Goal: Task Accomplishment & Management: Complete application form

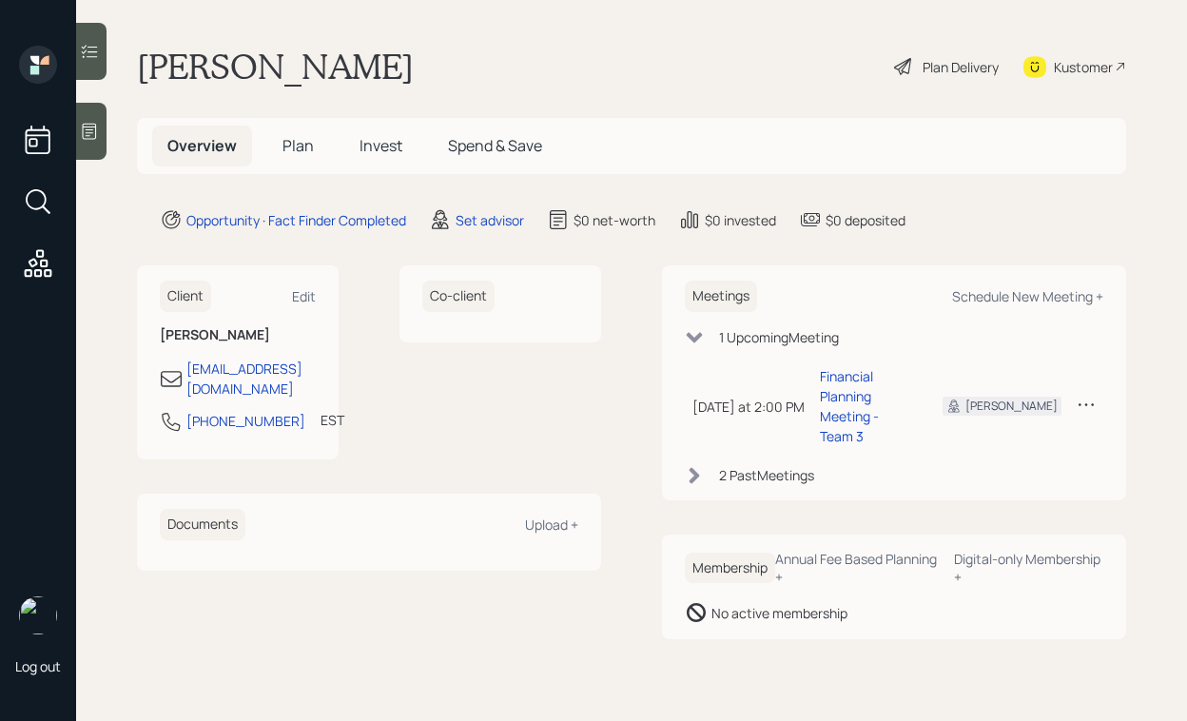
click at [908, 71] on icon at bounding box center [903, 66] width 23 height 23
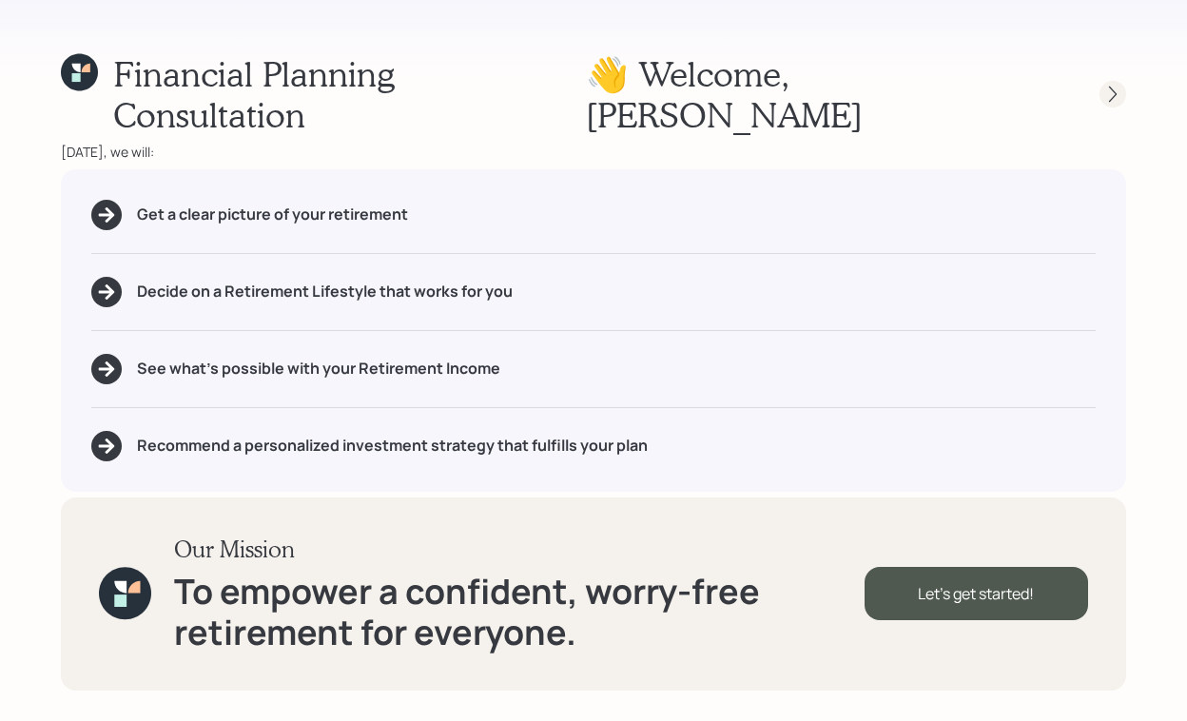
click at [1109, 87] on icon at bounding box center [1113, 95] width 8 height 16
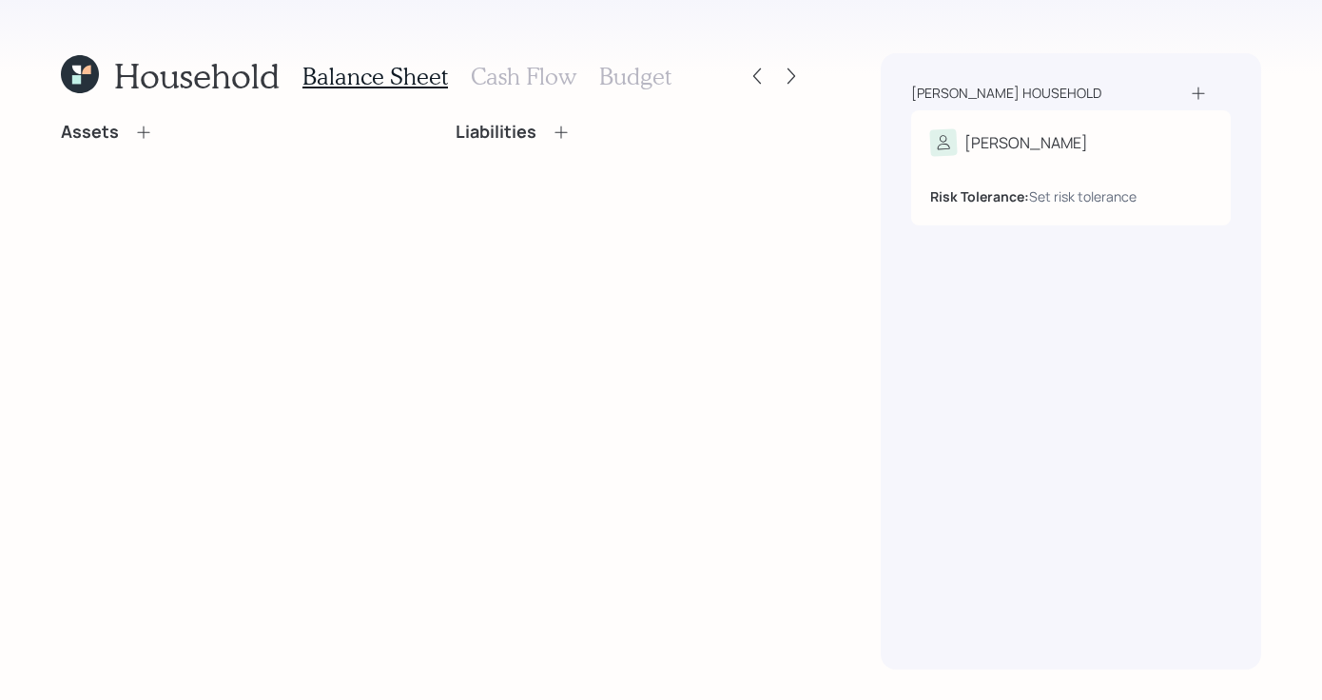
click at [140, 129] on icon at bounding box center [143, 132] width 19 height 19
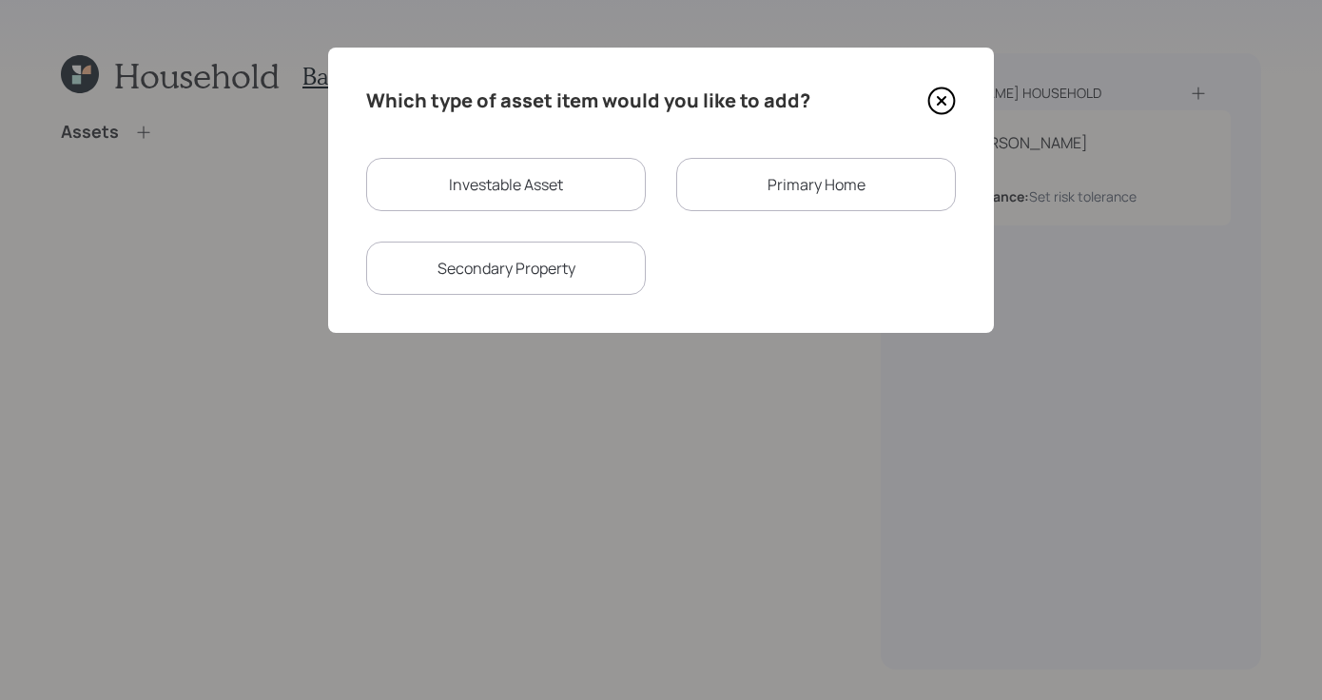
click at [486, 197] on div "Investable Asset" at bounding box center [506, 184] width 280 height 53
select select "taxable"
select select "balanced"
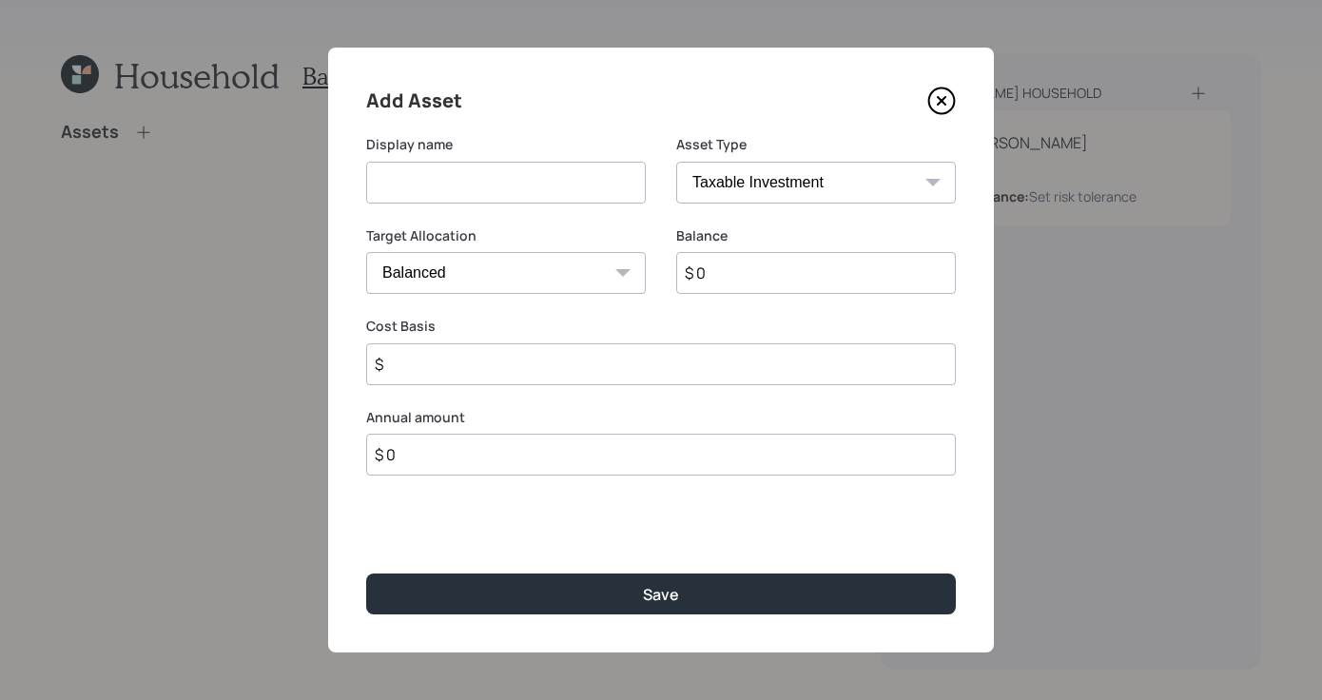
click at [518, 192] on input at bounding box center [506, 183] width 280 height 42
type input "401K"
click at [790, 171] on select "SEP [PERSON_NAME] IRA 401(k) [PERSON_NAME] 401(k) 403(b) [PERSON_NAME] 403(b) 4…" at bounding box center [816, 183] width 280 height 42
select select "company_sponsored"
click at [676, 162] on select "SEP [PERSON_NAME] IRA 401(k) [PERSON_NAME] 401(k) 403(b) [PERSON_NAME] 403(b) 4…" at bounding box center [816, 183] width 280 height 42
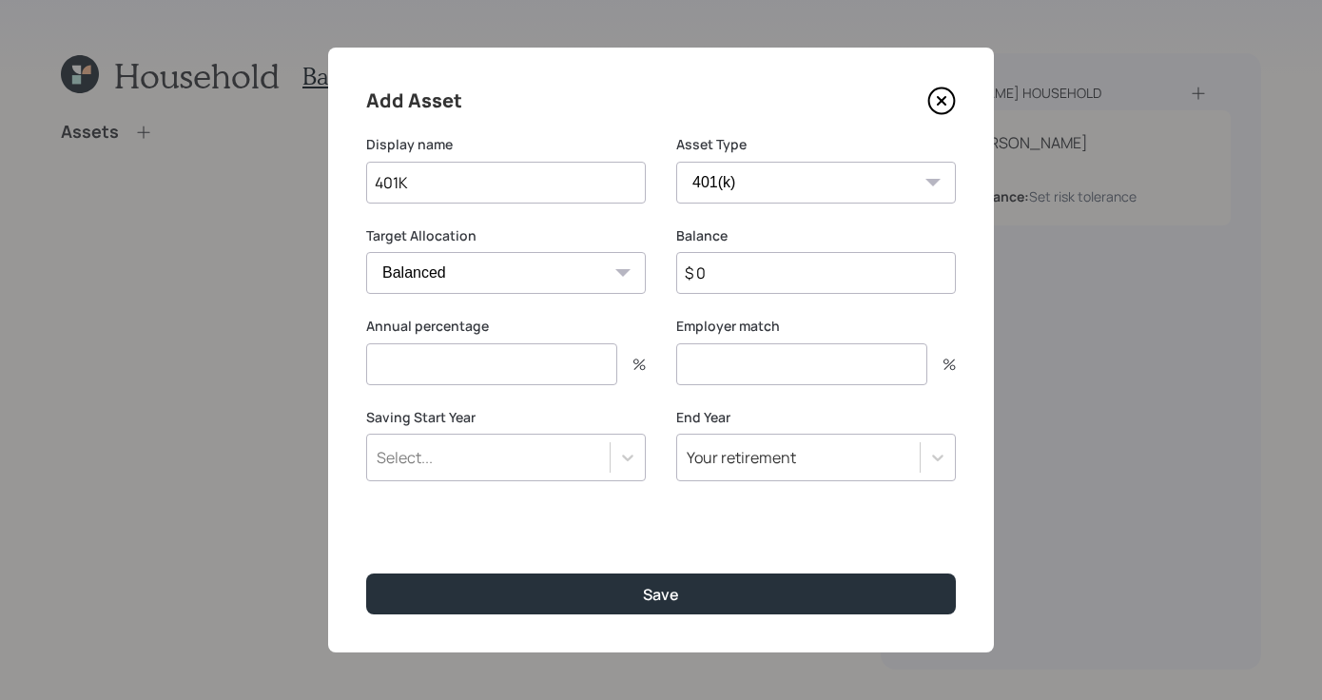
click at [766, 272] on input "$ 0" at bounding box center [816, 273] width 280 height 42
type input "$ 5,000"
click at [523, 367] on input "number" at bounding box center [491, 364] width 251 height 42
type input "0"
click at [760, 377] on input "number" at bounding box center [801, 364] width 251 height 42
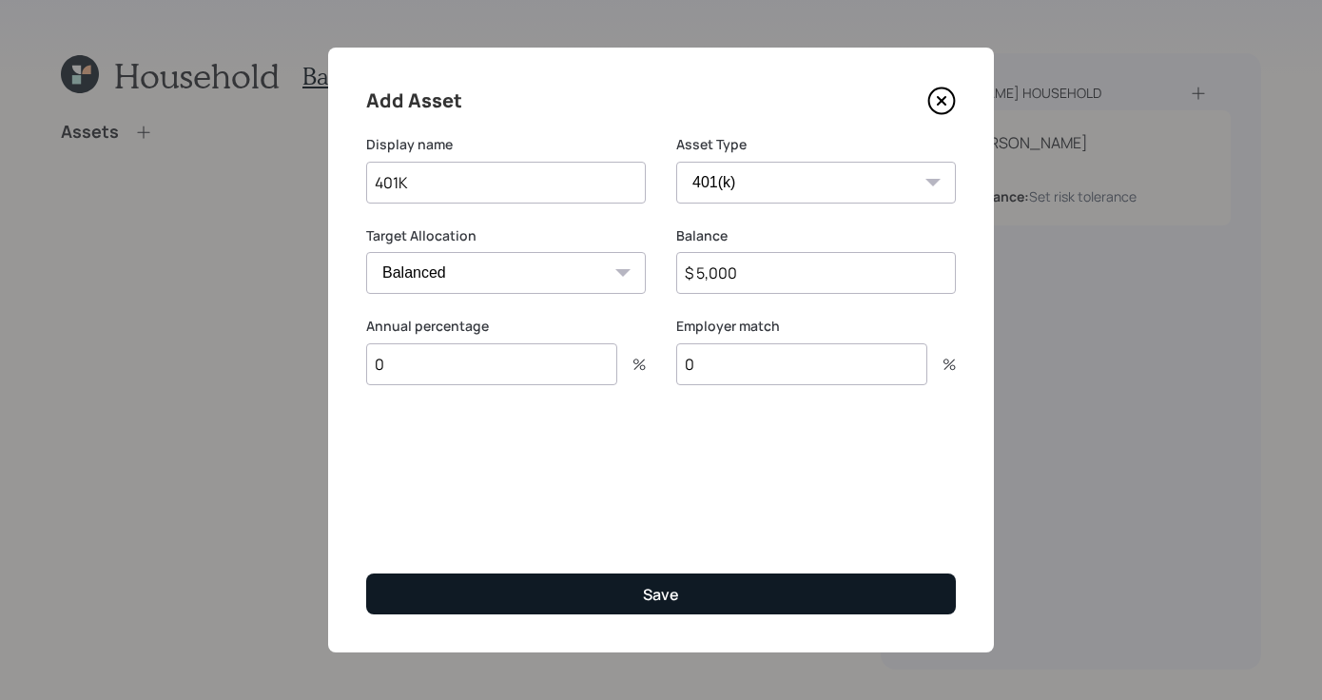
type input "0"
click at [757, 587] on button "Save" at bounding box center [661, 594] width 590 height 41
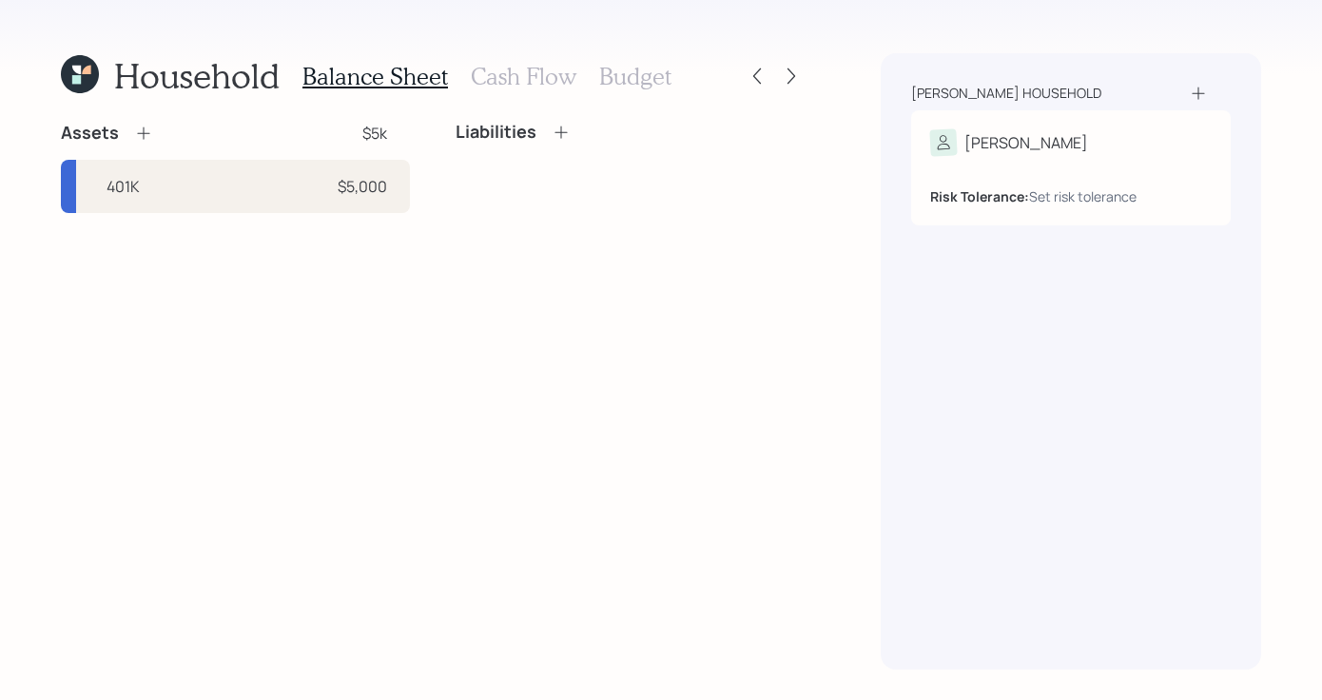
click at [165, 129] on div "Assets $5k" at bounding box center [235, 133] width 349 height 23
click at [157, 130] on div "Assets $5k" at bounding box center [235, 133] width 349 height 23
click at [146, 129] on icon at bounding box center [143, 133] width 19 height 19
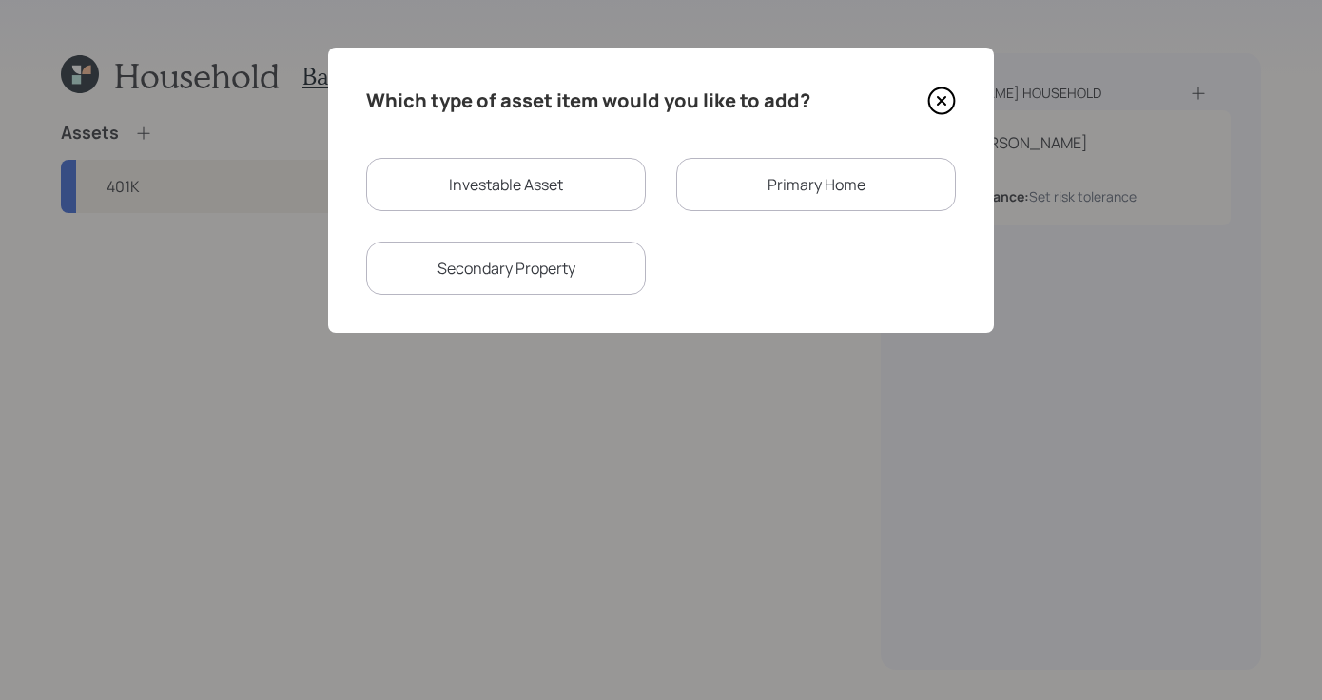
click at [571, 196] on div "Investable Asset" at bounding box center [506, 184] width 280 height 53
select select "taxable"
select select "balanced"
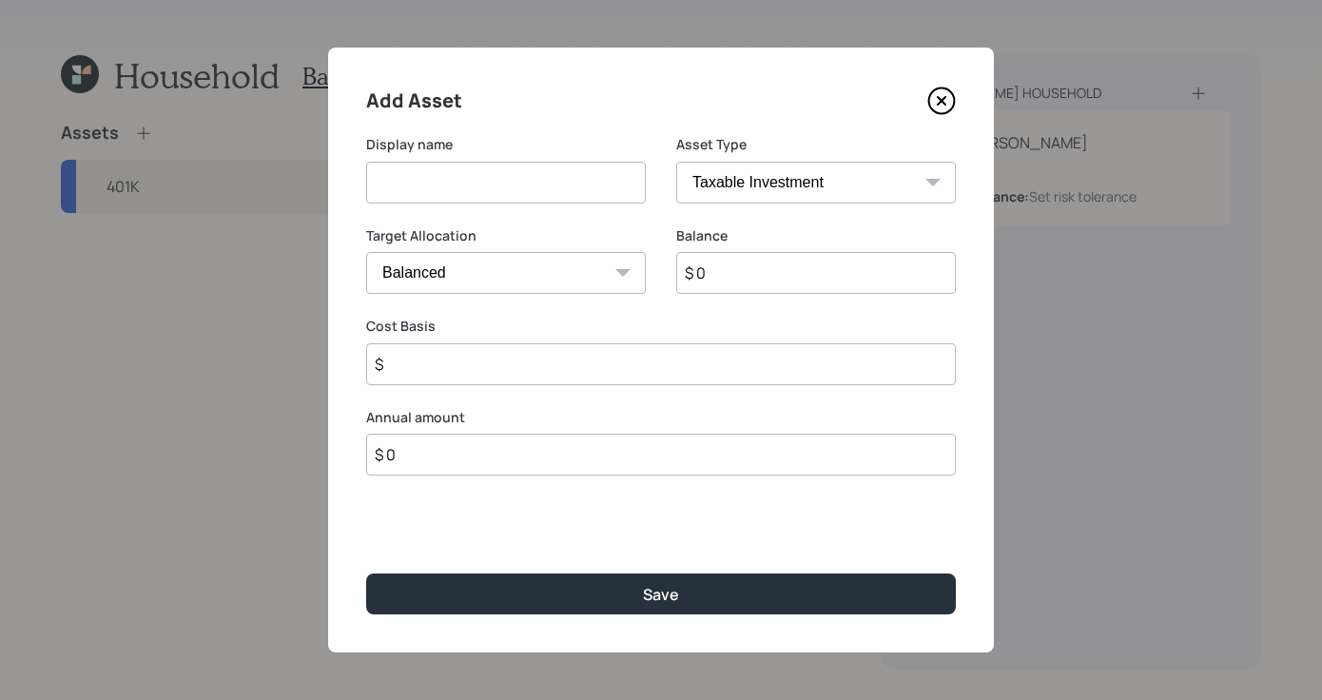
drag, startPoint x: 611, startPoint y: 184, endPoint x: 627, endPoint y: 183, distance: 16.2
click at [611, 184] on input at bounding box center [506, 183] width 280 height 42
type input "[PERSON_NAME]"
click at [812, 185] on select "SEP [PERSON_NAME] IRA 401(k) [PERSON_NAME] 401(k) 403(b) [PERSON_NAME] 403(b) 4…" at bounding box center [816, 183] width 280 height 42
select select "roth_ira"
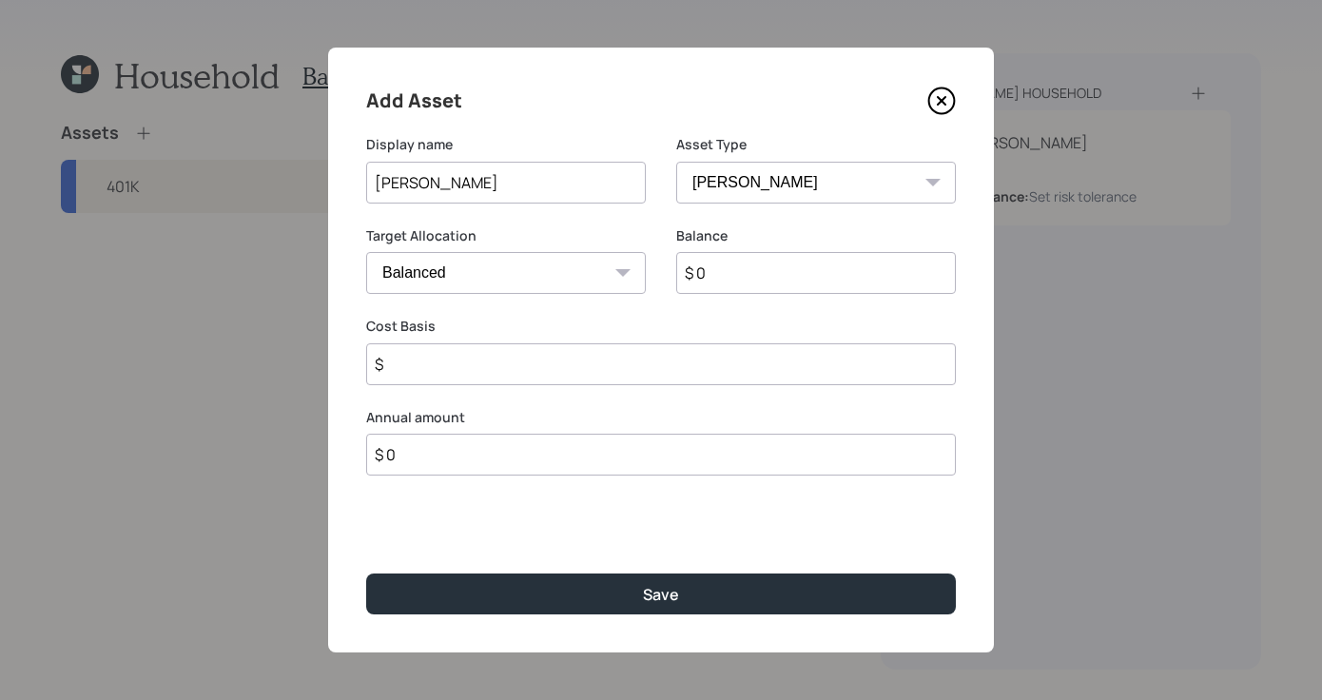
click at [676, 162] on select "SEP [PERSON_NAME] IRA 401(k) [PERSON_NAME] 401(k) 403(b) [PERSON_NAME] 403(b) 4…" at bounding box center [816, 183] width 280 height 42
type input "$"
click at [729, 277] on input "$ 0" at bounding box center [816, 273] width 280 height 42
type input "$ 3,988"
click at [530, 383] on input "$" at bounding box center [661, 364] width 590 height 42
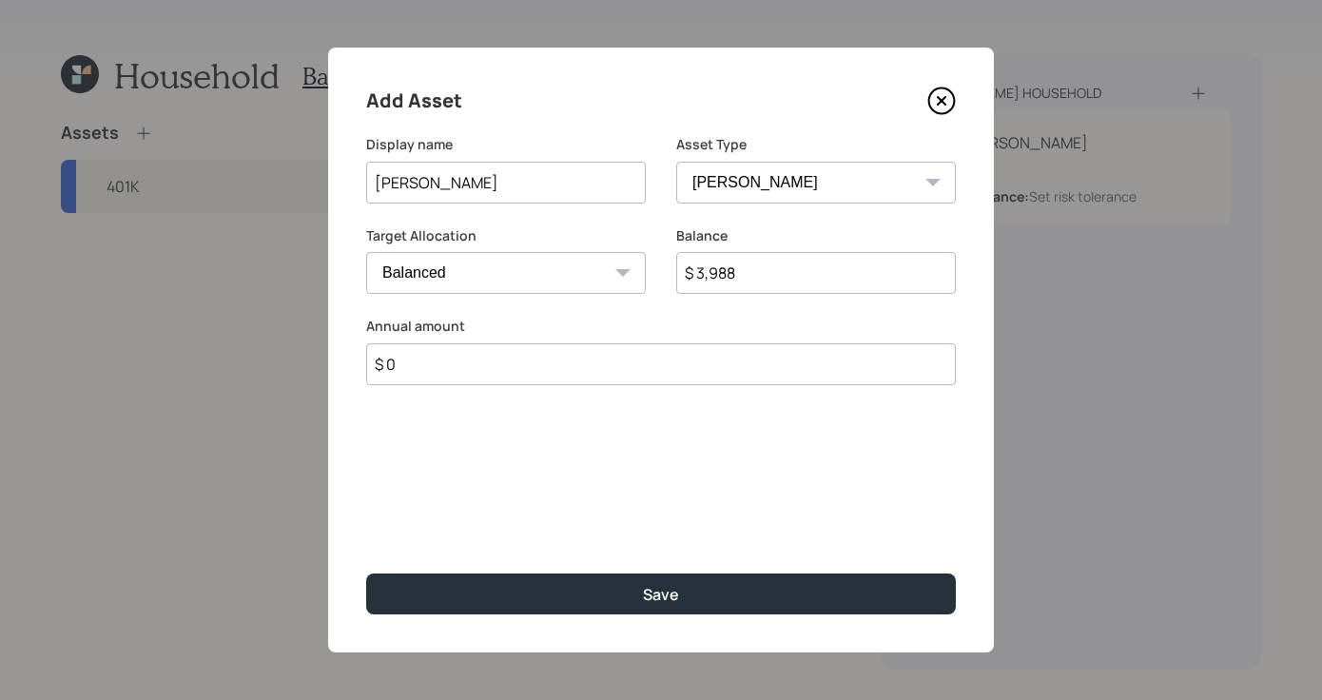
type input "$ 0"
click at [669, 633] on div "Add Asset Display name [PERSON_NAME] Asset Type SEP [PERSON_NAME] IRA 401(k) [P…" at bounding box center [661, 350] width 666 height 605
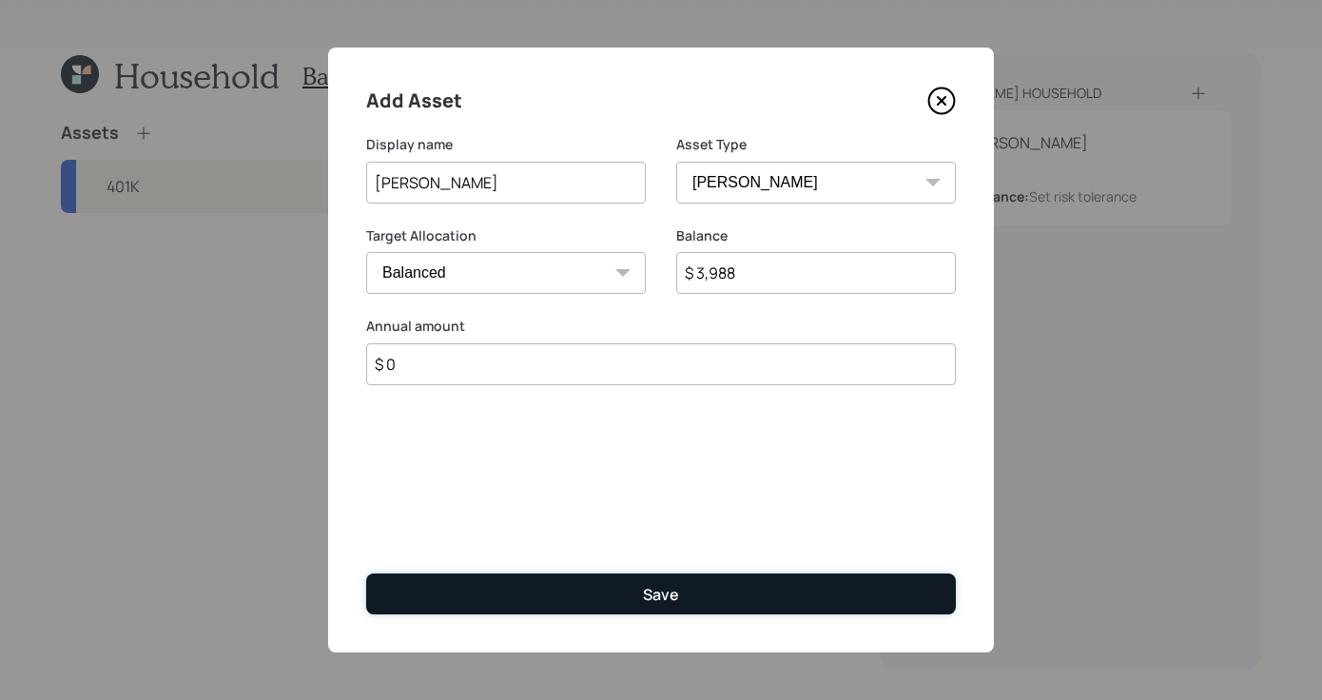
click at [666, 611] on button "Save" at bounding box center [661, 594] width 590 height 41
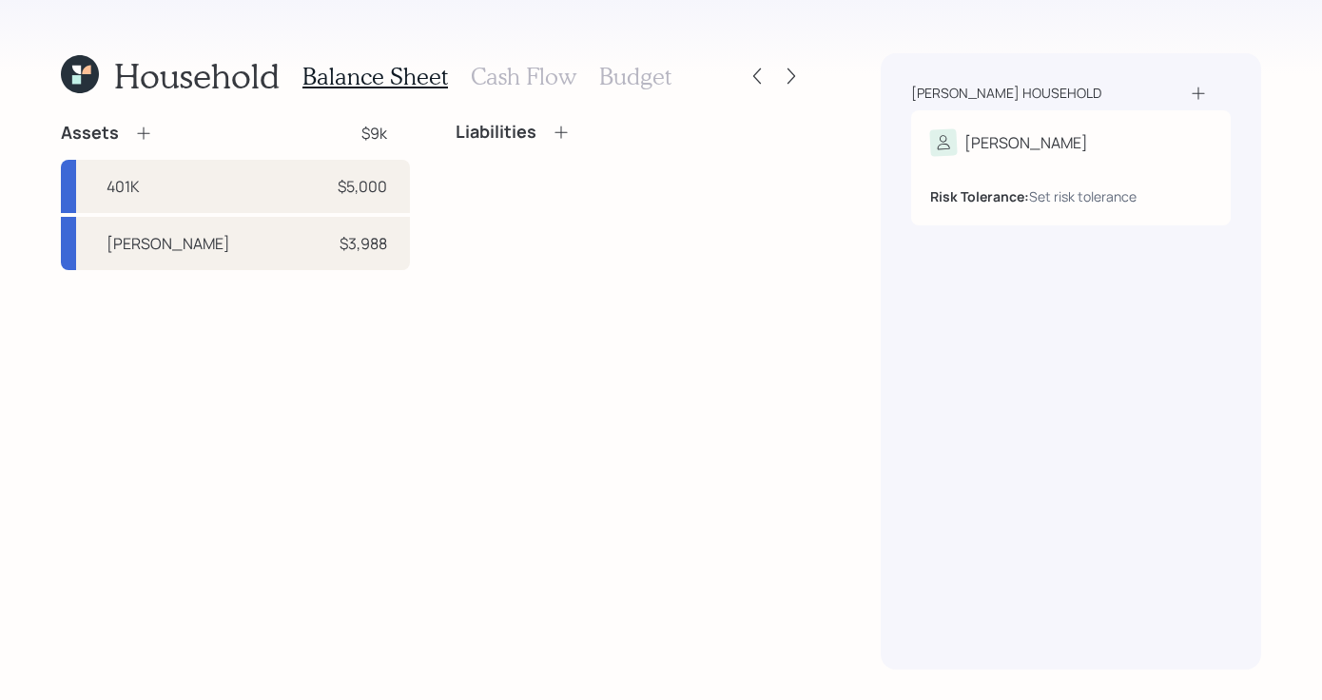
click at [139, 136] on icon at bounding box center [143, 133] width 19 height 19
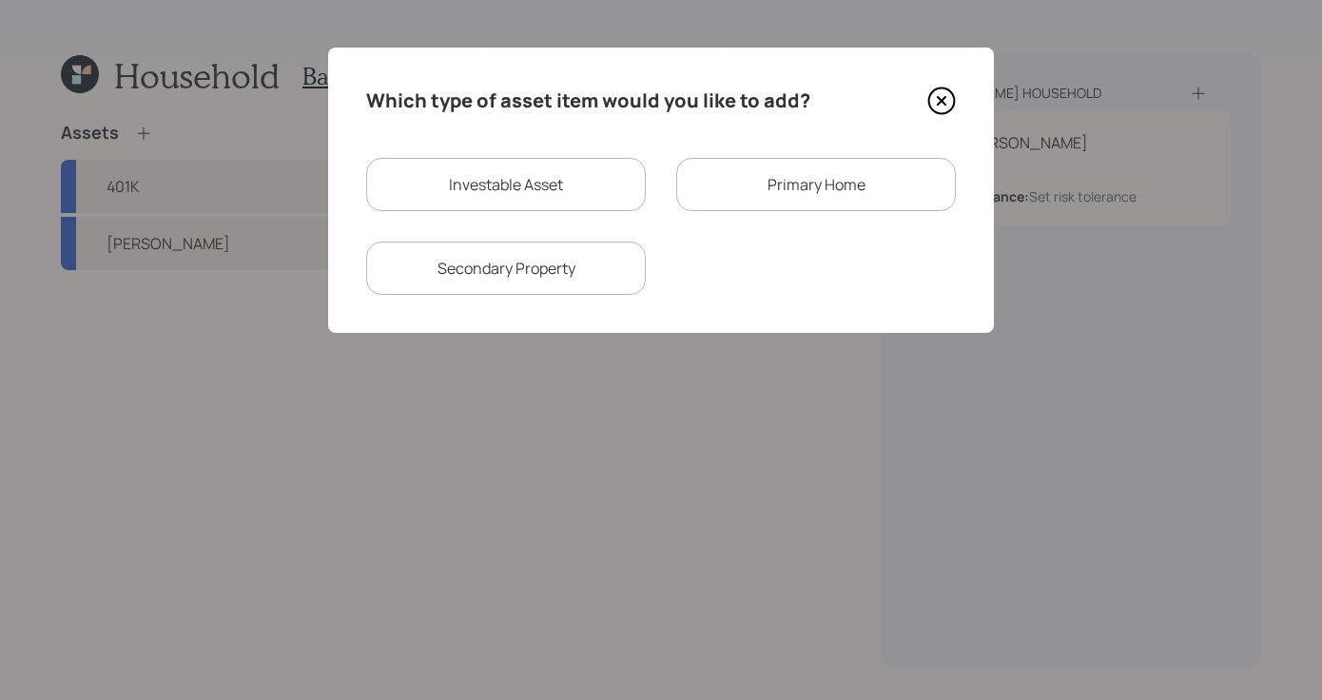
click at [531, 214] on div "Investable Asset Primary Home Secondary Property" at bounding box center [661, 226] width 590 height 137
click at [529, 196] on div "Investable Asset" at bounding box center [506, 184] width 280 height 53
select select "taxable"
select select "balanced"
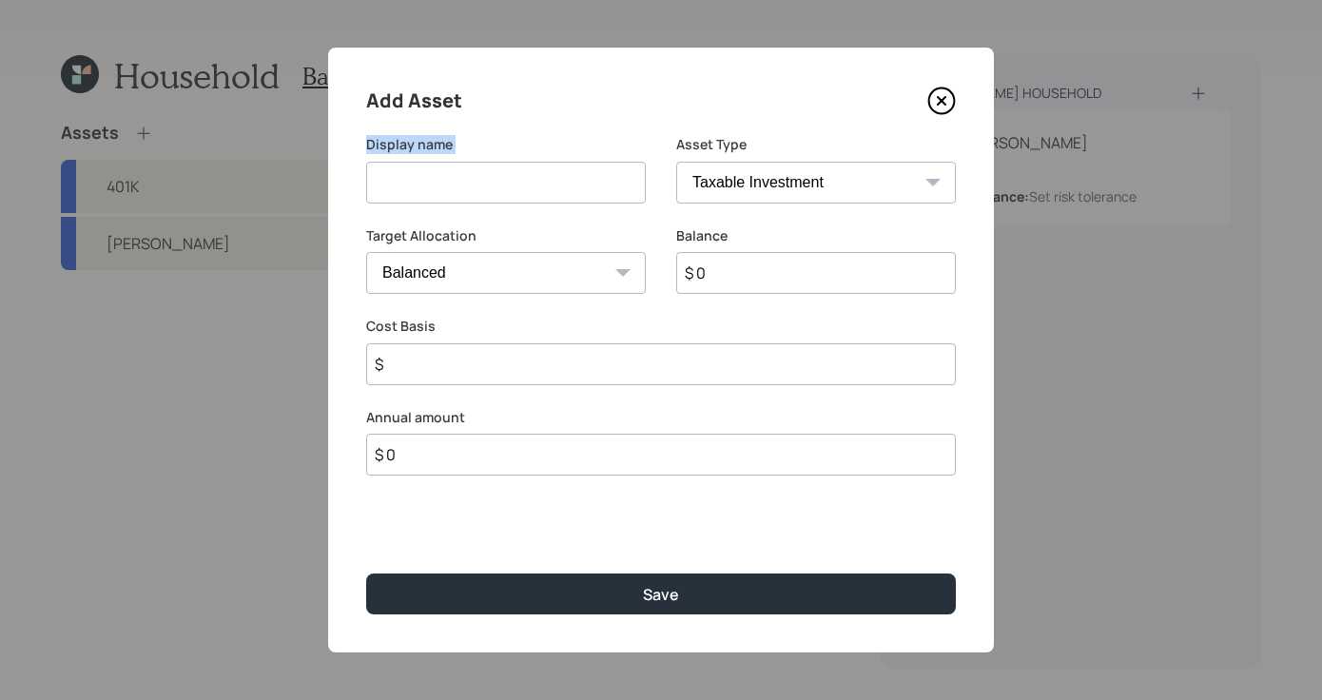
click at [864, 126] on div "Add Asset Display name Asset Type SEP [PERSON_NAME] IRA 401(k) [PERSON_NAME] 40…" at bounding box center [661, 350] width 666 height 605
click at [948, 96] on icon at bounding box center [941, 101] width 29 height 29
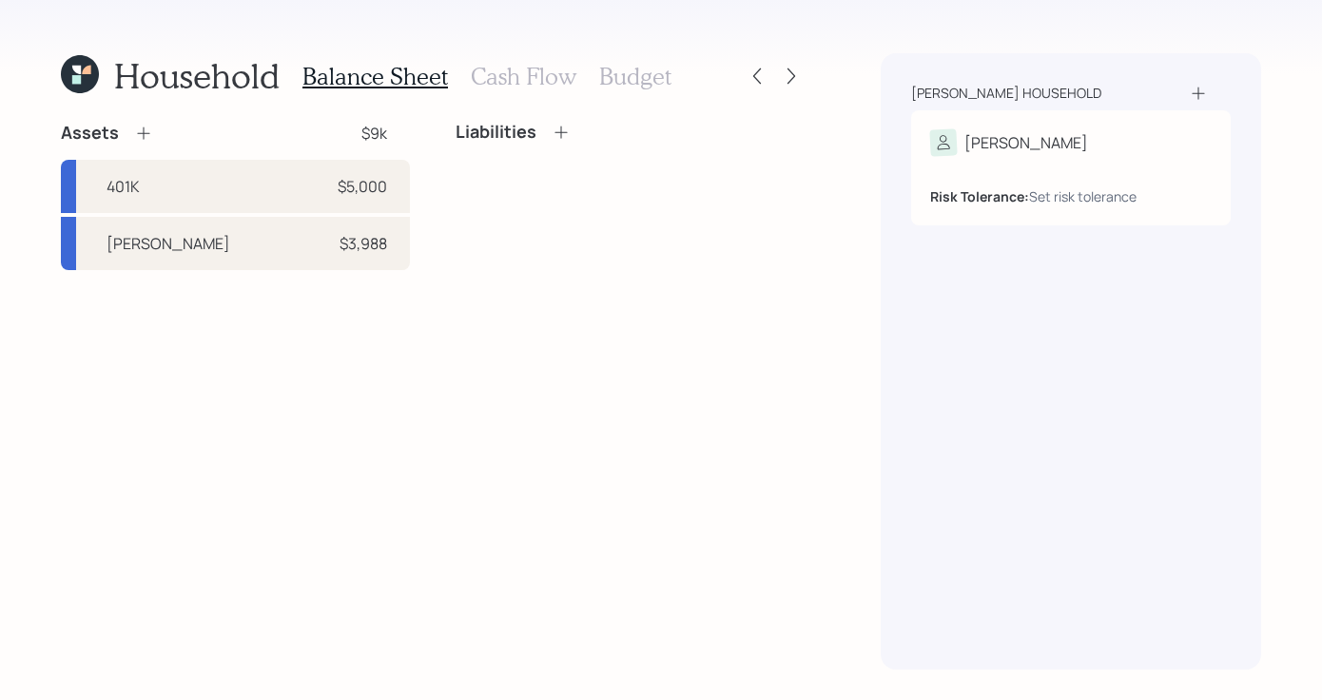
click at [148, 136] on icon at bounding box center [143, 133] width 19 height 19
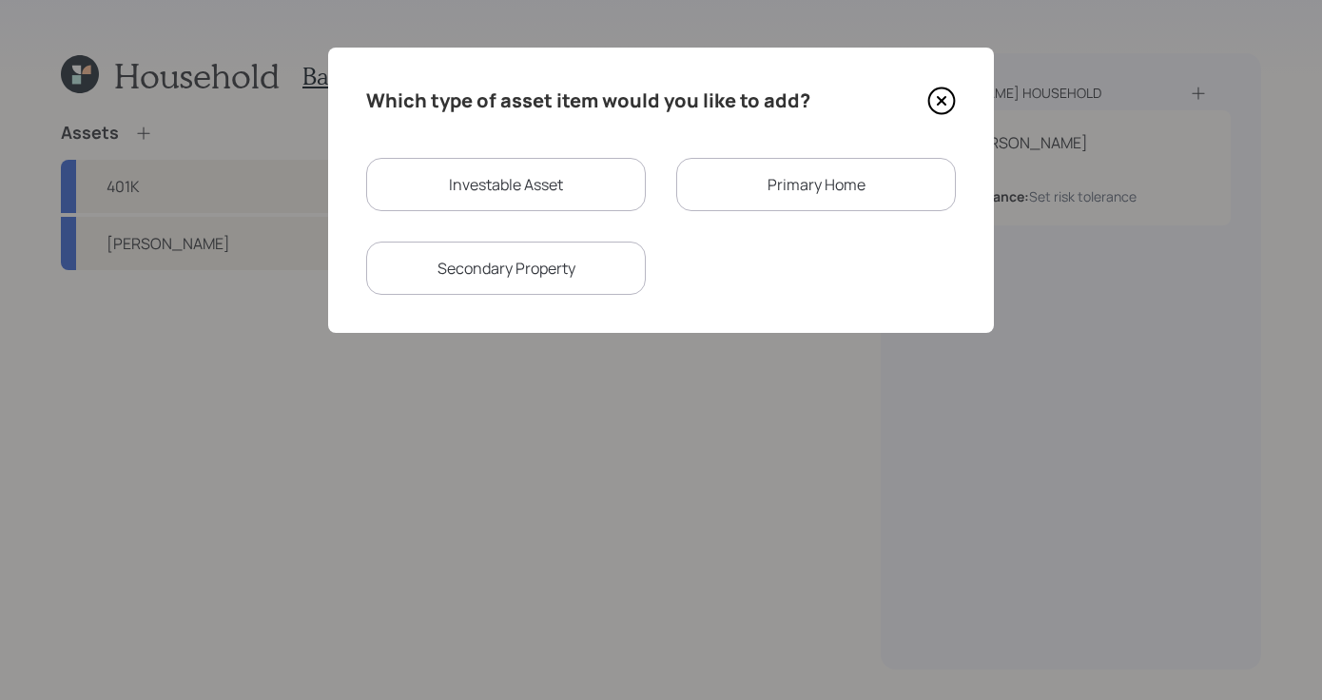
click at [530, 187] on div "Investable Asset" at bounding box center [506, 184] width 280 height 53
select select "taxable"
select select "balanced"
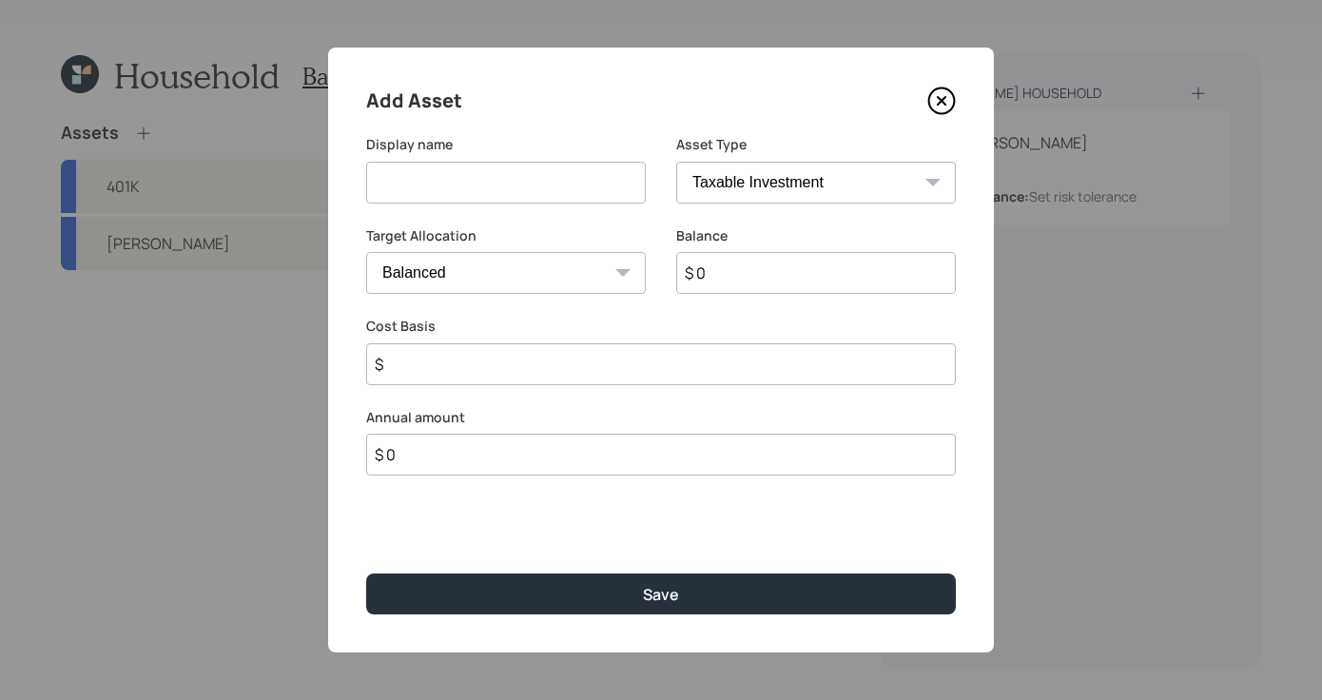
click at [512, 185] on input at bounding box center [506, 183] width 280 height 42
type input "Brokerage"
drag, startPoint x: 837, startPoint y: 135, endPoint x: 830, endPoint y: 154, distance: 20.2
click at [837, 137] on label "Asset Type" at bounding box center [816, 144] width 280 height 19
click at [830, 157] on div "Asset Type SEP [PERSON_NAME] IRA 401(k) [PERSON_NAME] 401(k) 403(b) [PERSON_NAM…" at bounding box center [816, 169] width 280 height 68
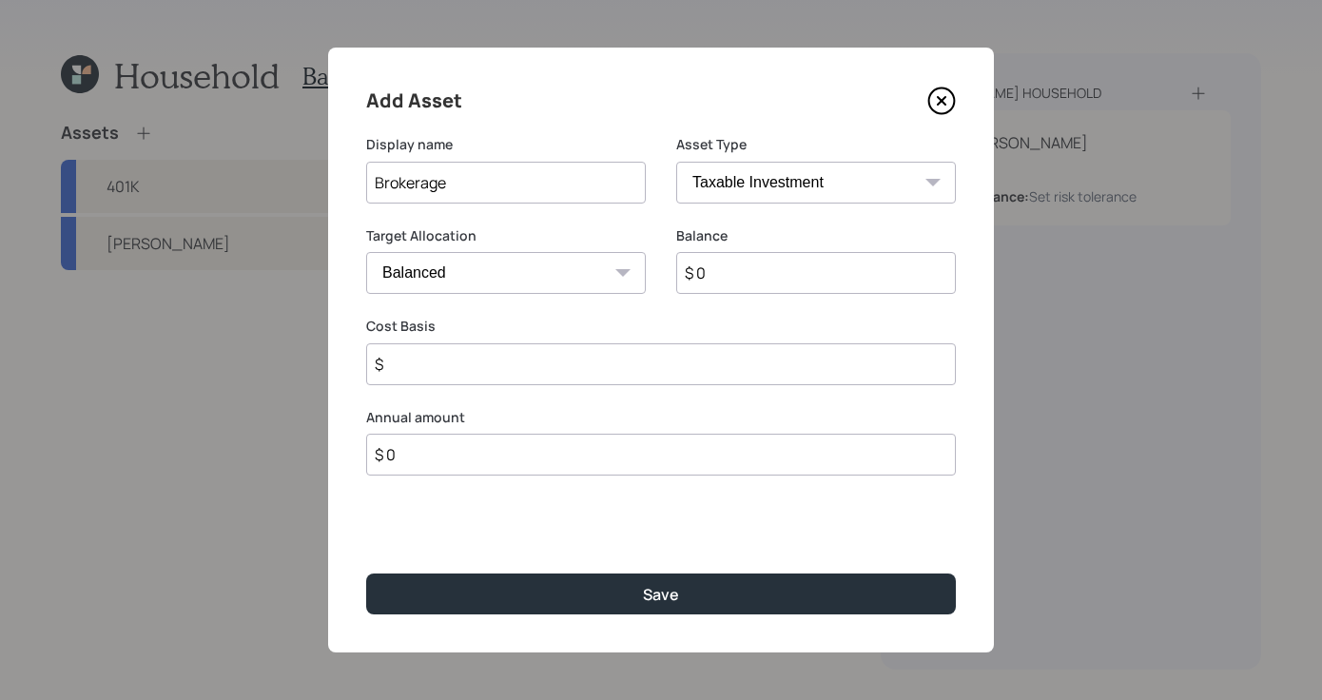
click at [813, 183] on select "SEP [PERSON_NAME] IRA 401(k) [PERSON_NAME] 401(k) 403(b) [PERSON_NAME] 403(b) 4…" at bounding box center [816, 183] width 280 height 42
click at [676, 162] on select "SEP [PERSON_NAME] IRA 401(k) [PERSON_NAME] 401(k) 403(b) [PERSON_NAME] 403(b) 4…" at bounding box center [816, 183] width 280 height 42
click at [811, 294] on div "Balance $ 0" at bounding box center [816, 271] width 280 height 91
click at [808, 289] on input "$ 0" at bounding box center [816, 273] width 280 height 42
type input "$ 1,436"
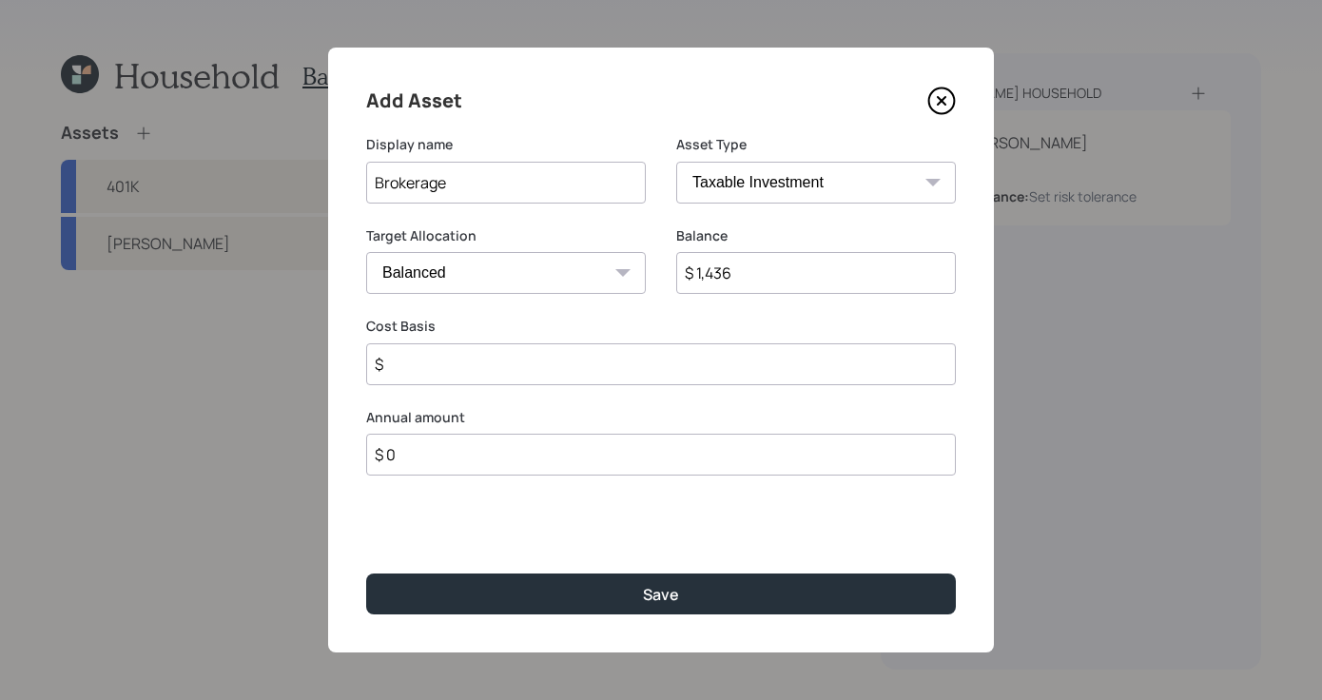
click at [711, 358] on input "$" at bounding box center [661, 364] width 590 height 42
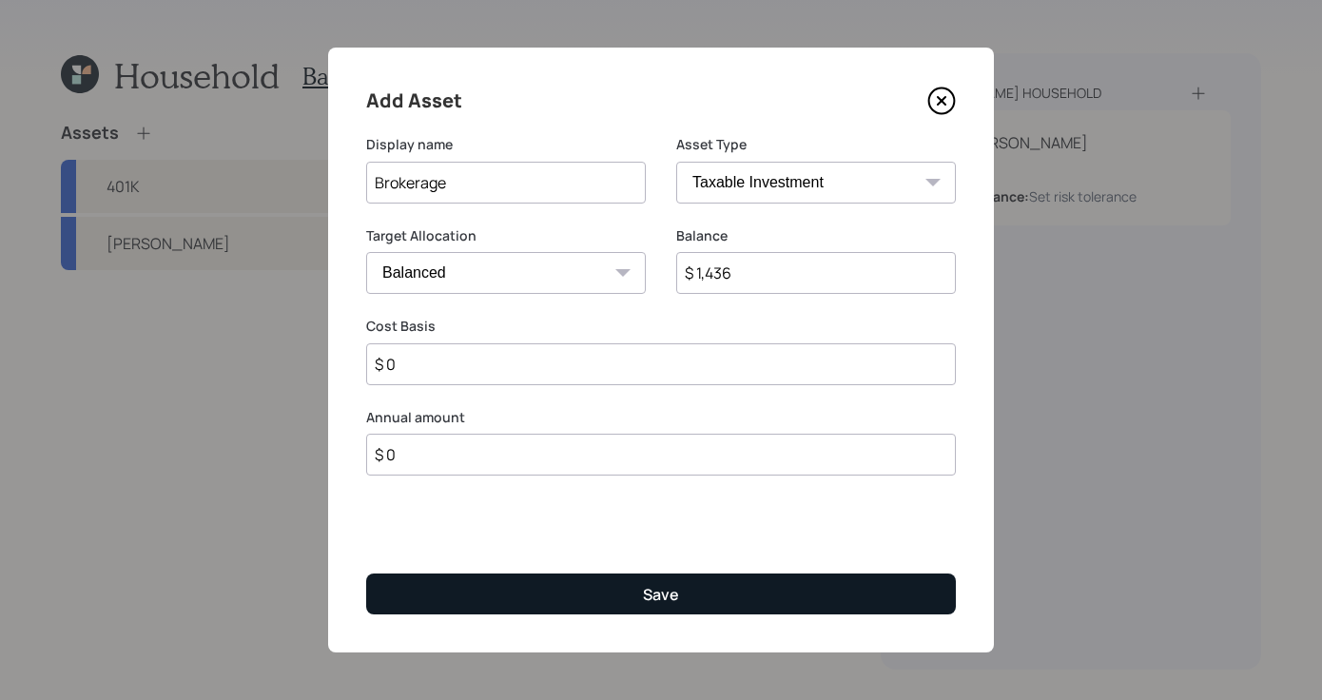
type input "$ 0"
click at [787, 585] on button "Save" at bounding box center [661, 594] width 590 height 41
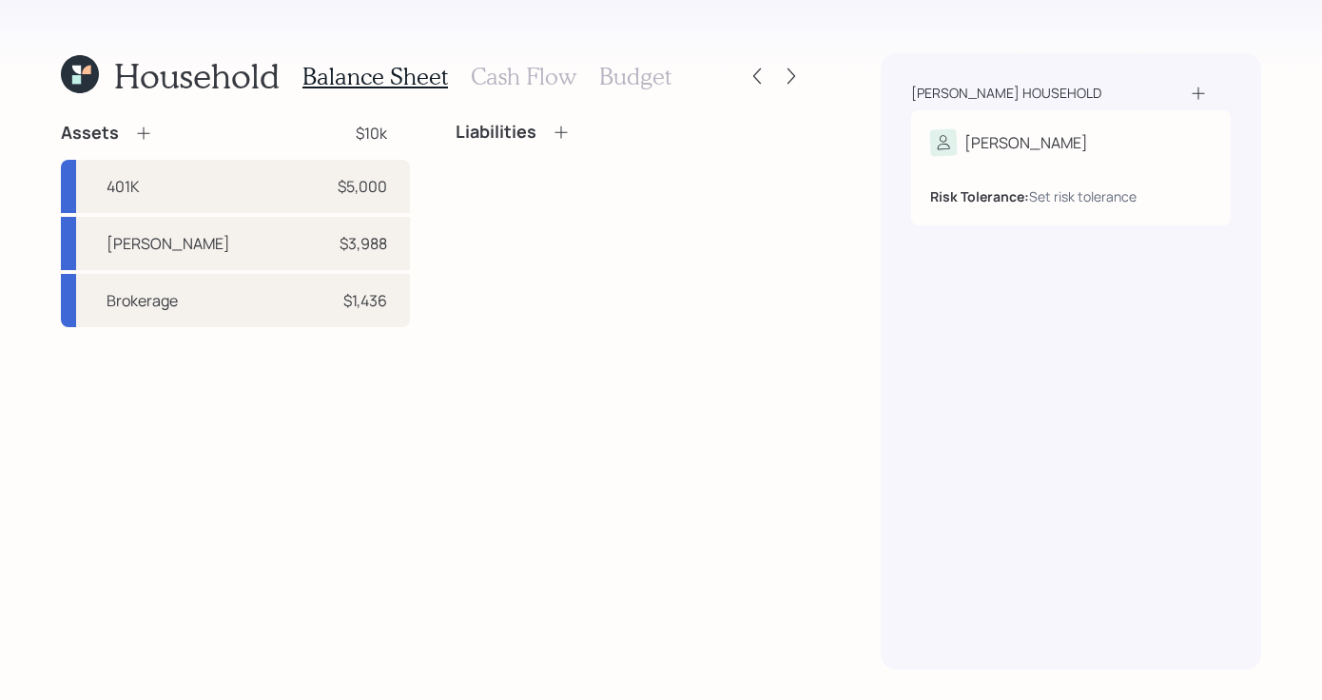
click at [134, 132] on icon at bounding box center [143, 133] width 19 height 19
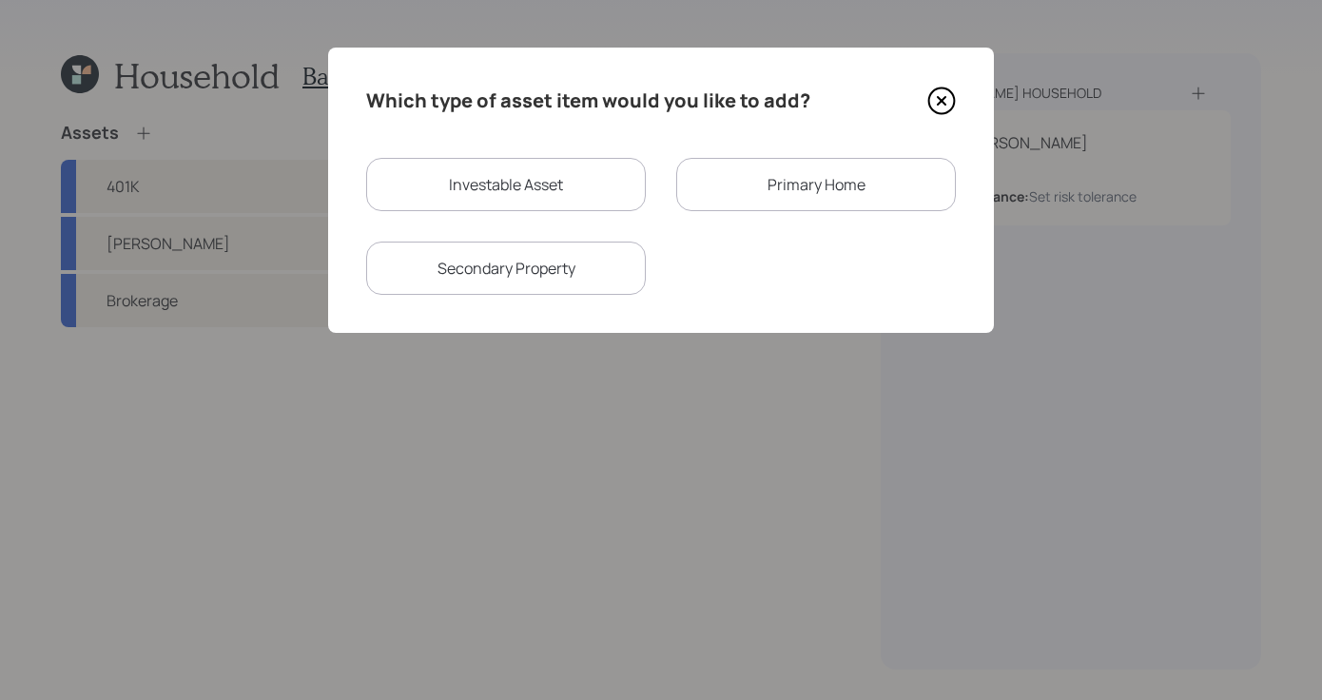
click at [575, 176] on div "Investable Asset" at bounding box center [506, 184] width 280 height 53
select select "taxable"
select select "balanced"
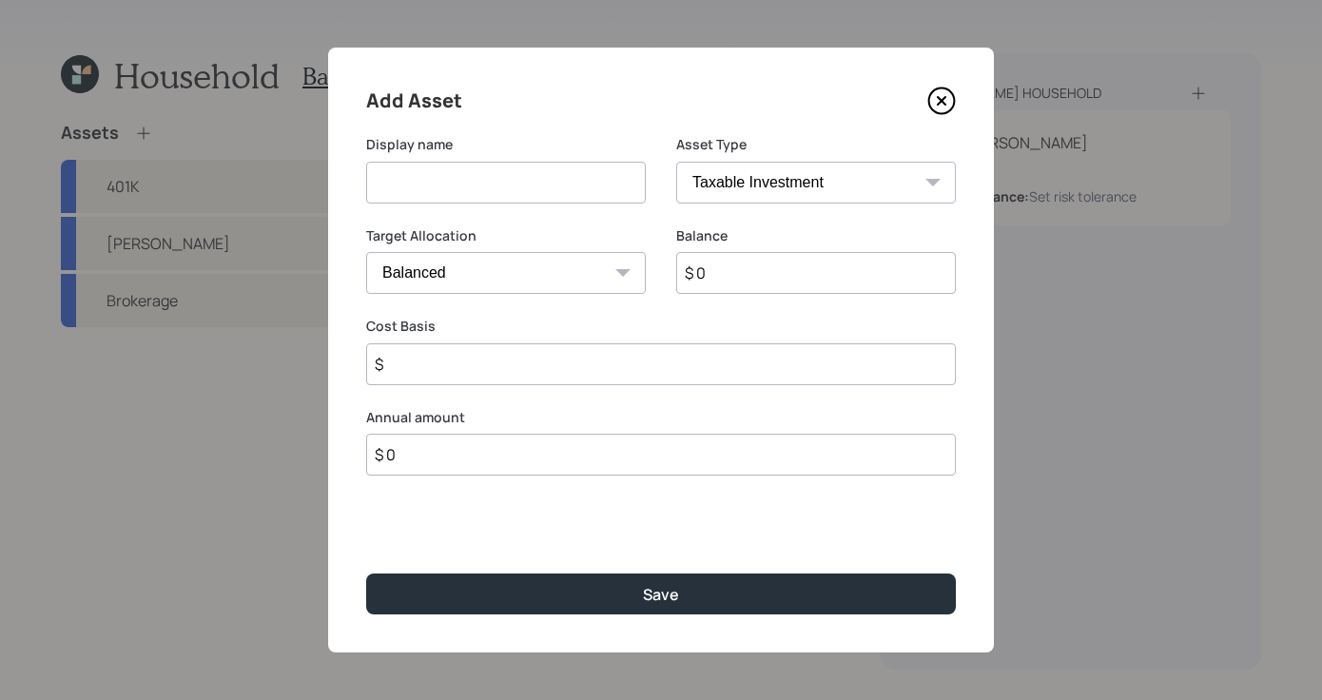
click at [476, 186] on input at bounding box center [506, 183] width 280 height 42
type input "Acorns Brokerage"
click at [768, 269] on input "$ 0" at bounding box center [816, 273] width 280 height 42
type input "$ 2,514"
click at [664, 361] on input "$" at bounding box center [661, 364] width 590 height 42
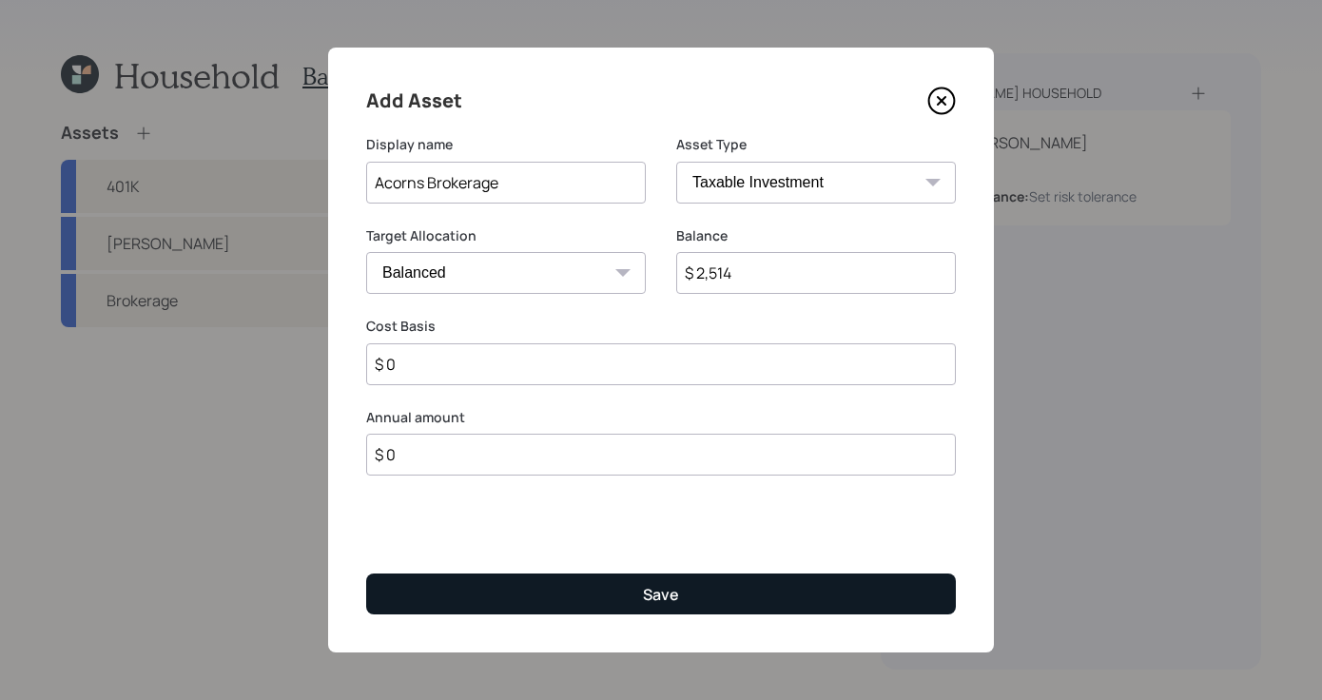
type input "$ 0"
click at [692, 609] on button "Save" at bounding box center [661, 594] width 590 height 41
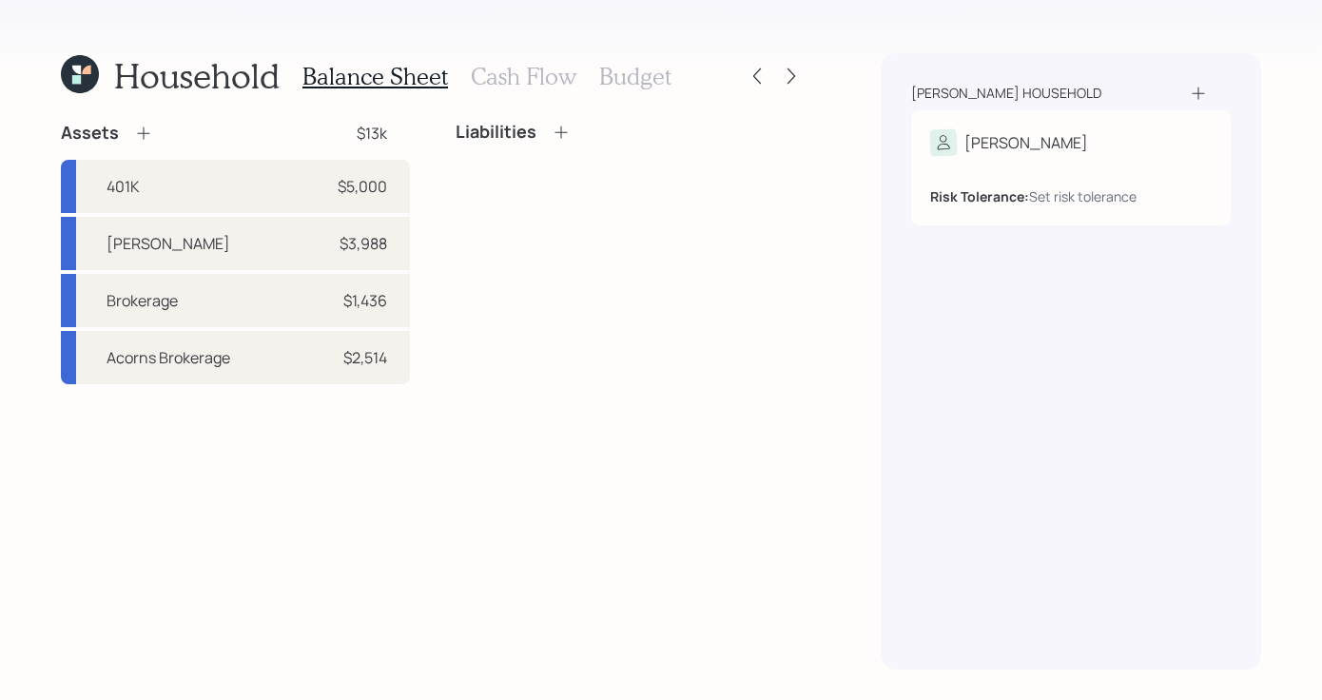
click at [146, 130] on icon at bounding box center [143, 133] width 19 height 19
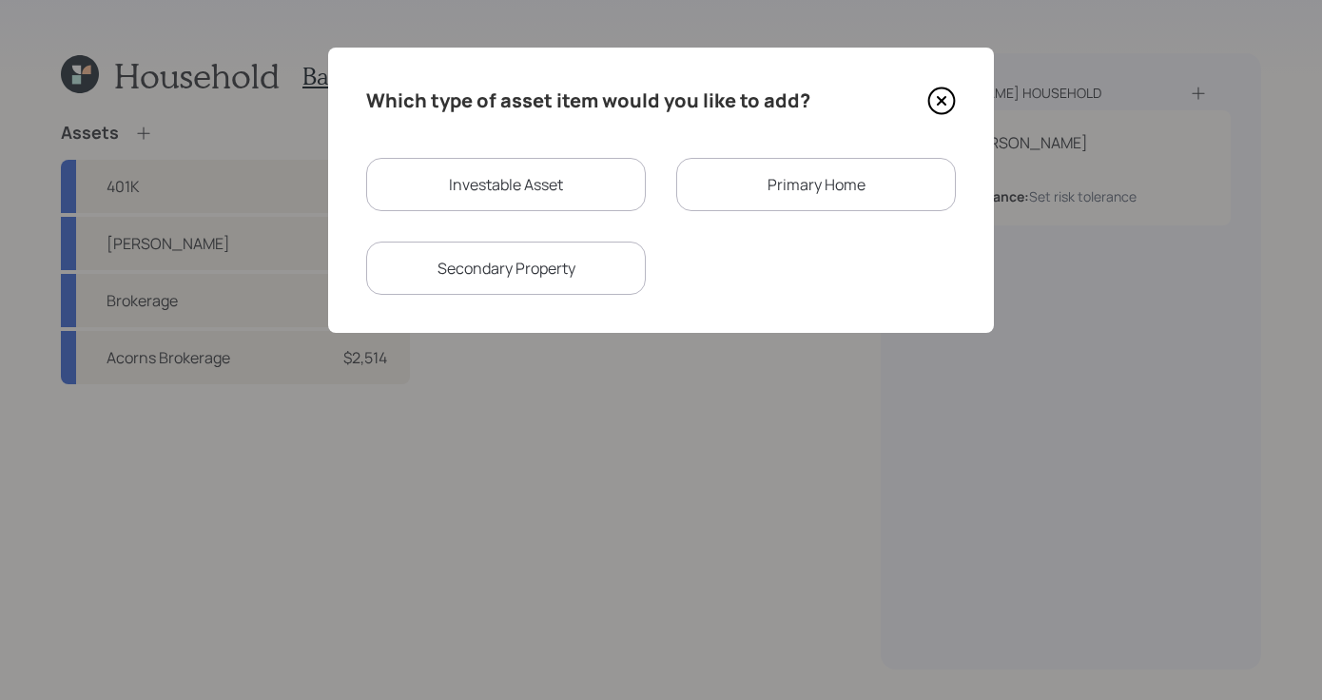
click at [554, 197] on div "Investable Asset" at bounding box center [506, 184] width 280 height 53
select select "taxable"
select select "balanced"
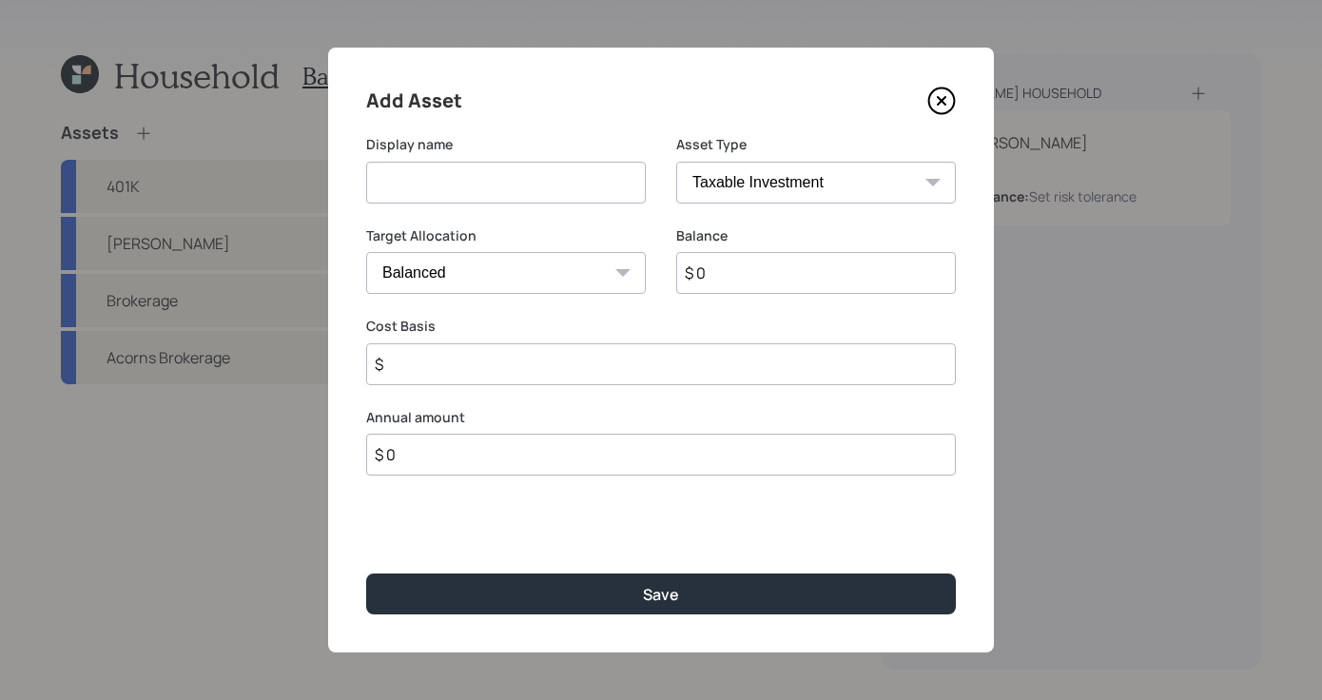
click at [531, 176] on input at bounding box center [506, 183] width 280 height 42
type input "Savings"
click at [828, 199] on select "SEP [PERSON_NAME] IRA 401(k) [PERSON_NAME] 401(k) 403(b) [PERSON_NAME] 403(b) 4…" at bounding box center [816, 183] width 280 height 42
select select "cash"
click at [676, 162] on select "SEP [PERSON_NAME] IRA 401(k) [PERSON_NAME] 401(k) 403(b) [PERSON_NAME] 403(b) 4…" at bounding box center [816, 183] width 280 height 42
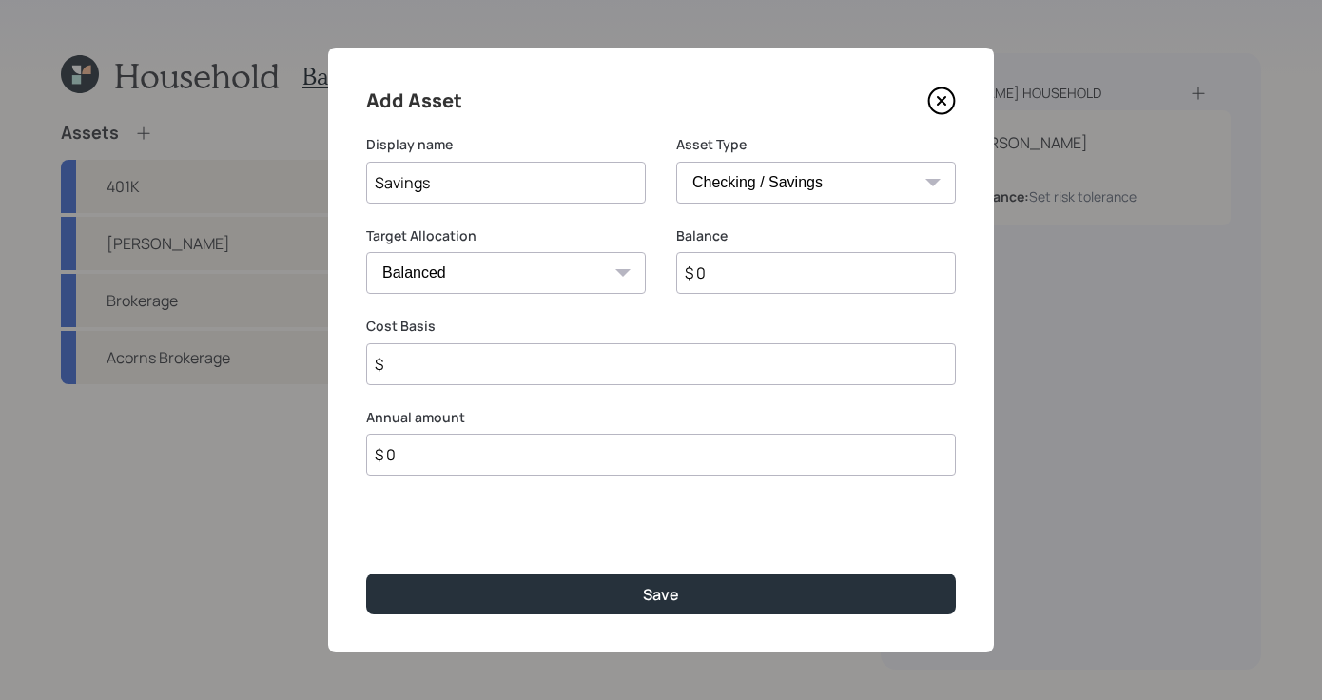
type input "$"
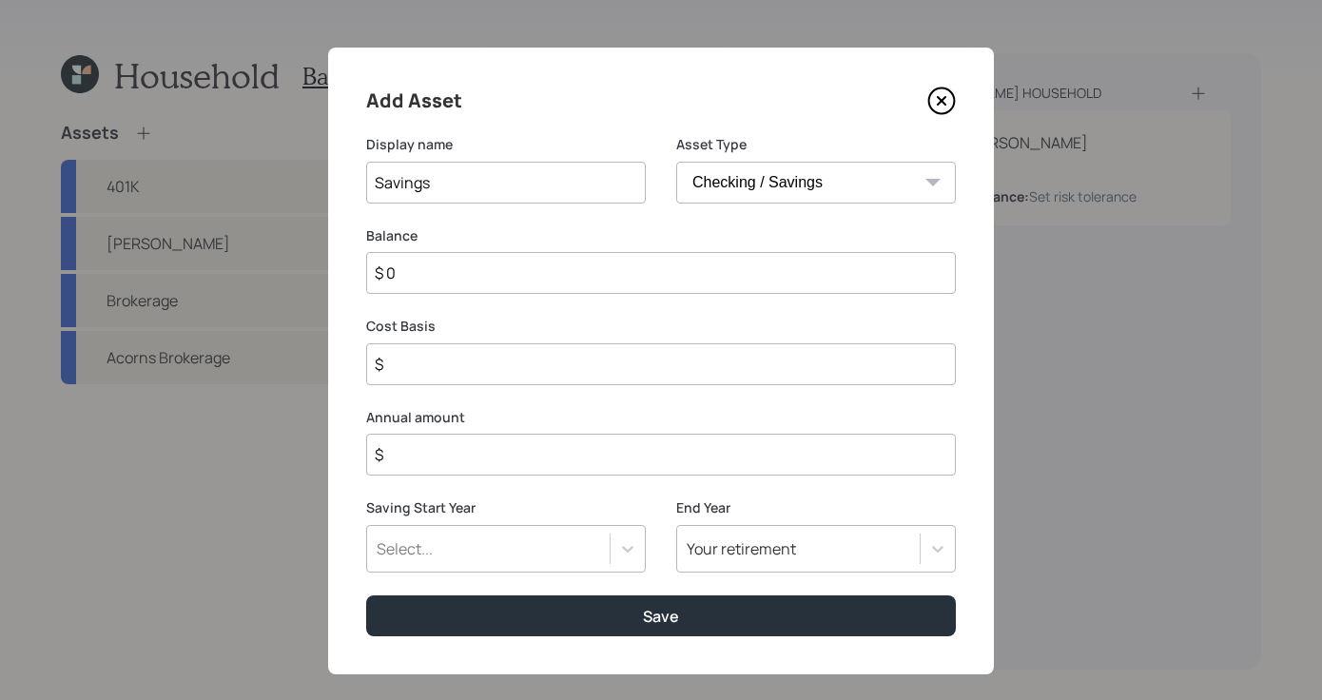
click at [818, 267] on input "$ 0" at bounding box center [661, 273] width 590 height 42
type input "$"
type input "$ 5"
type input "$ 50"
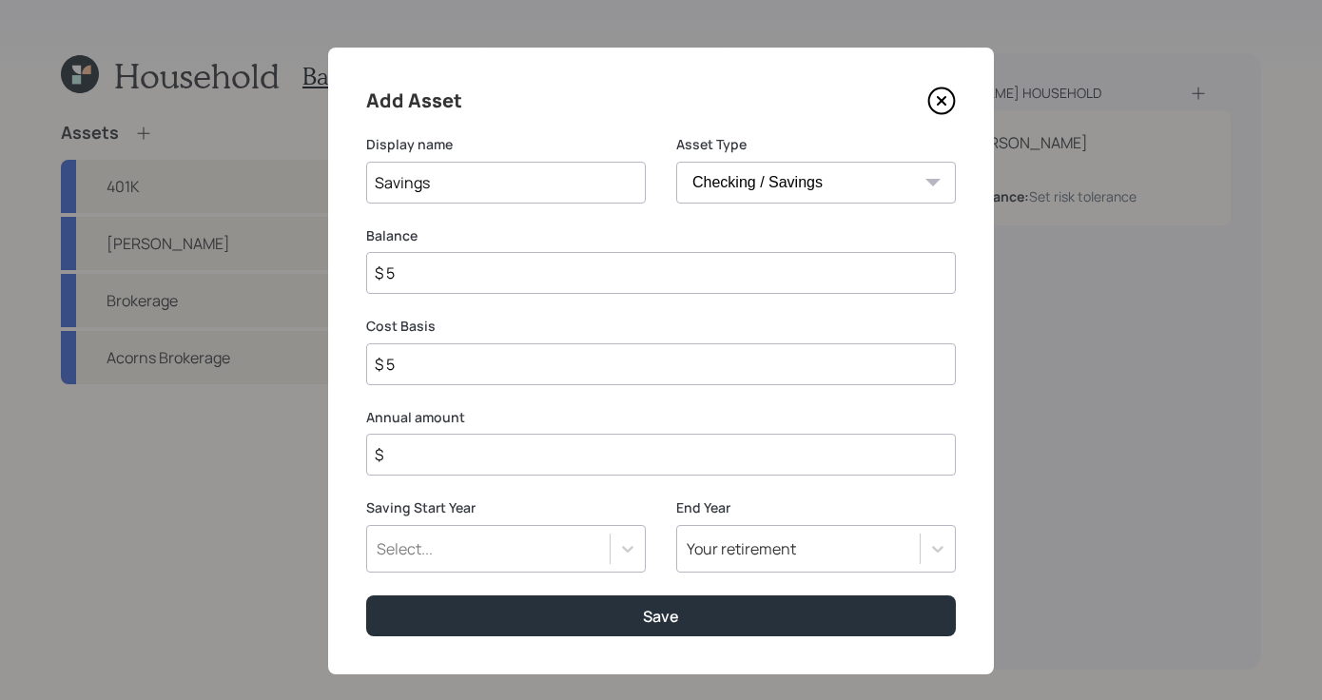
type input "$ 50"
type input "$ 500"
click at [675, 450] on input "$" at bounding box center [661, 455] width 590 height 42
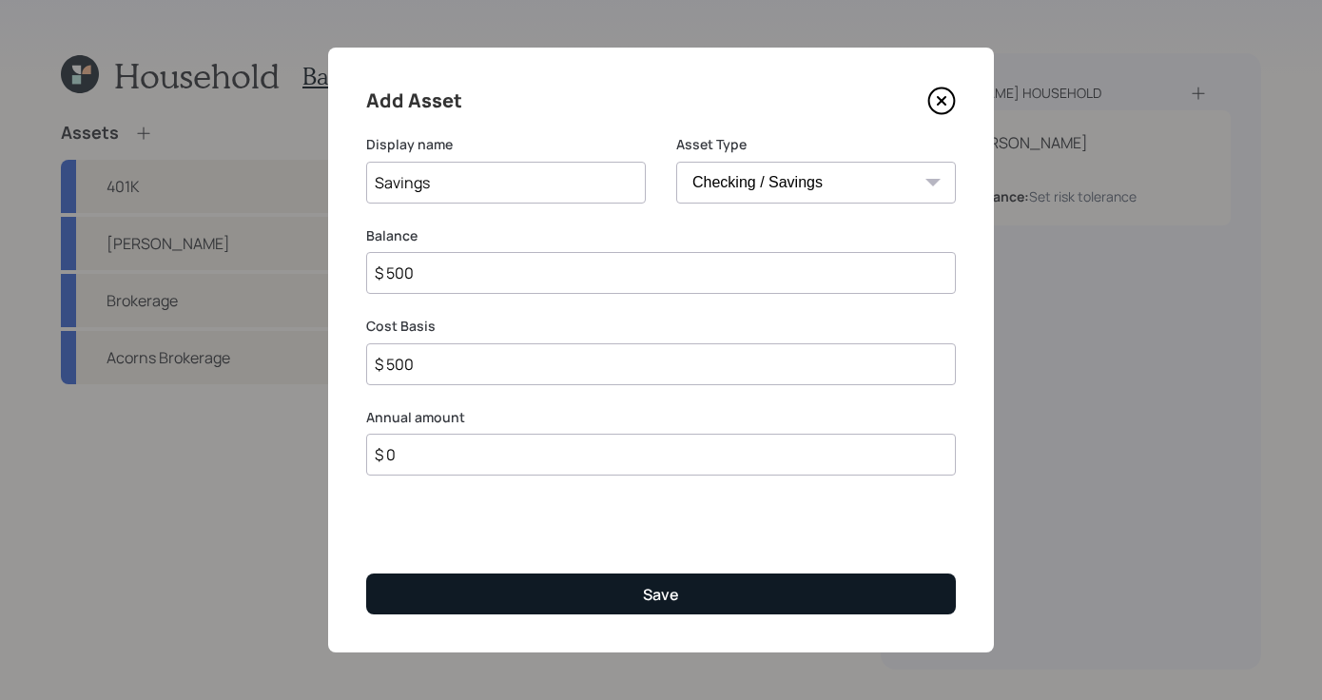
type input "$ 0"
click at [710, 605] on button "Save" at bounding box center [661, 594] width 590 height 41
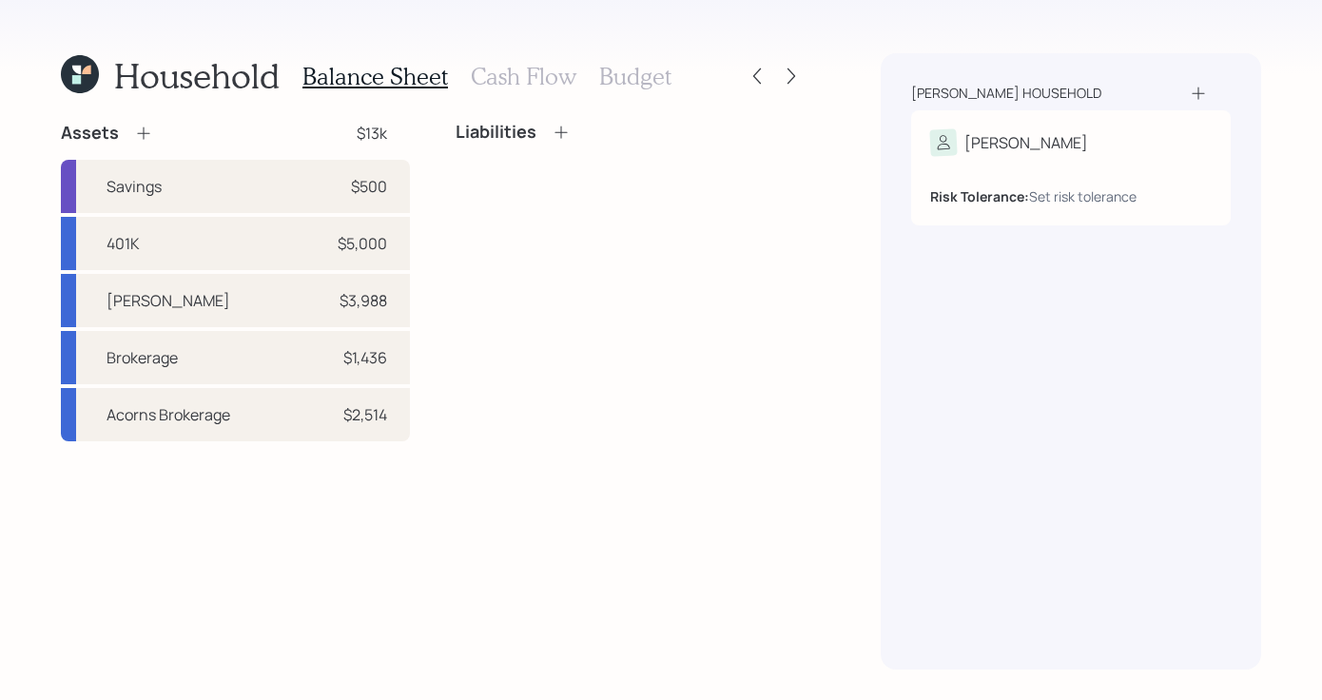
click at [141, 133] on icon at bounding box center [143, 133] width 12 height 12
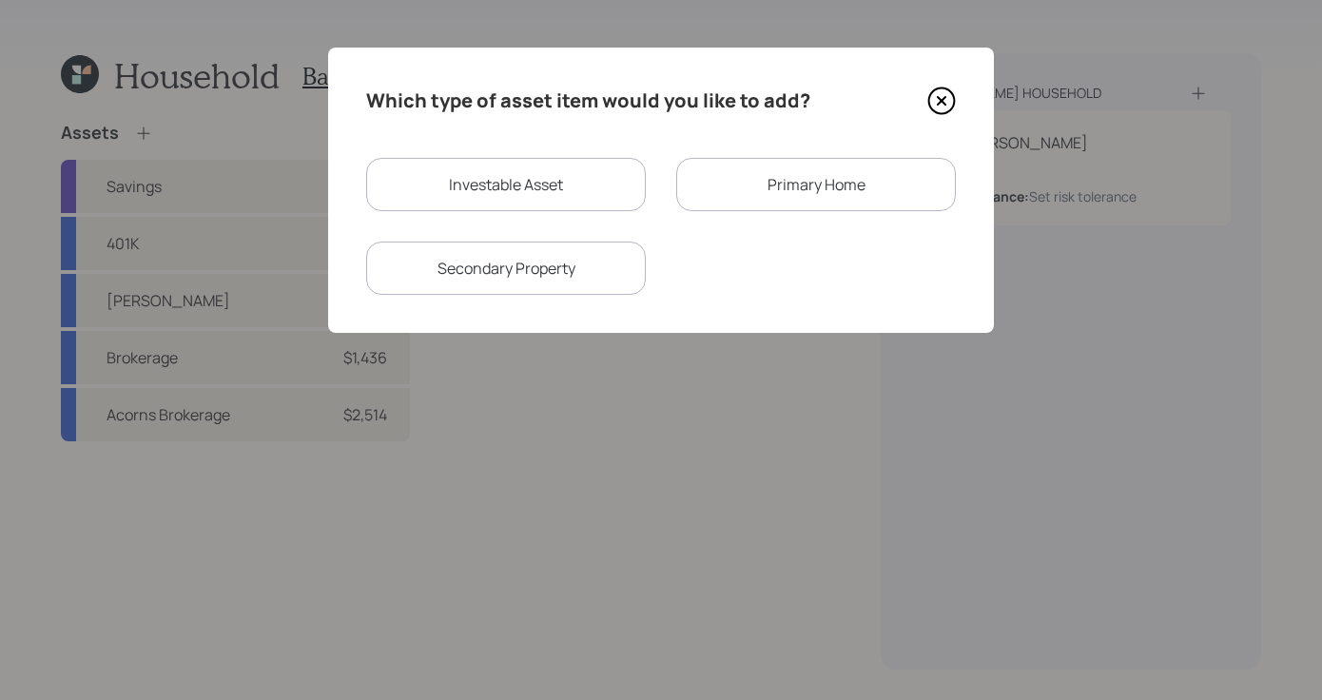
click at [774, 199] on div "Primary Home" at bounding box center [816, 184] width 280 height 53
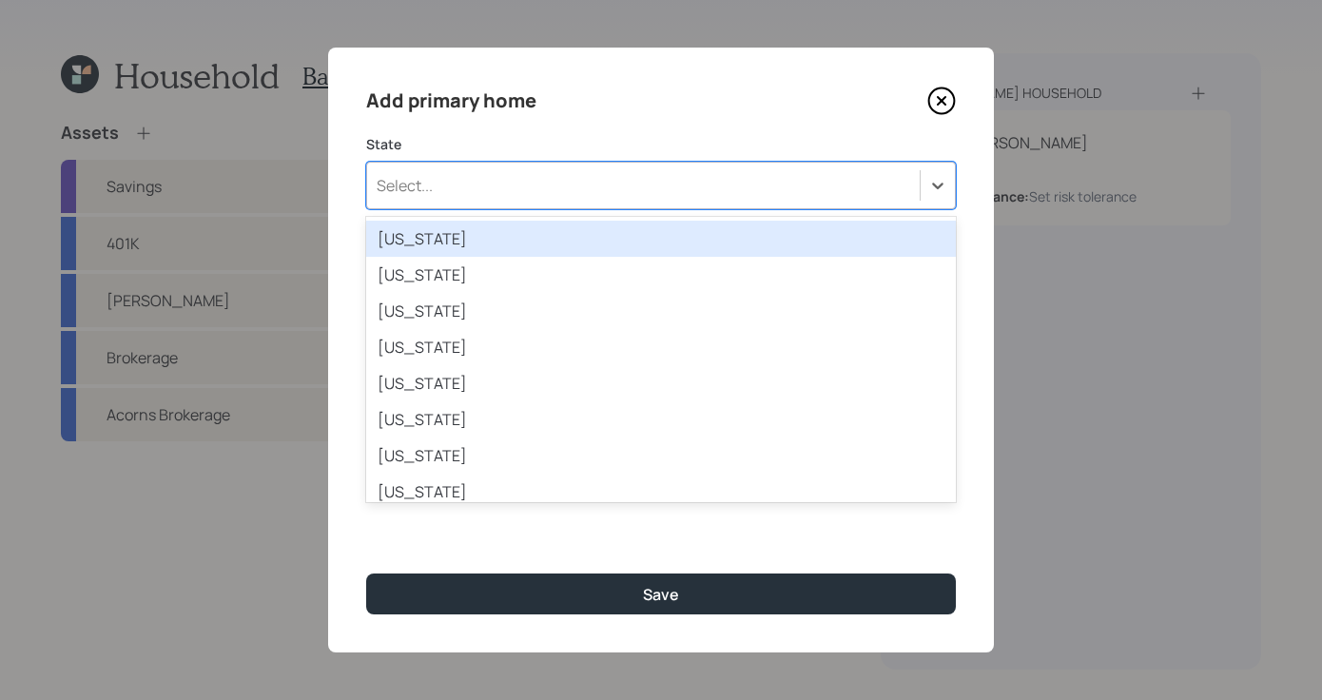
click at [555, 192] on div "Select..." at bounding box center [643, 185] width 553 height 32
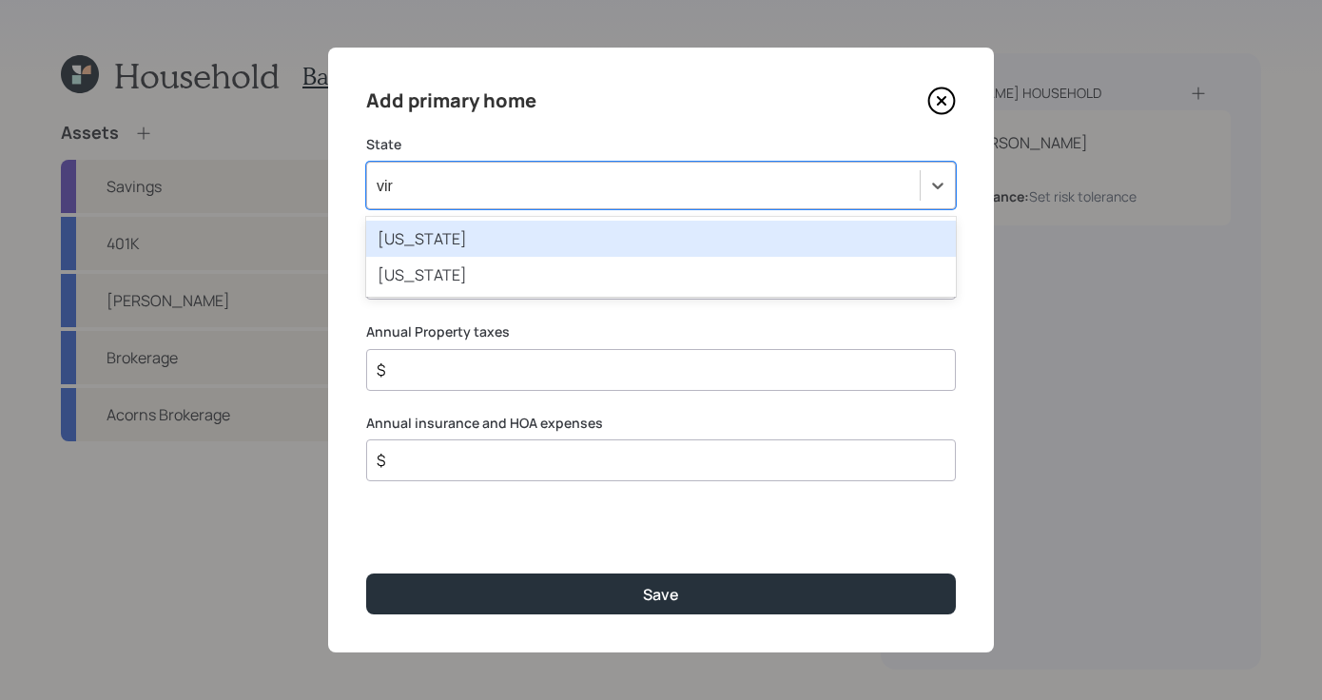
type input "virg"
click at [565, 236] on div "[US_STATE]" at bounding box center [661, 239] width 590 height 36
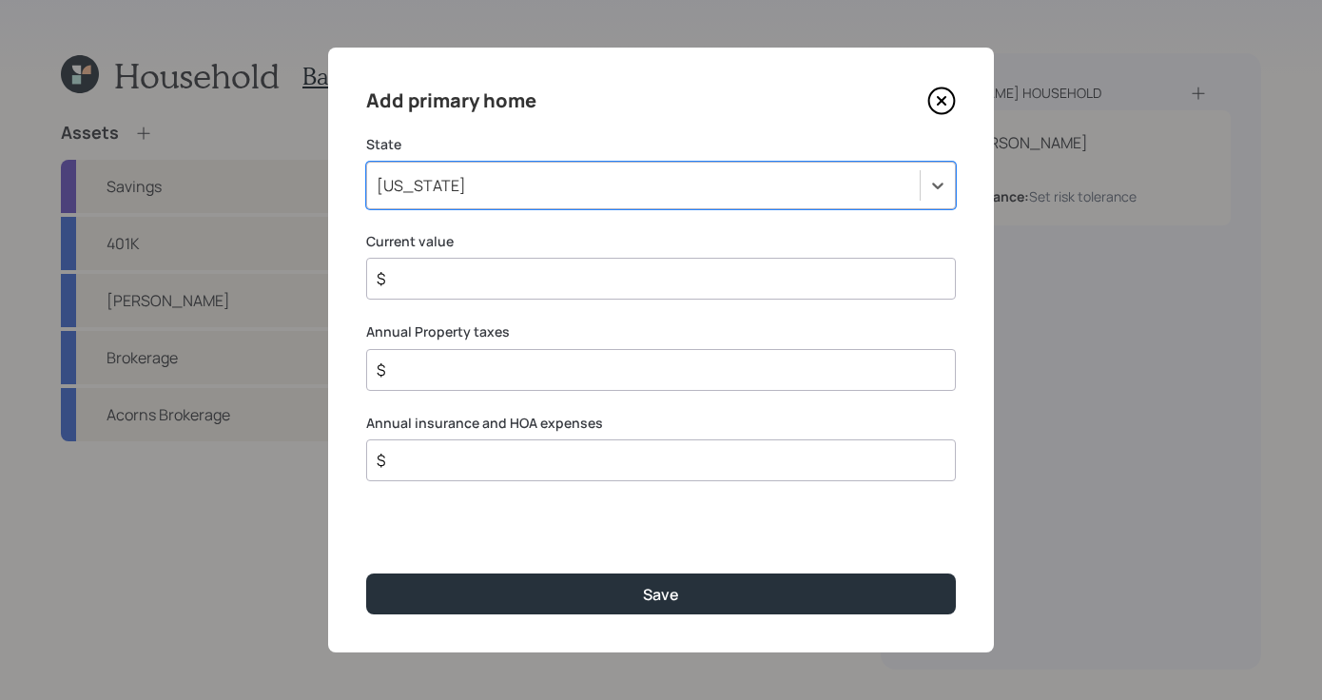
click at [605, 293] on div "$" at bounding box center [661, 279] width 590 height 42
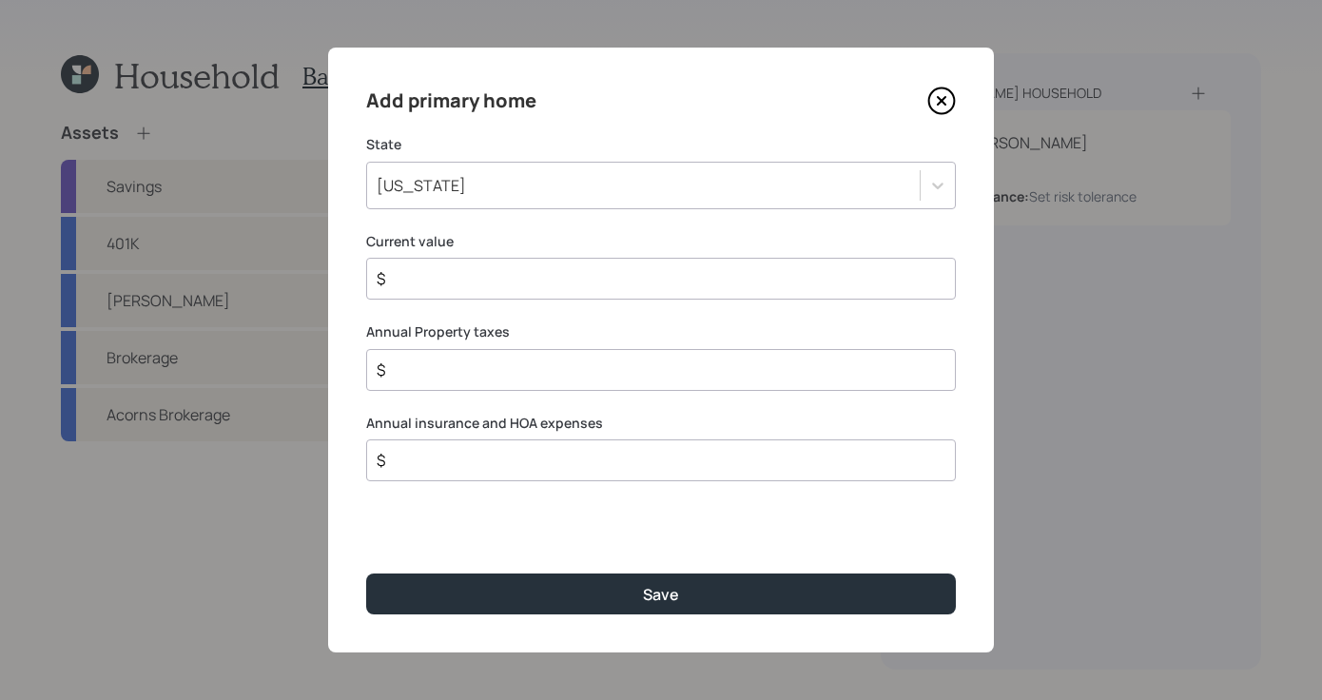
click at [609, 286] on input "$" at bounding box center [653, 278] width 557 height 23
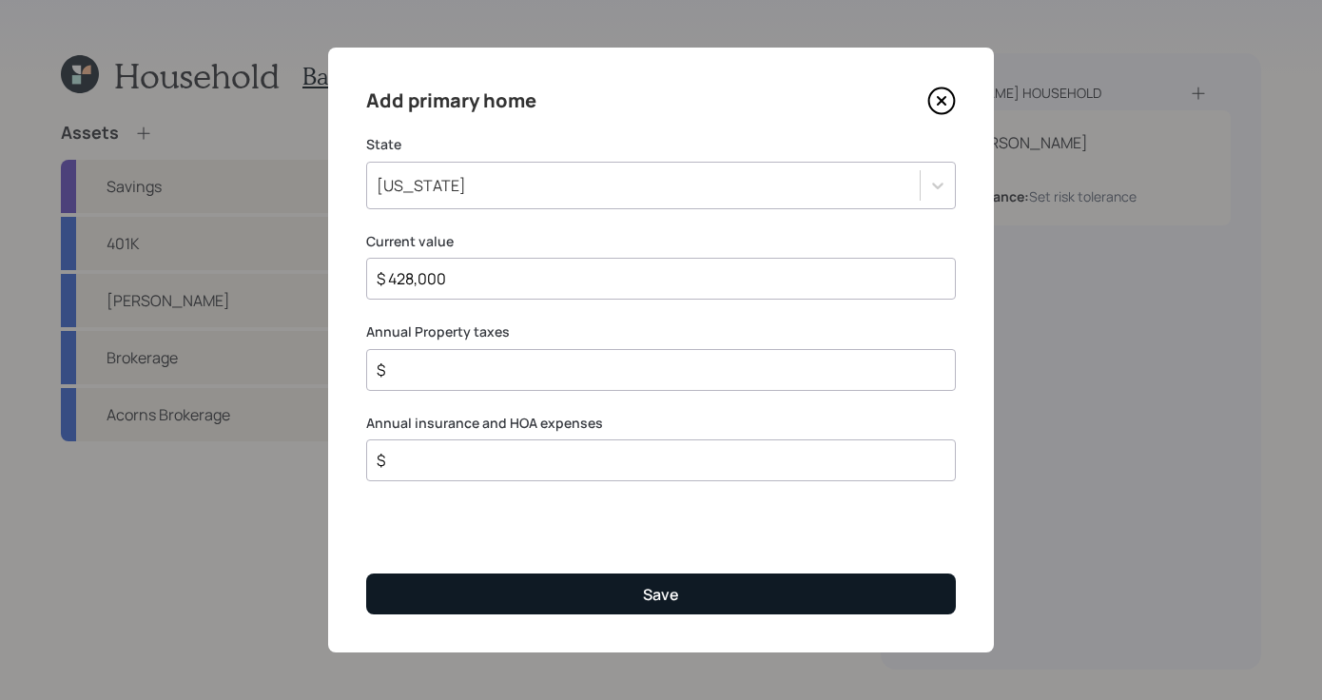
type input "$ 428,000"
click at [637, 605] on button "Save" at bounding box center [661, 594] width 590 height 41
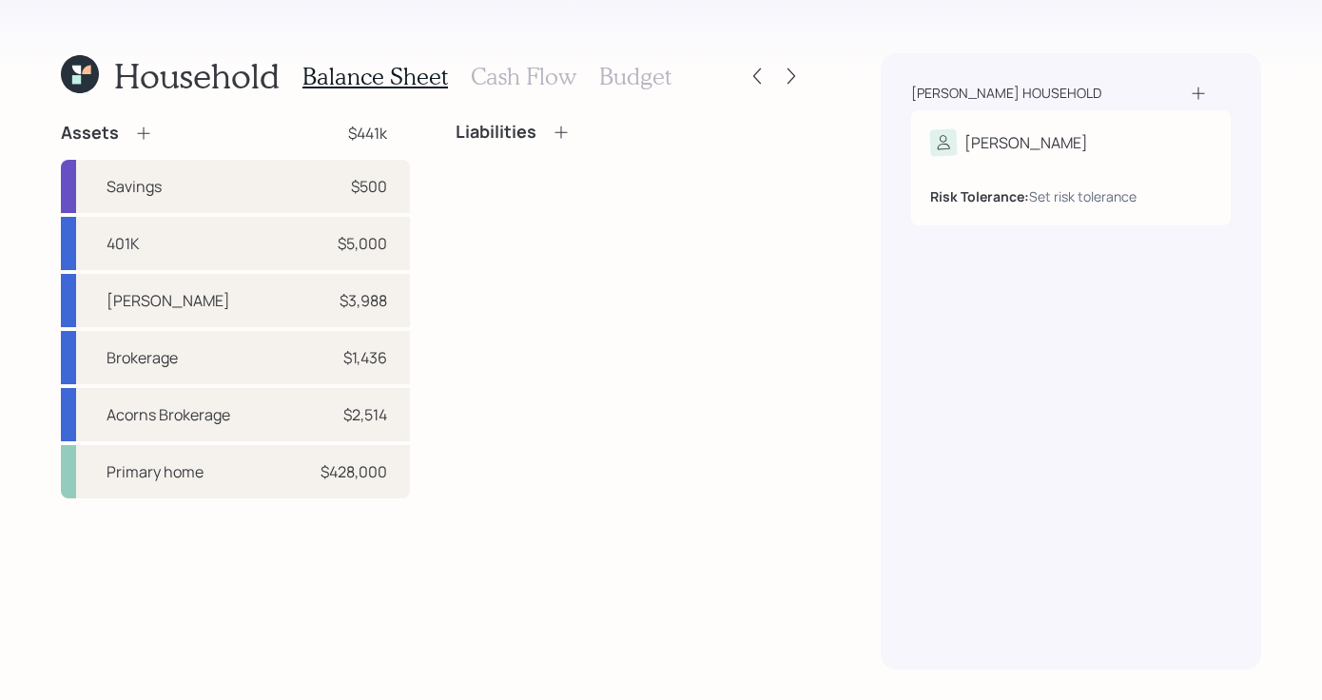
click at [563, 138] on icon at bounding box center [561, 132] width 19 height 19
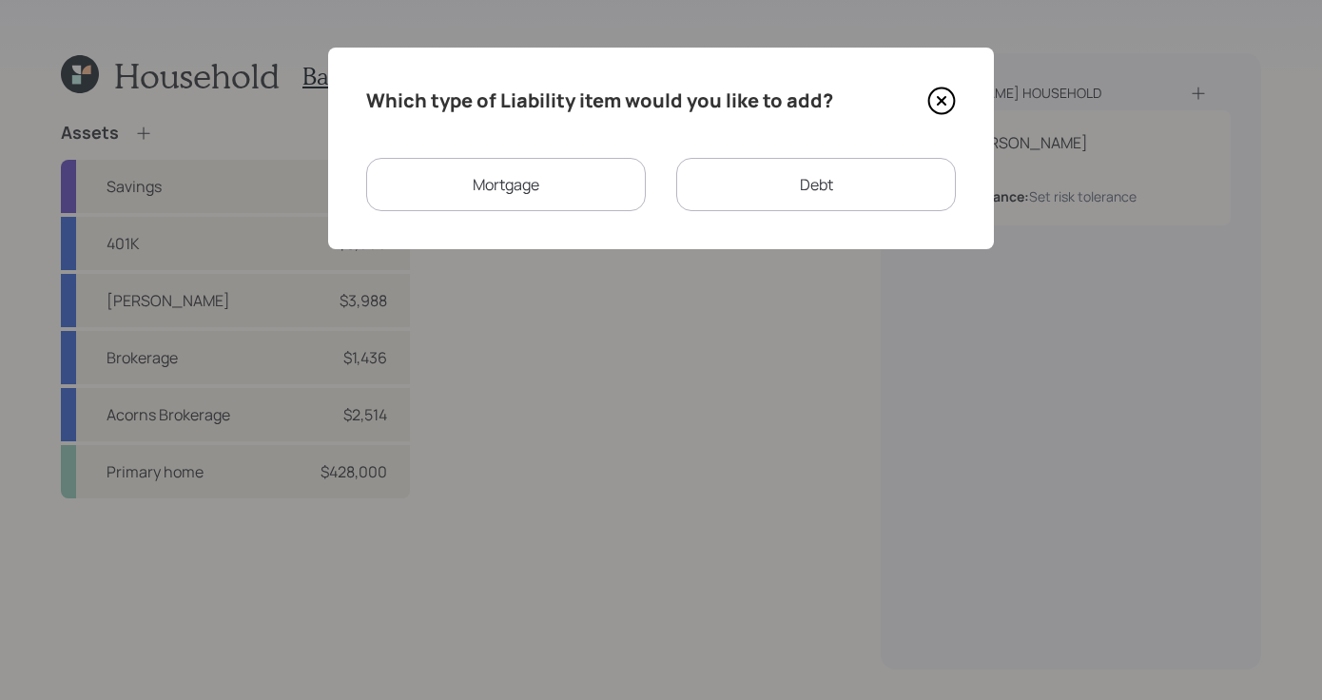
click at [509, 185] on div "Mortgage" at bounding box center [506, 184] width 280 height 53
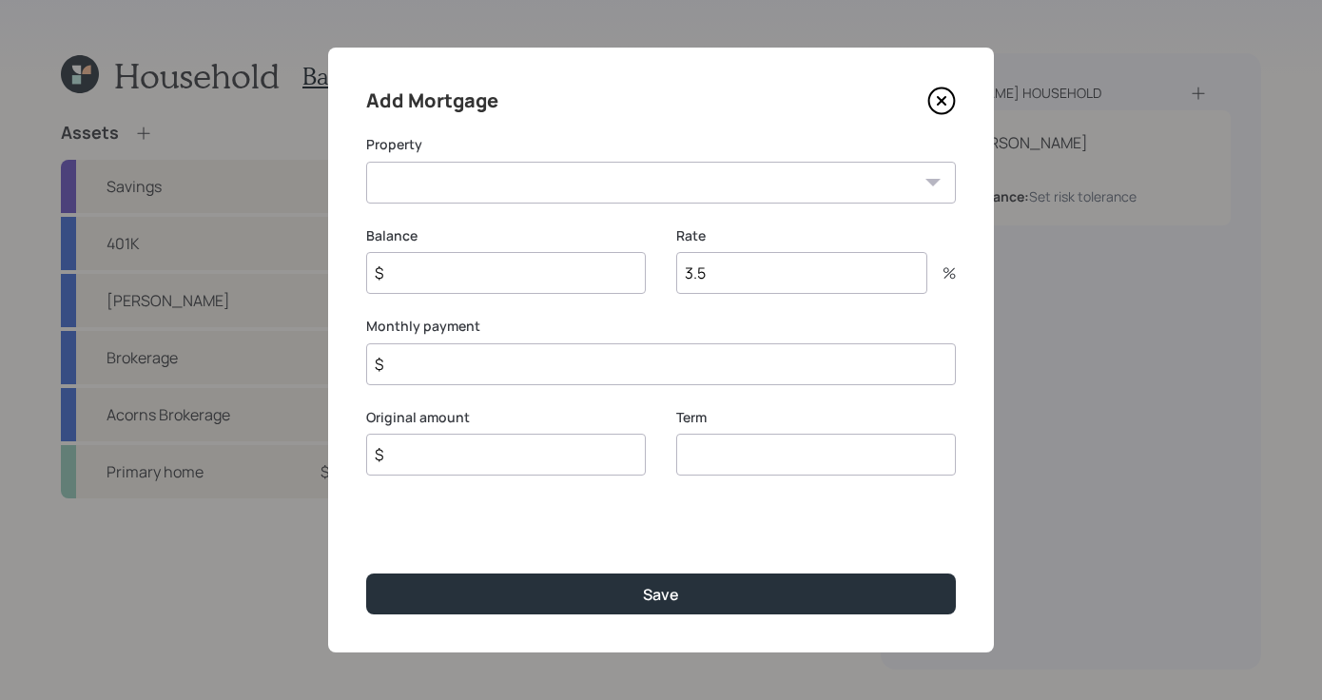
click at [563, 162] on select "VA Primary home" at bounding box center [661, 183] width 590 height 42
select select "319686f4-9d58-4a98-b450-7888331c7693"
click at [366, 162] on select "VA Primary home" at bounding box center [661, 183] width 590 height 42
click at [529, 273] on input "$" at bounding box center [506, 273] width 280 height 42
type input "$ 160,000"
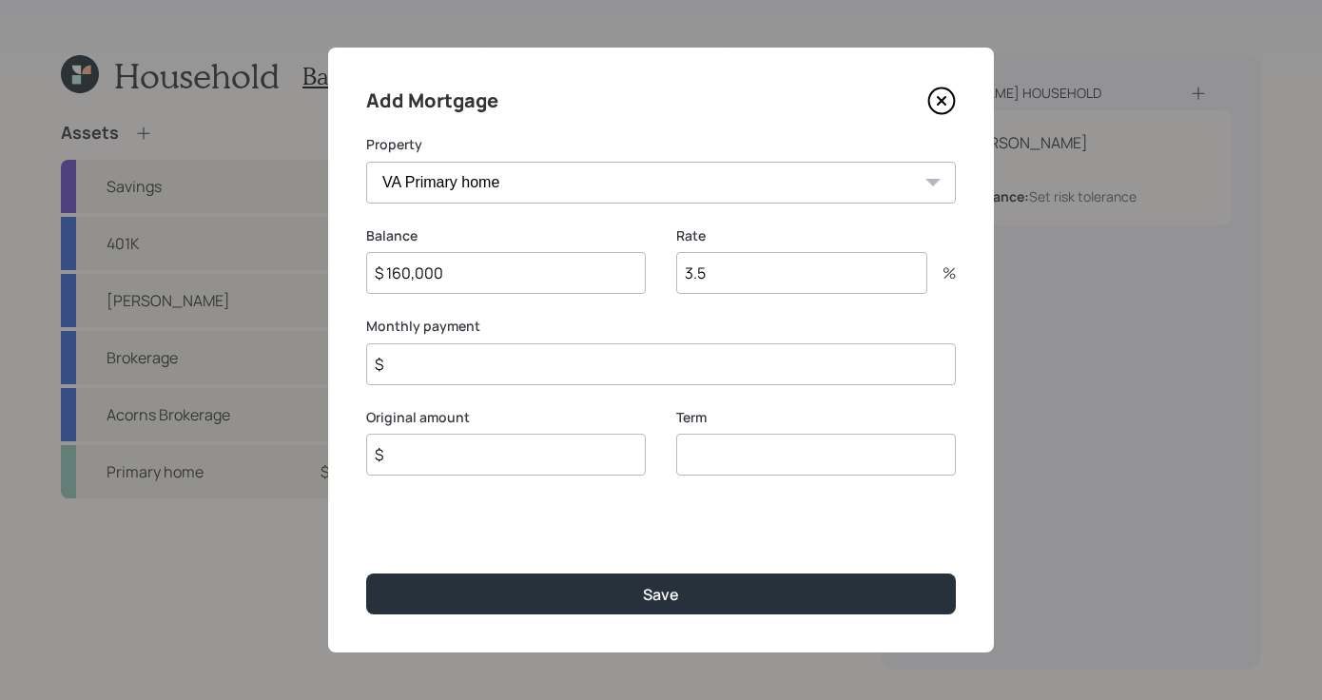
drag, startPoint x: 745, startPoint y: 269, endPoint x: 616, endPoint y: 264, distance: 128.5
click at [616, 264] on div "Balance $ 160,000 Rate 3.5 %" at bounding box center [661, 271] width 590 height 91
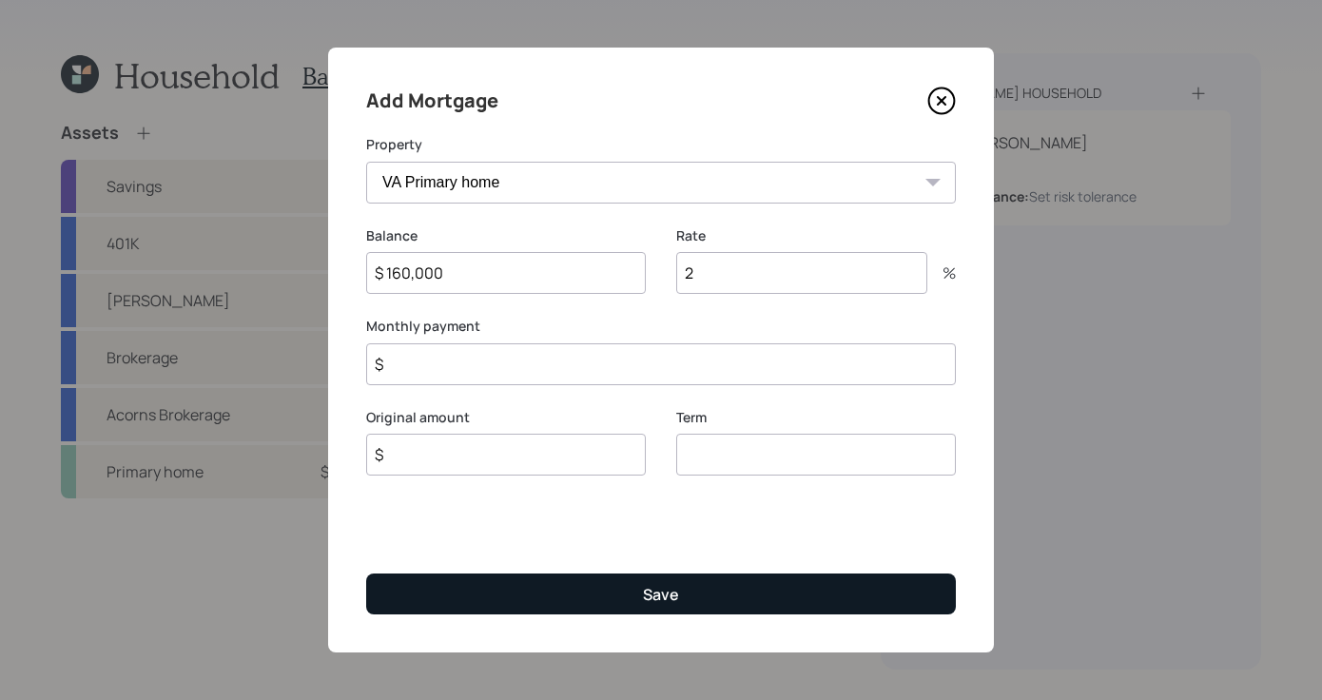
type input "2"
click at [623, 596] on button "Save" at bounding box center [661, 594] width 590 height 41
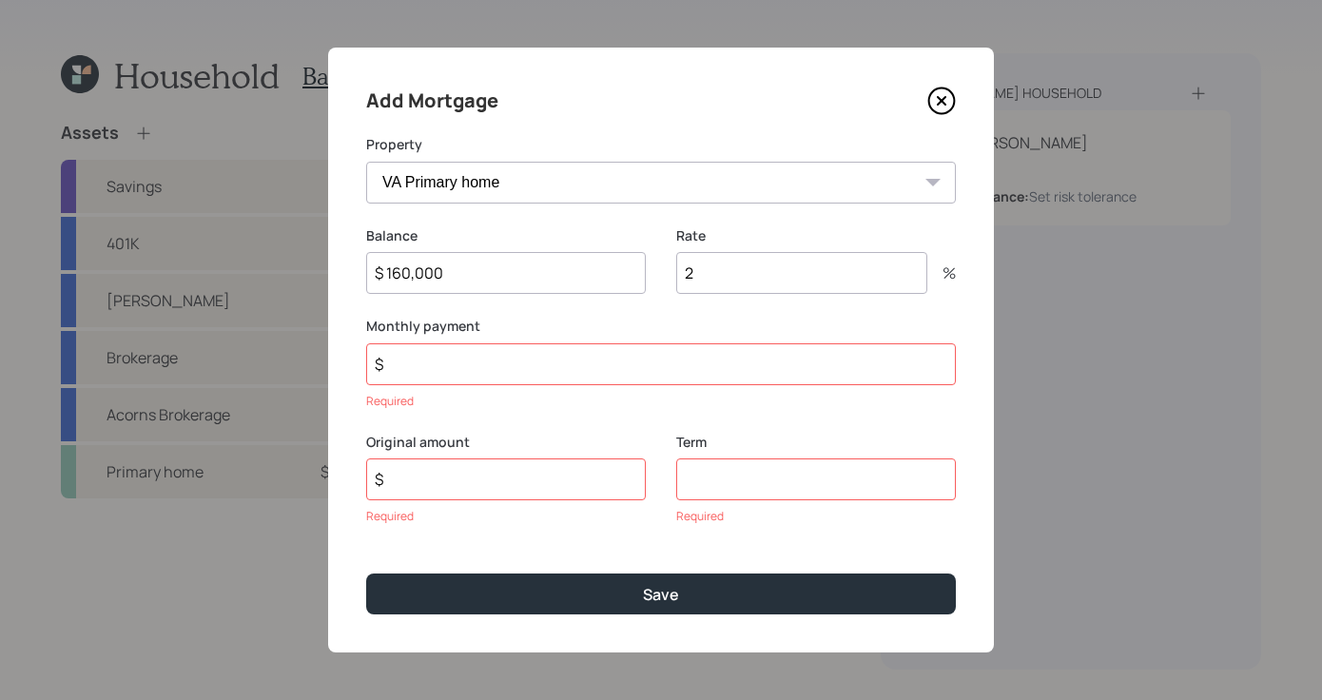
click at [477, 482] on input "$" at bounding box center [506, 479] width 280 height 42
type input "$ 160,000"
click at [725, 482] on input "number" at bounding box center [816, 479] width 280 height 42
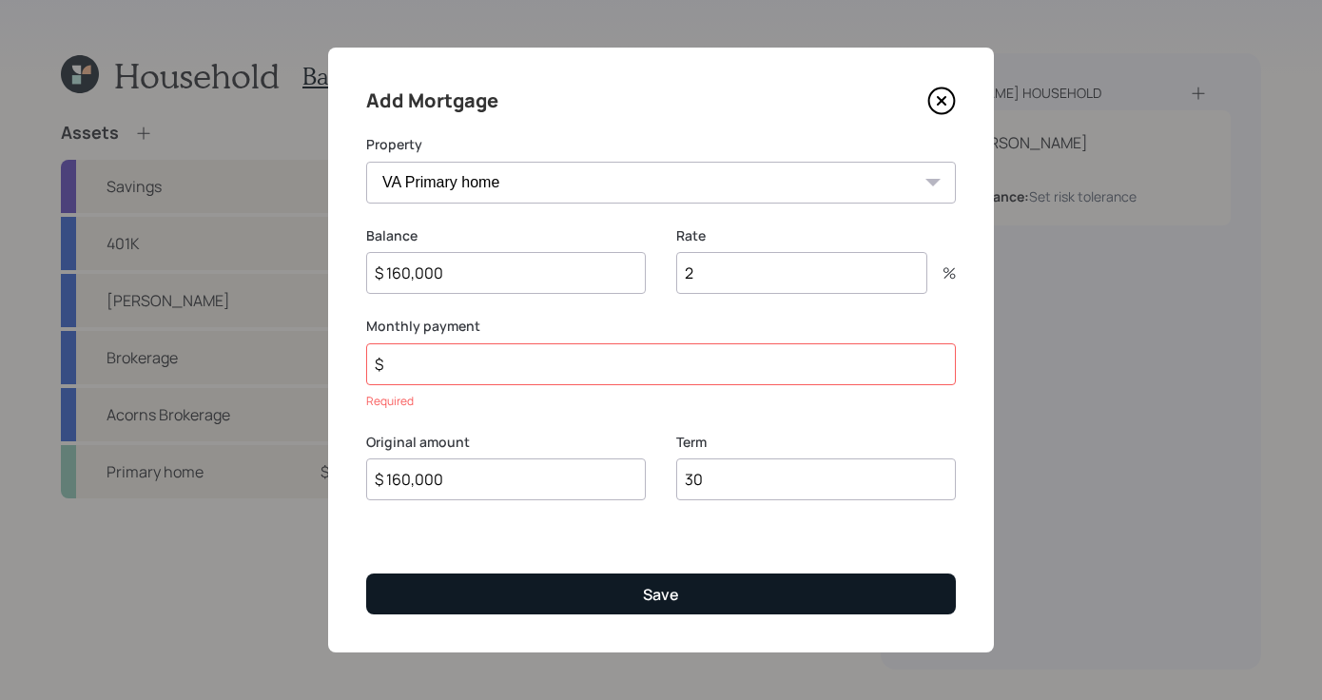
type input "30"
click at [653, 587] on div "Save" at bounding box center [661, 594] width 36 height 21
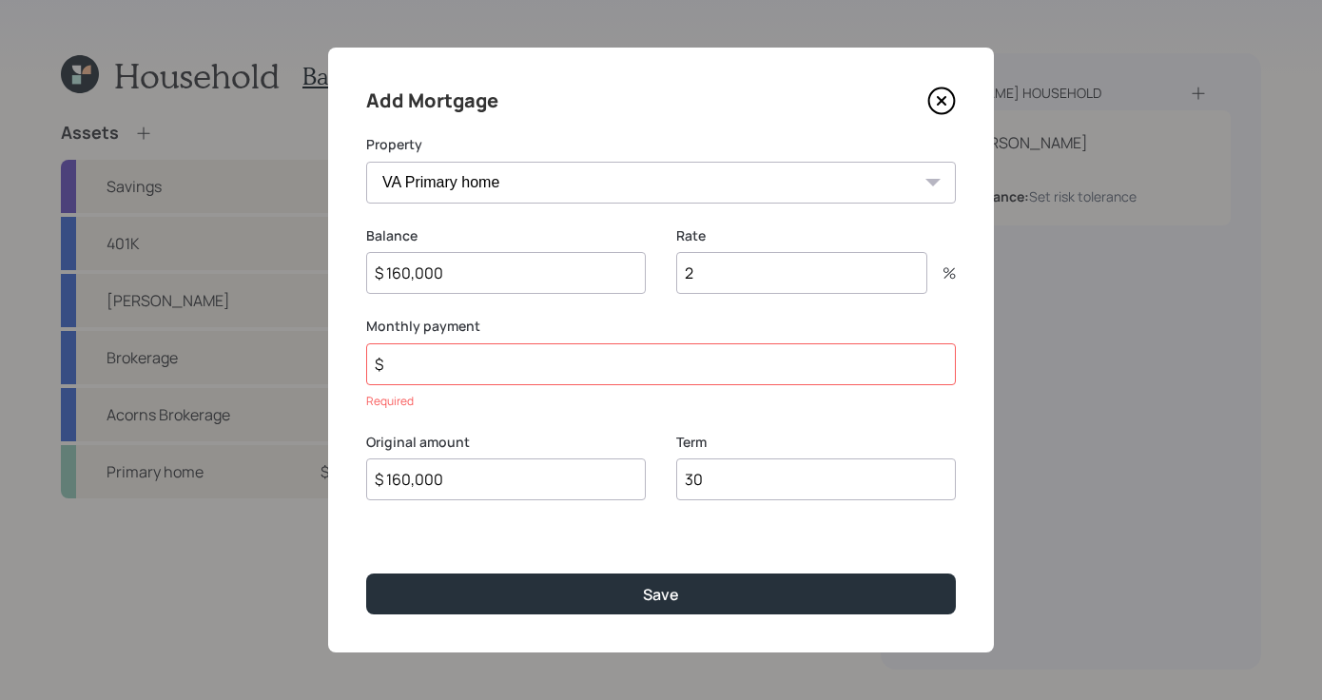
click at [406, 366] on input "$" at bounding box center [661, 364] width 590 height 42
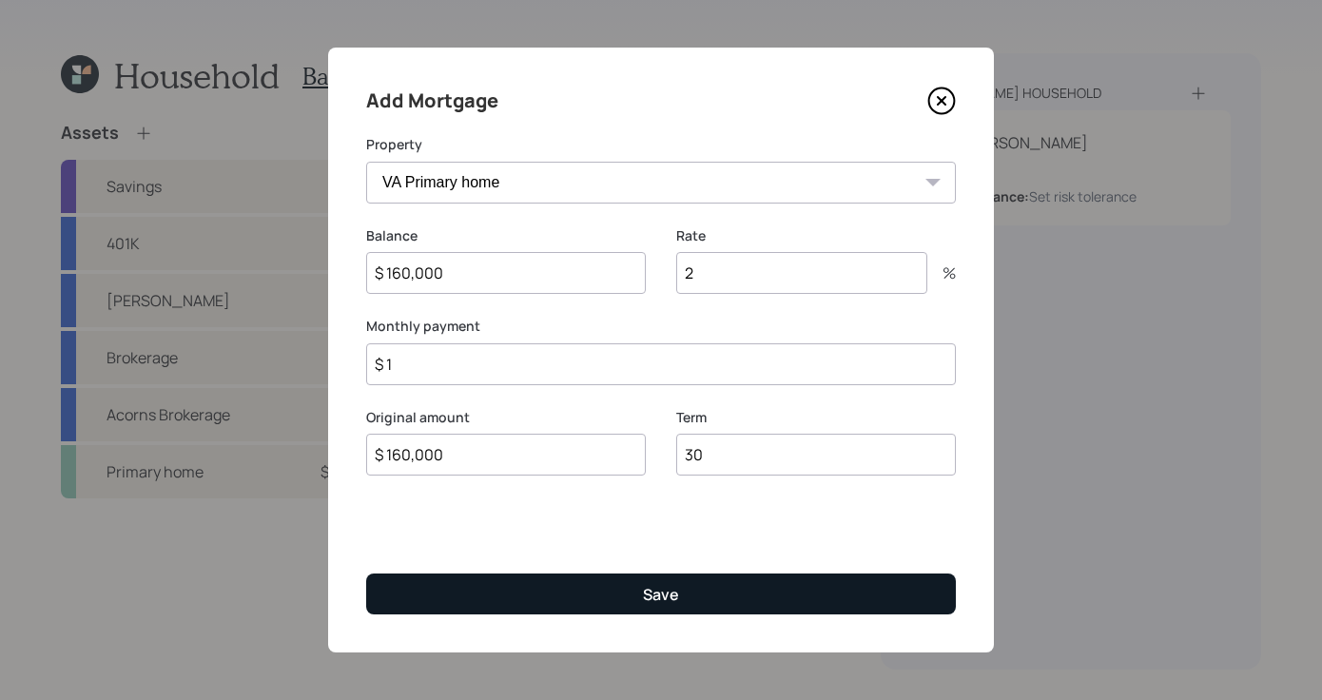
type input "$ 1"
click at [623, 590] on button "Save" at bounding box center [661, 594] width 590 height 41
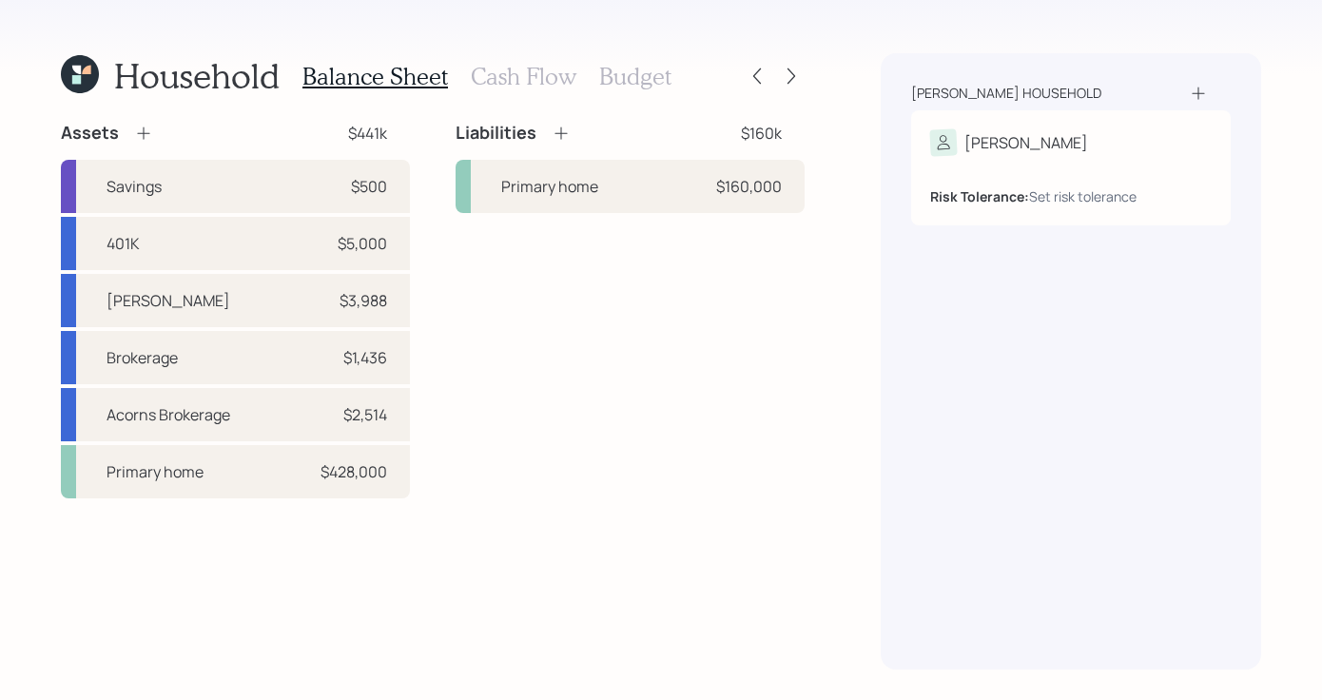
click at [146, 133] on icon at bounding box center [143, 133] width 19 height 19
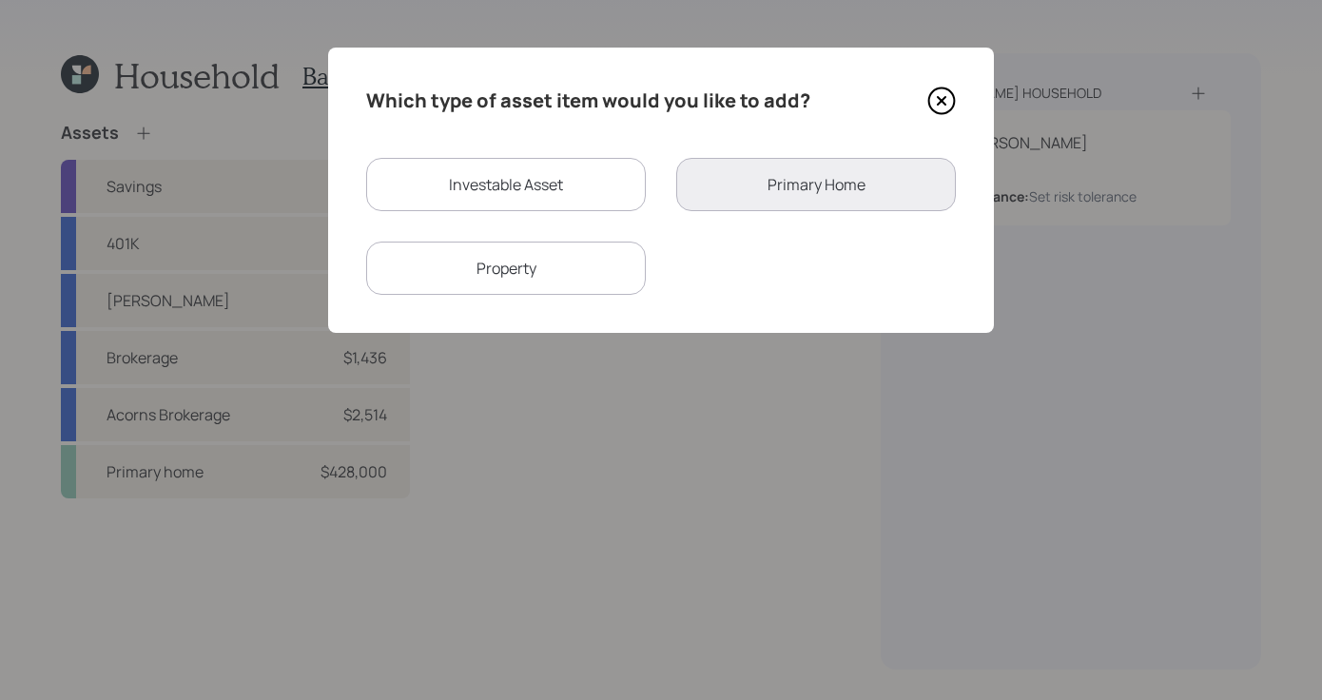
click at [538, 270] on div "Property" at bounding box center [506, 268] width 280 height 53
select select "rental_property"
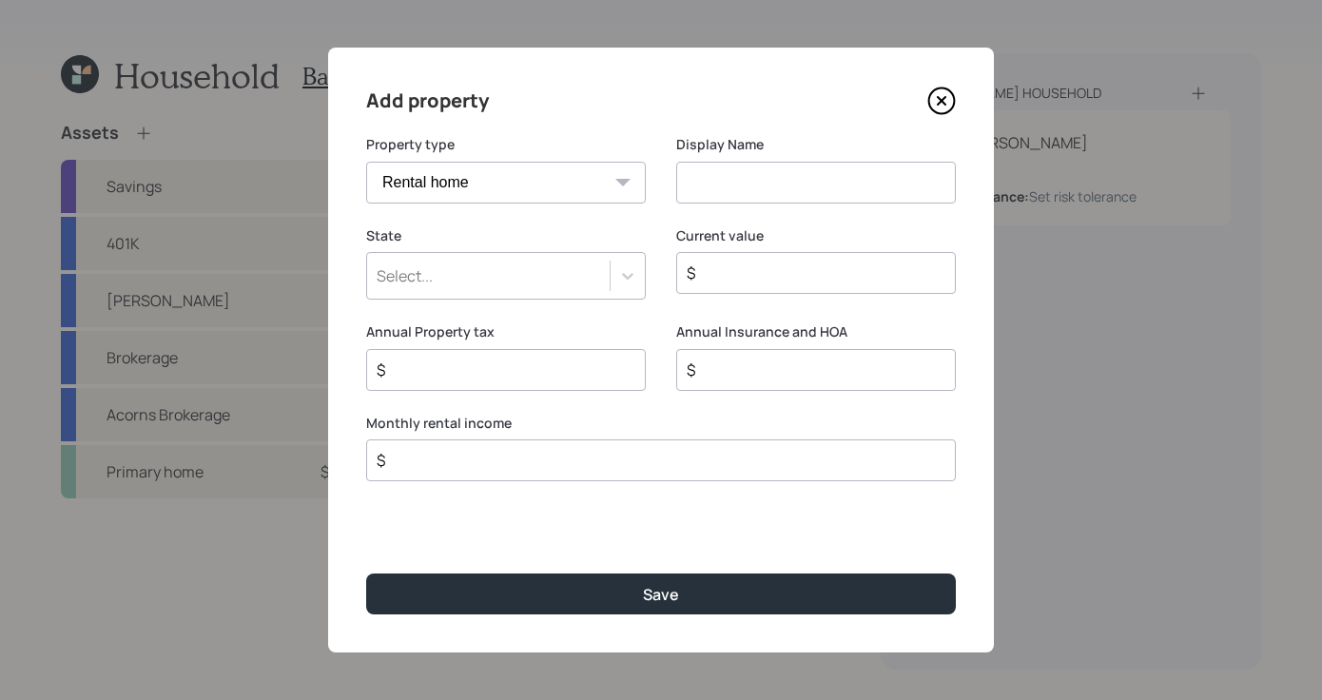
click at [571, 195] on select "Vacation home Rental home" at bounding box center [506, 183] width 280 height 42
click at [951, 97] on icon at bounding box center [941, 101] width 29 height 29
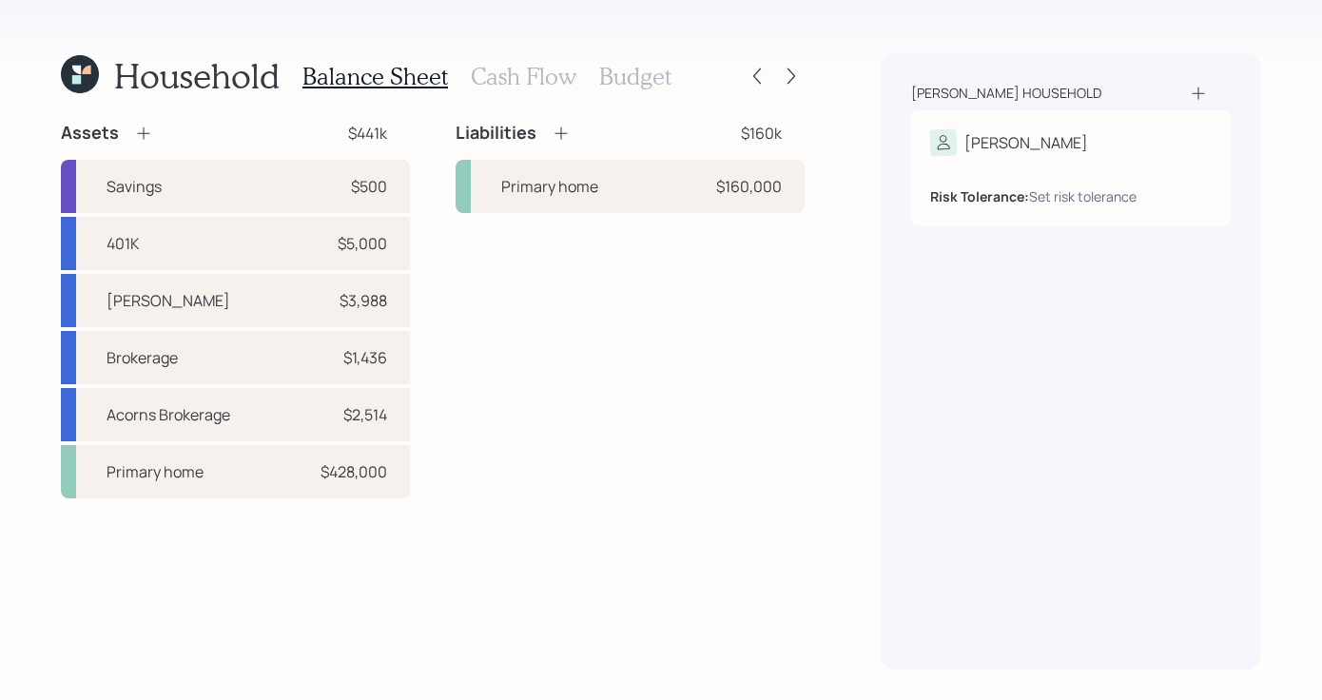
click at [562, 128] on icon at bounding box center [561, 133] width 19 height 19
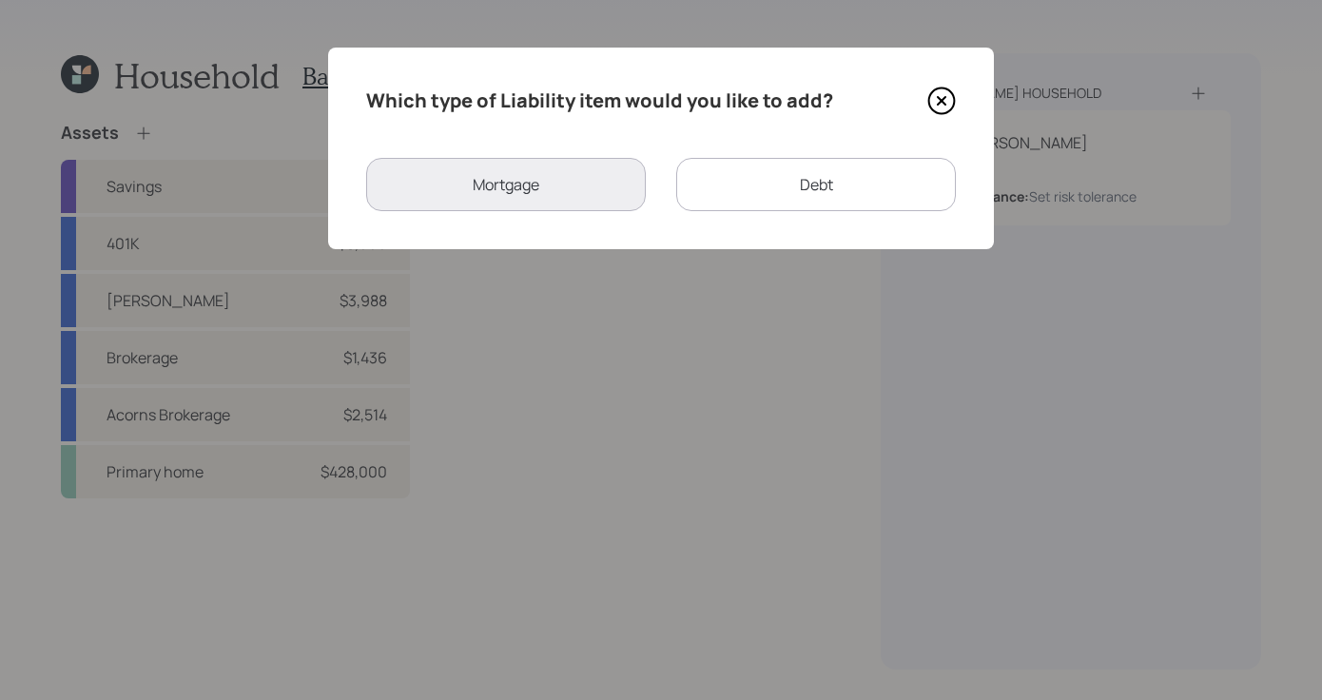
click at [825, 203] on div "Debt" at bounding box center [816, 184] width 280 height 53
select select "credit_card"
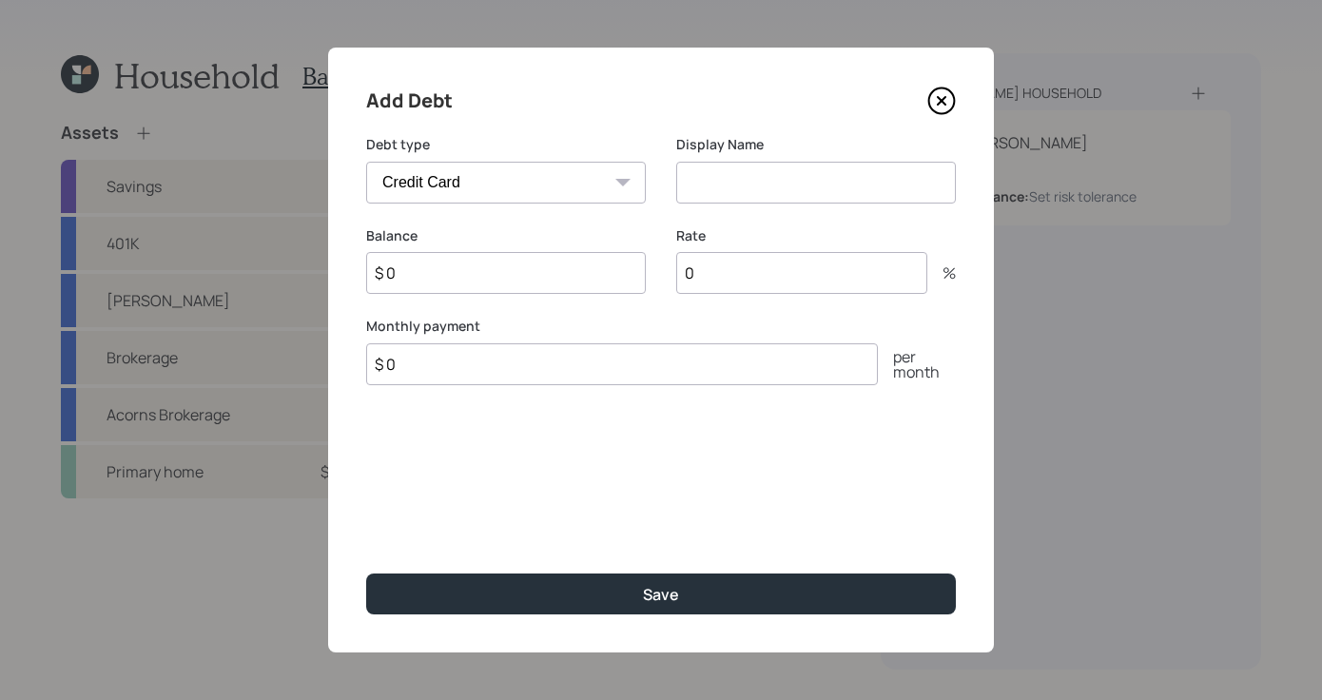
drag, startPoint x: 698, startPoint y: 180, endPoint x: 716, endPoint y: 186, distance: 19.3
click at [710, 185] on input at bounding box center [816, 183] width 280 height 42
click at [716, 186] on input at bounding box center [816, 183] width 280 height 42
type input "Credit Card"
click at [522, 279] on input "$ 0" at bounding box center [506, 273] width 280 height 42
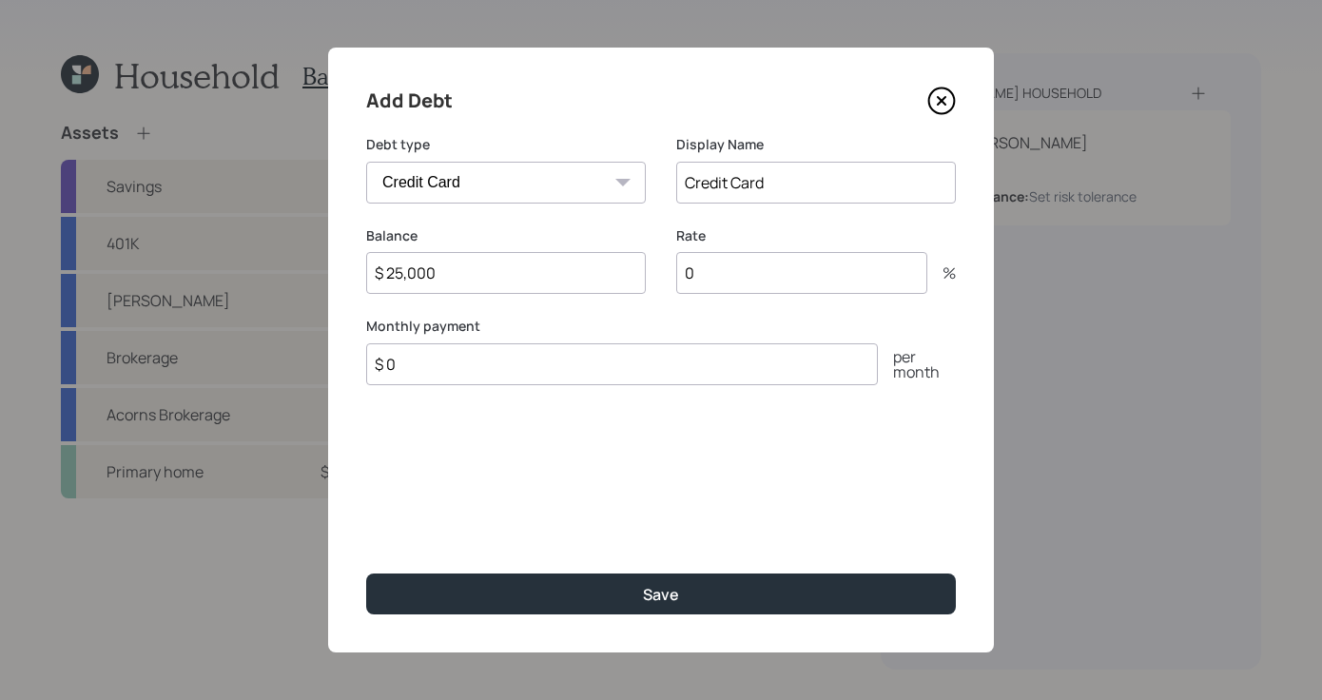
type input "$ 25,000"
click at [630, 380] on input "$ 0" at bounding box center [622, 364] width 512 height 42
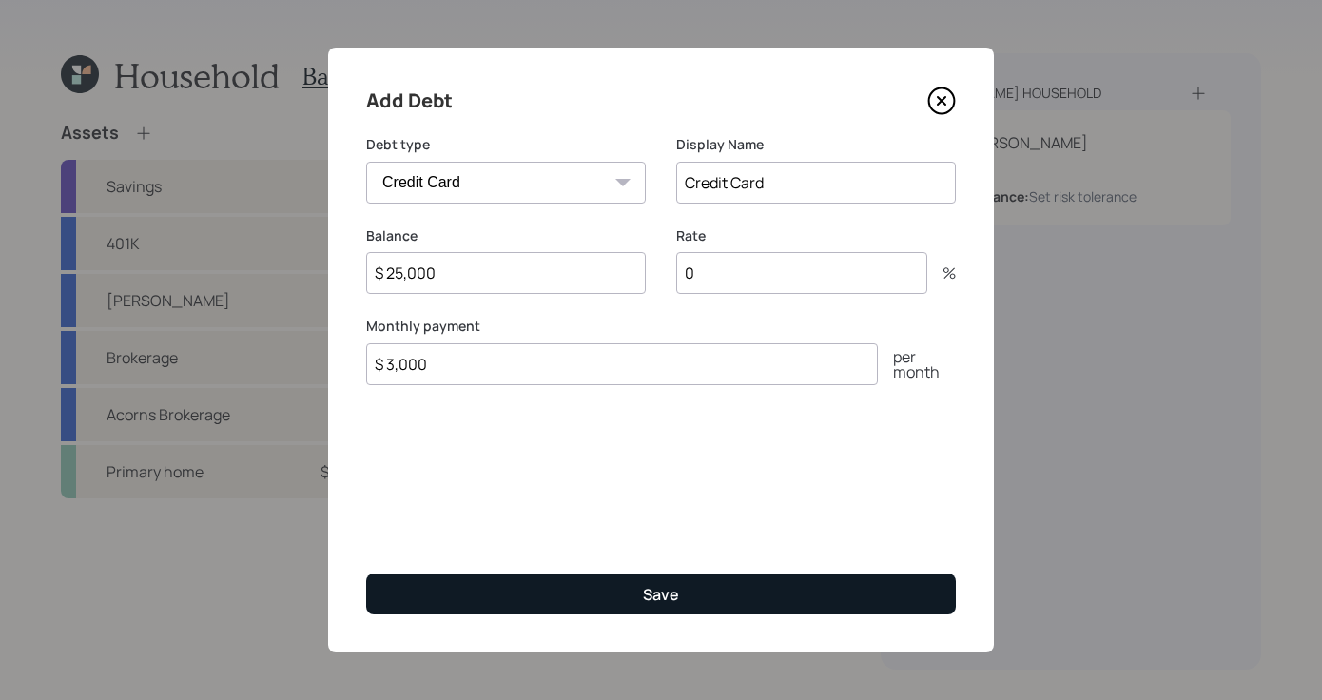
type input "$ 3,000"
click at [698, 595] on button "Save" at bounding box center [661, 594] width 590 height 41
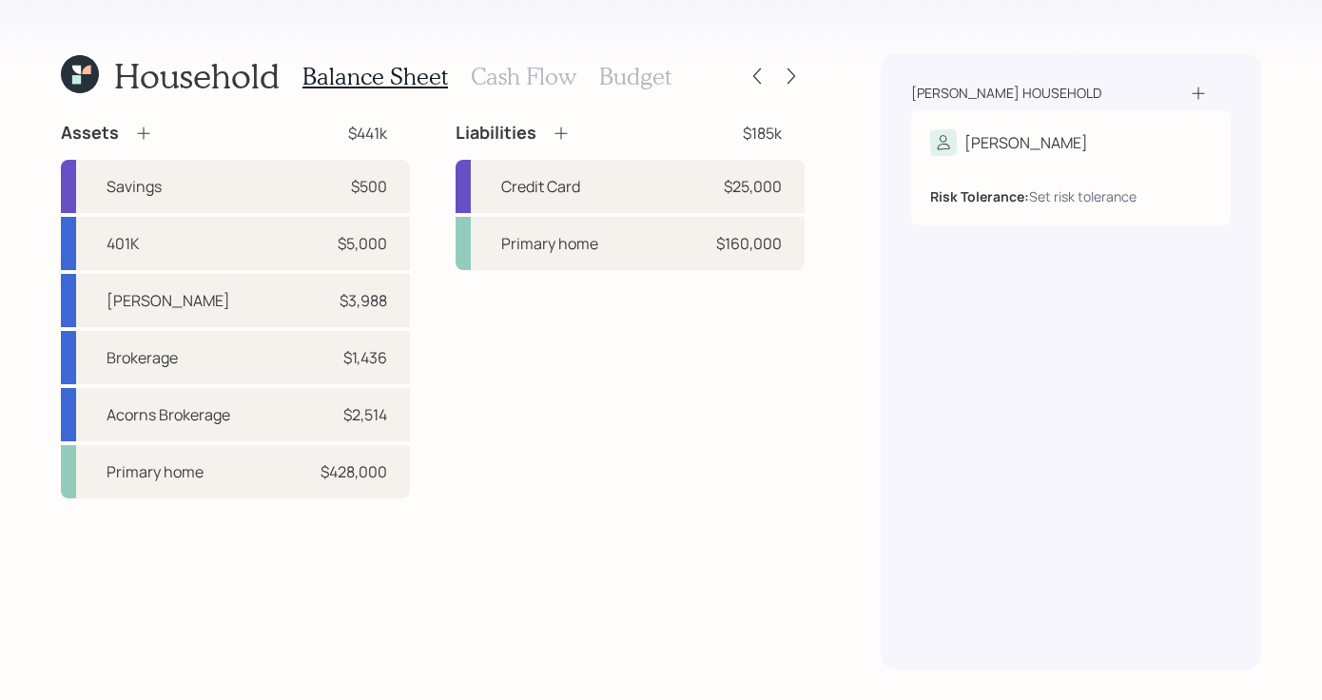
click at [138, 130] on icon at bounding box center [143, 133] width 19 height 19
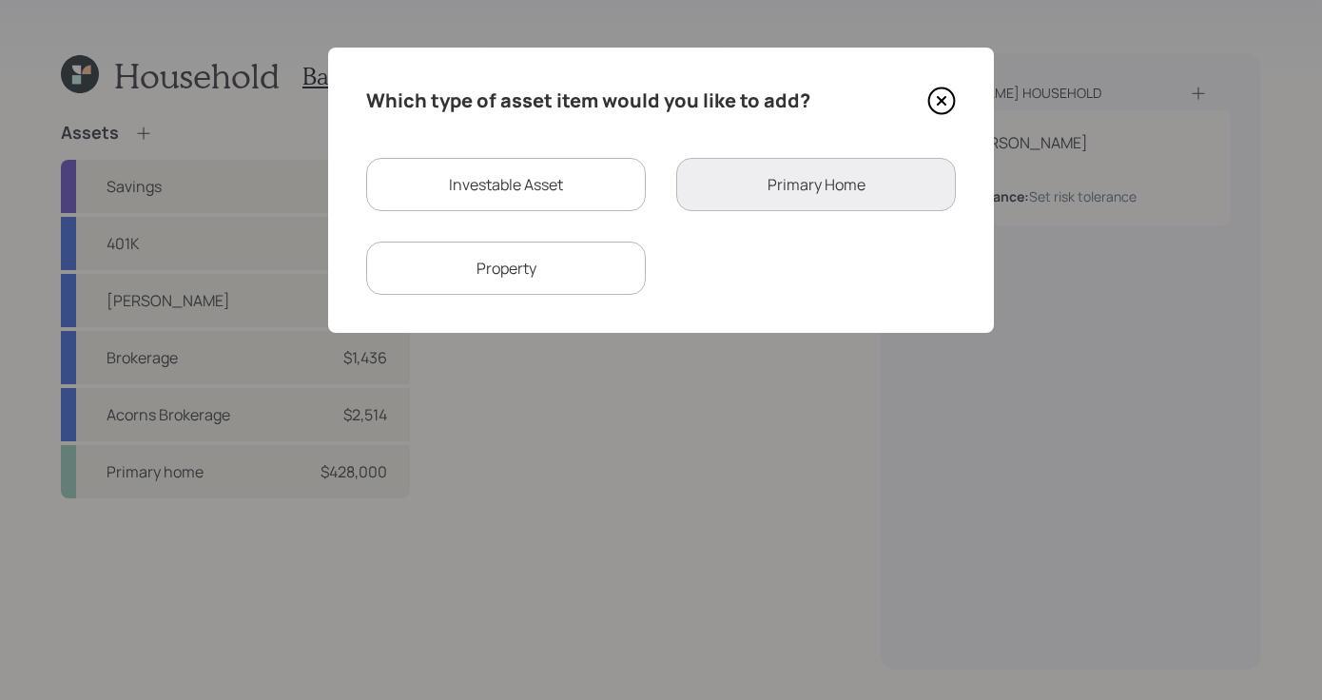
click at [531, 271] on div "Property" at bounding box center [506, 268] width 280 height 53
select select "rental_property"
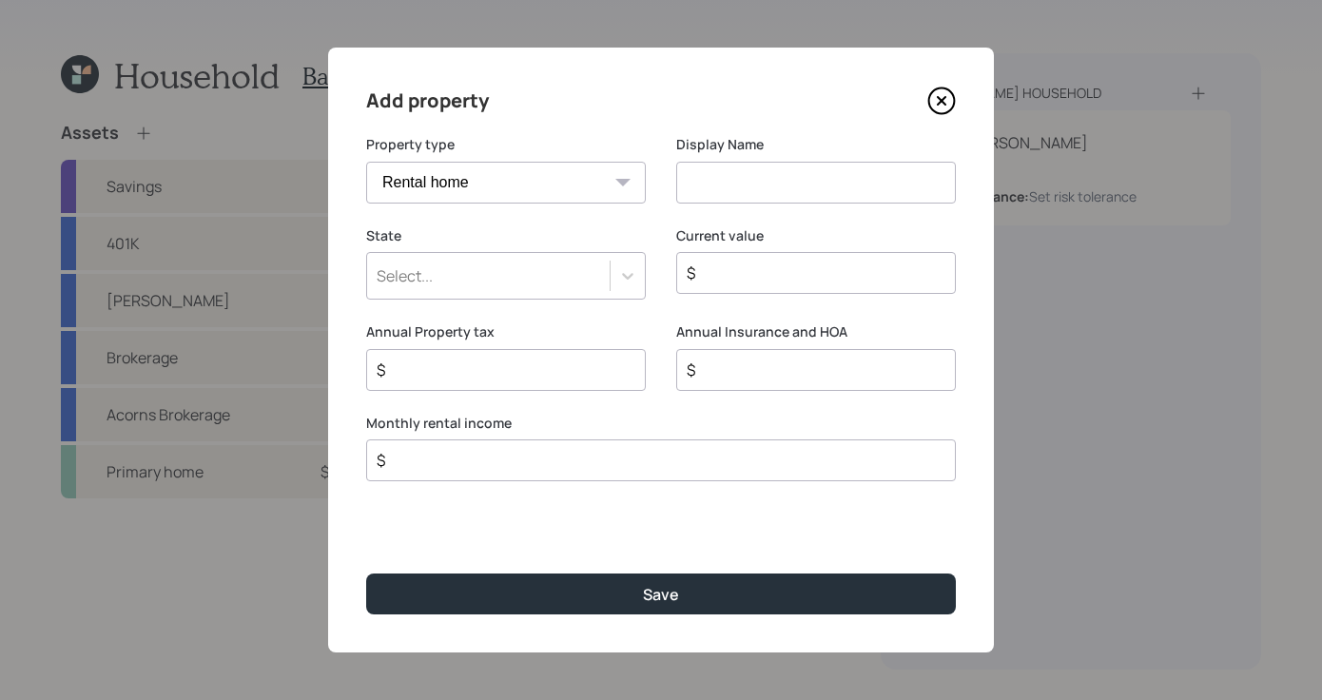
click at [559, 171] on select "Vacation home Rental home" at bounding box center [506, 183] width 280 height 42
click at [366, 162] on select "Vacation home Rental home" at bounding box center [506, 183] width 280 height 42
click at [823, 185] on input at bounding box center [816, 183] width 280 height 42
type input "r"
type input "Secondary Property"
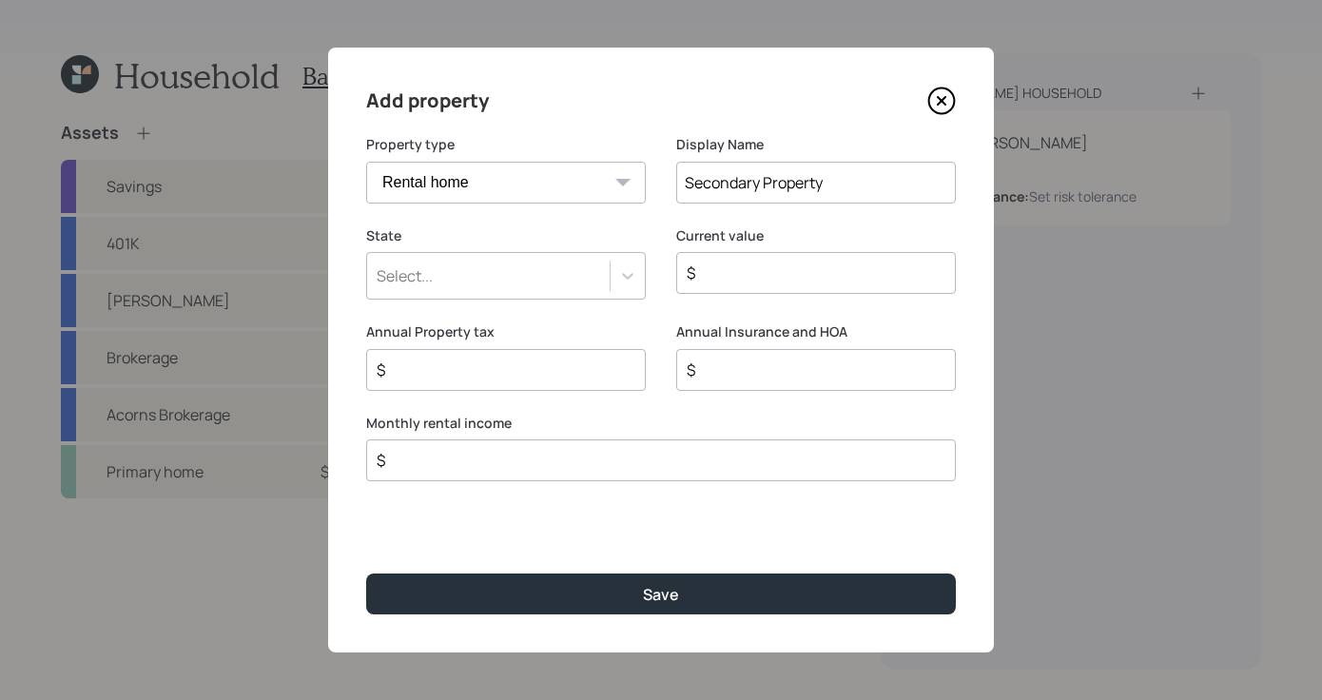
click at [529, 273] on div "Select..." at bounding box center [488, 276] width 243 height 32
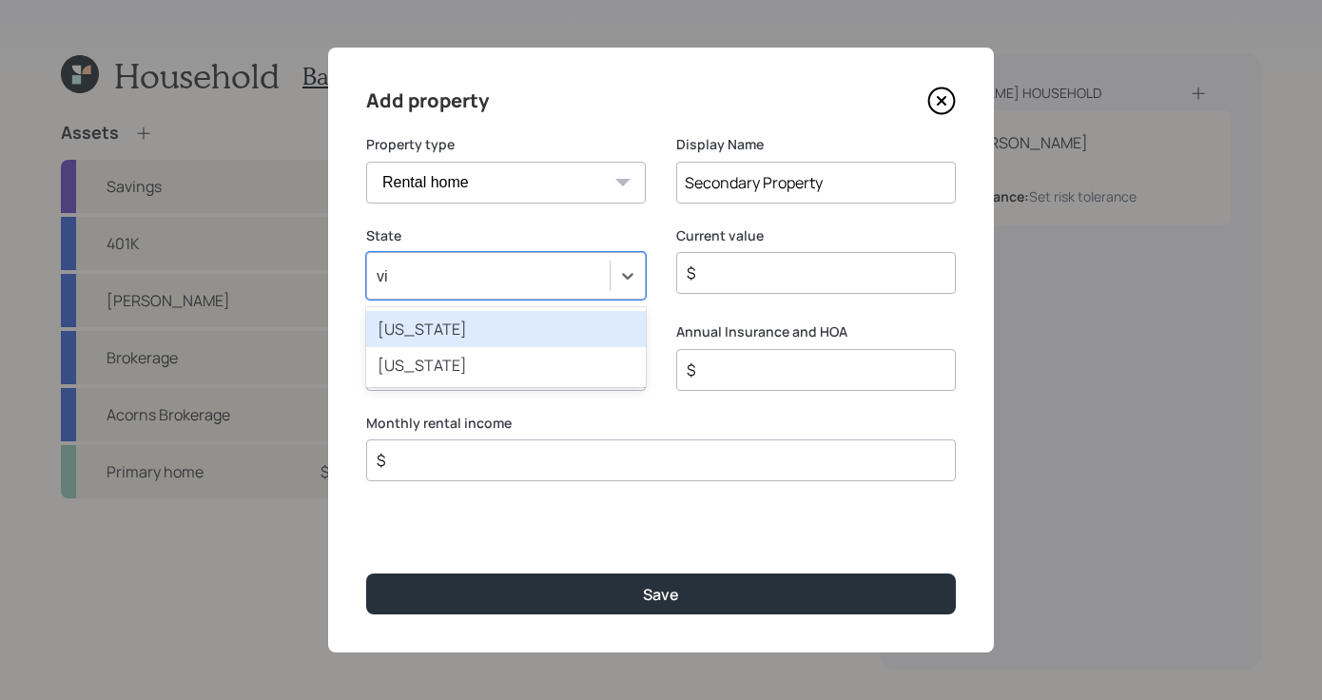
type input "vir"
click at [499, 331] on div "[US_STATE]" at bounding box center [506, 329] width 280 height 36
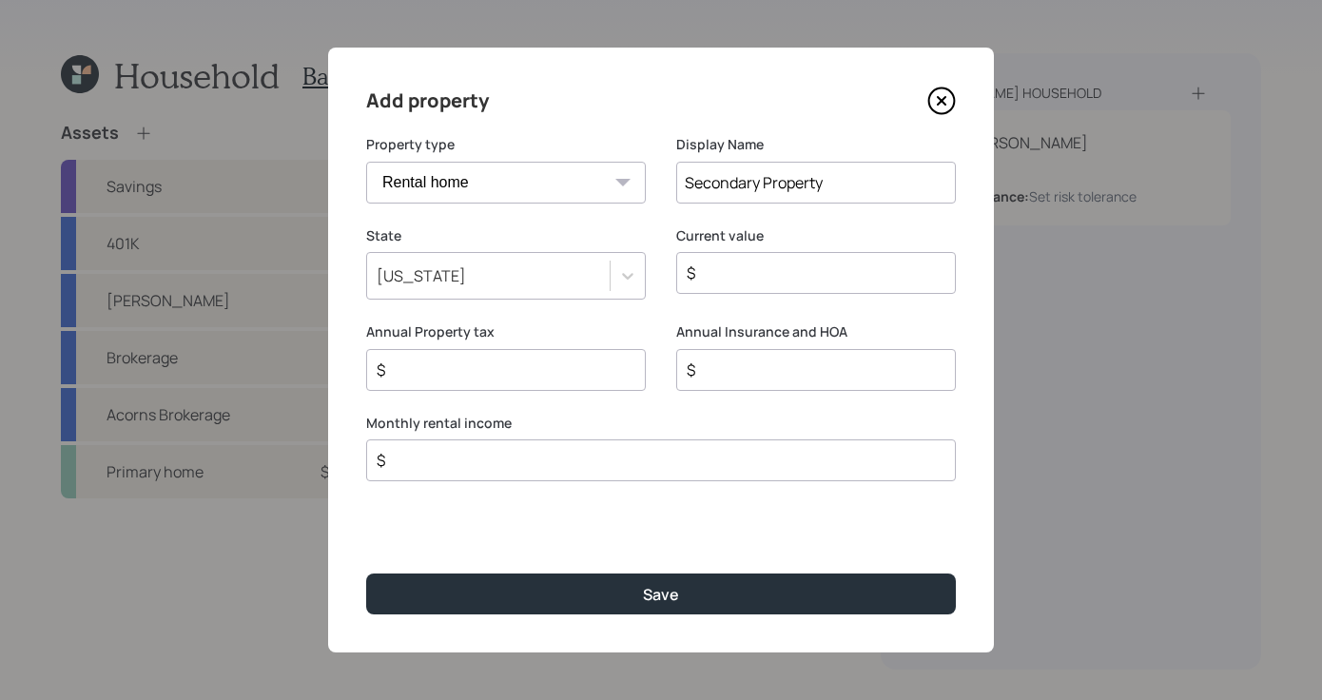
click at [820, 278] on input "$" at bounding box center [808, 273] width 247 height 23
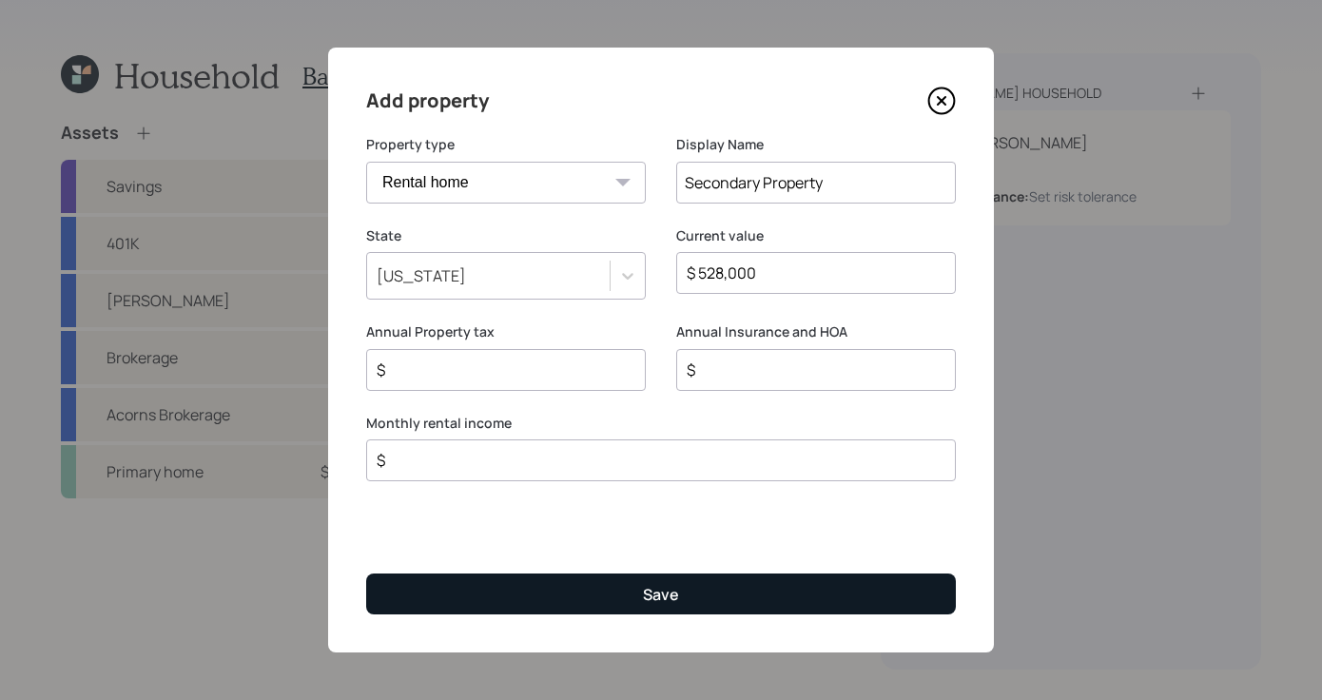
type input "$ 528,000"
click at [616, 597] on button "Save" at bounding box center [661, 594] width 590 height 41
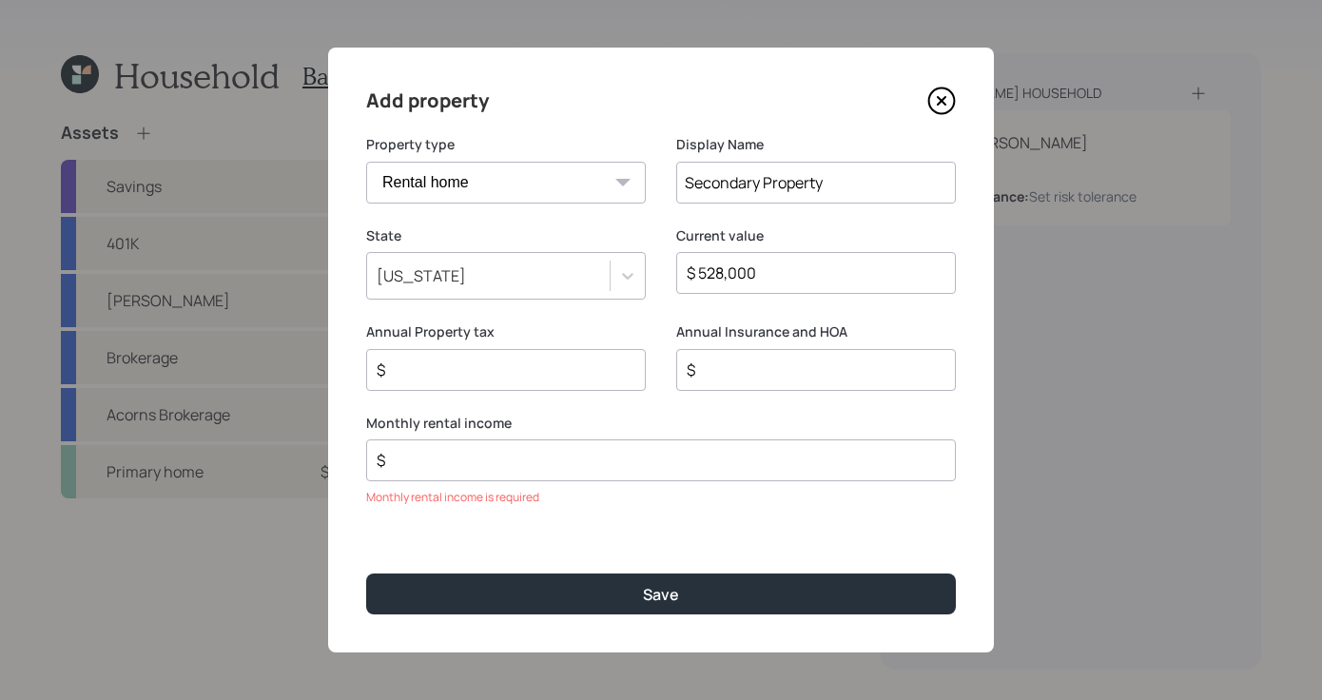
click at [539, 478] on div "$" at bounding box center [661, 460] width 590 height 42
drag, startPoint x: 597, startPoint y: 407, endPoint x: 573, endPoint y: 448, distance: 47.8
click at [0, 0] on form "Property type Vacation home Rental home Display Name Secondary Property State […" at bounding box center [0, 0] width 0 height 0
click at [564, 456] on input "$" at bounding box center [653, 460] width 557 height 23
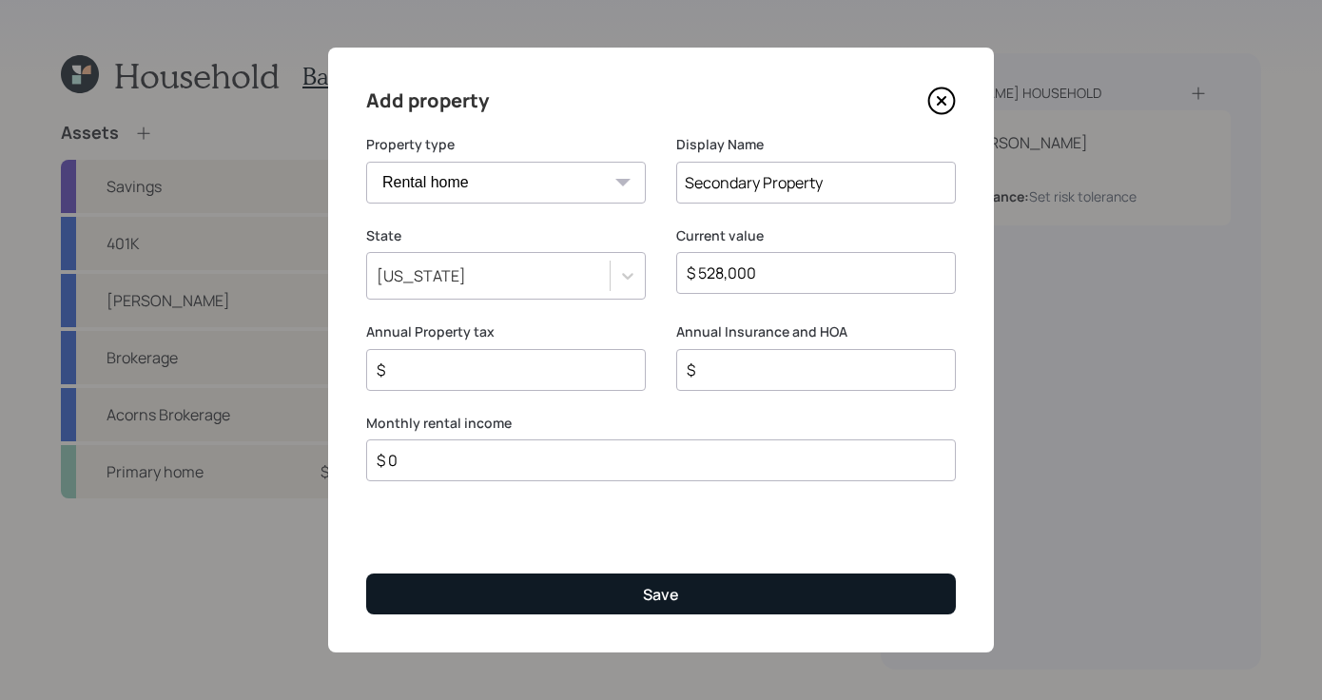
type input "$ 0"
click at [615, 582] on button "Save" at bounding box center [661, 594] width 590 height 41
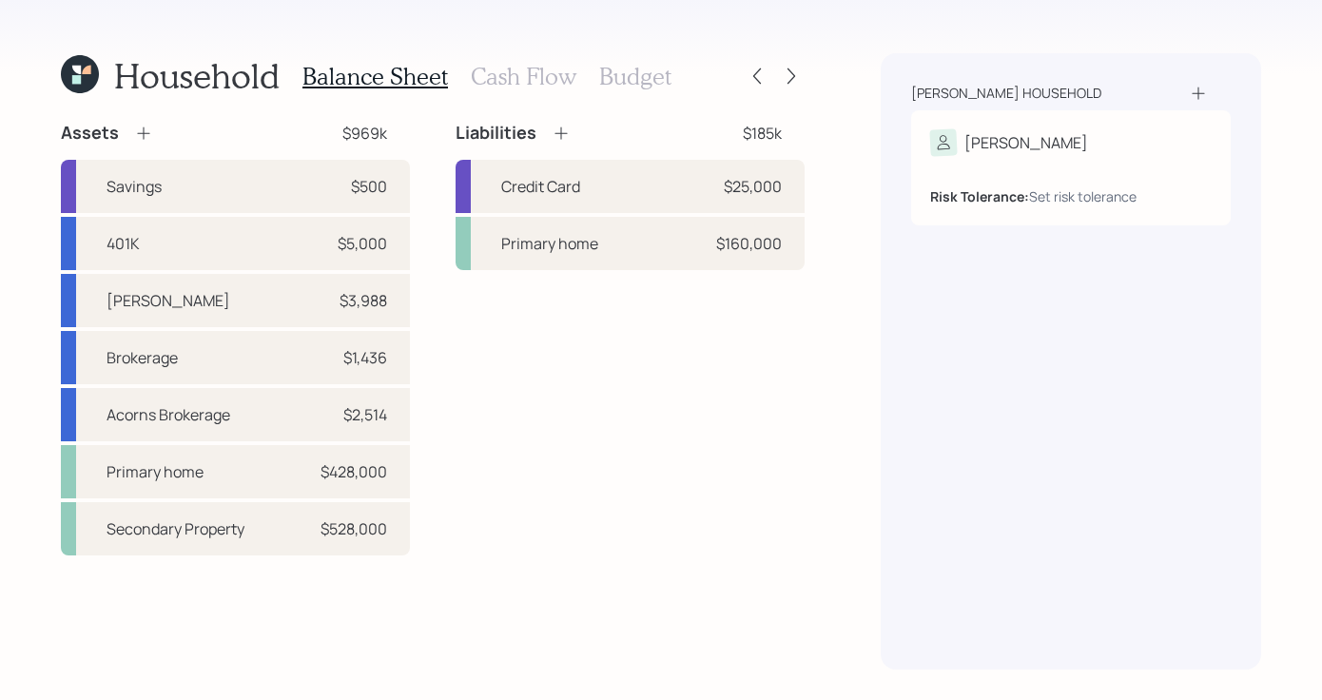
click at [556, 129] on icon at bounding box center [561, 133] width 19 height 19
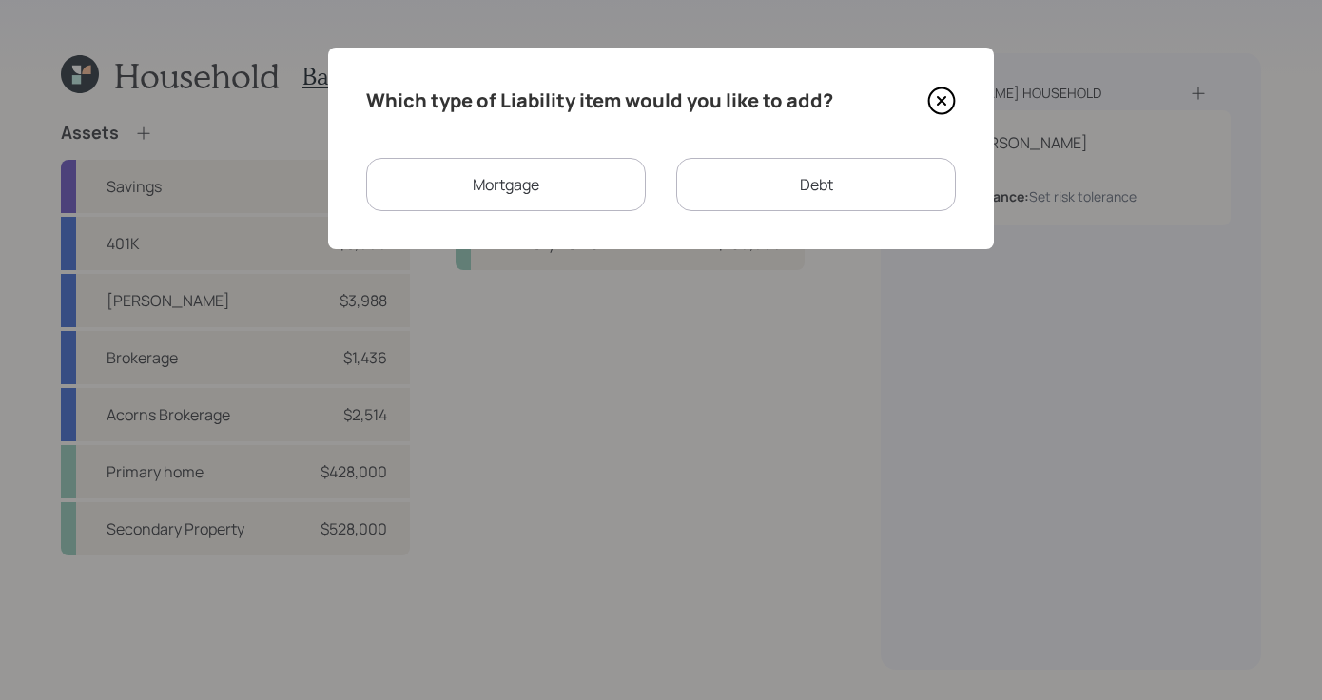
click at [566, 172] on div "Mortgage" at bounding box center [506, 184] width 280 height 53
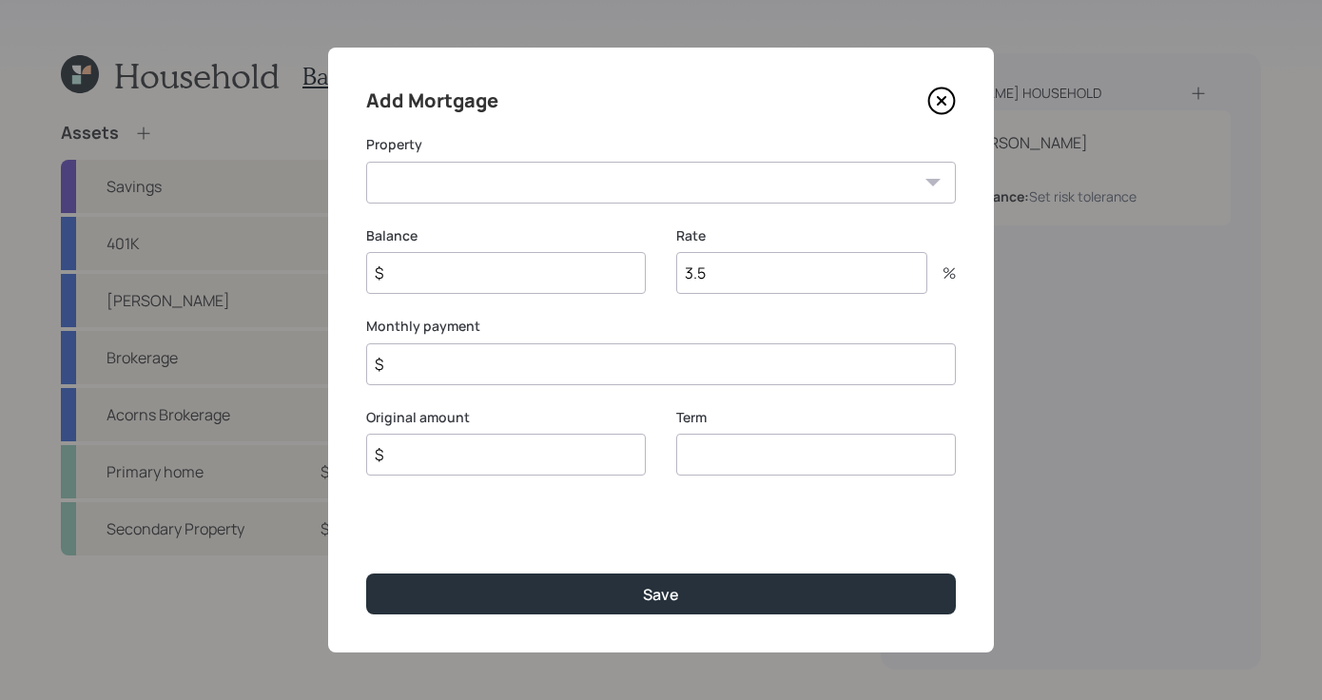
click at [599, 179] on select "Secondary Property" at bounding box center [661, 183] width 590 height 42
select select "3837cc30-e594-409a-94a0-3983927712a4"
click at [366, 162] on select "Secondary Property" at bounding box center [661, 183] width 590 height 42
click at [571, 279] on input "$" at bounding box center [506, 273] width 280 height 42
type input "$ 140,000"
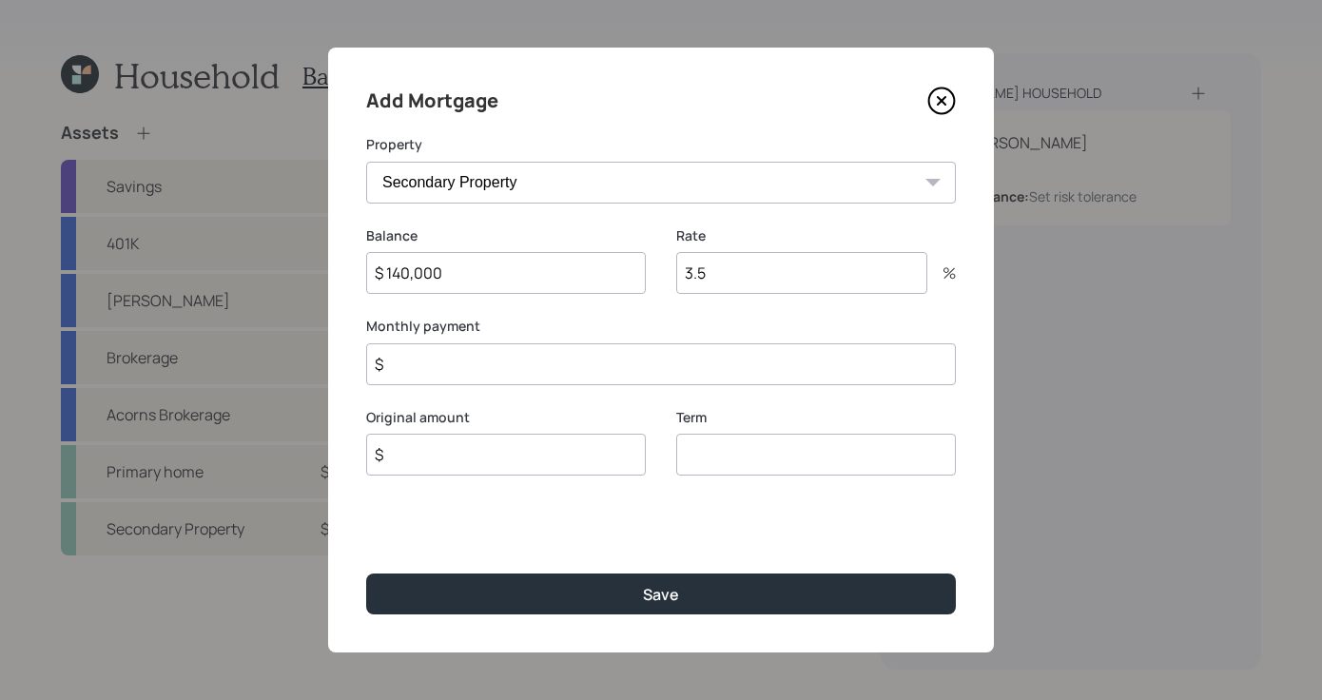
click at [512, 465] on input "$" at bounding box center [506, 455] width 280 height 42
type input "$ 140,000"
click at [784, 449] on input "number" at bounding box center [816, 455] width 280 height 42
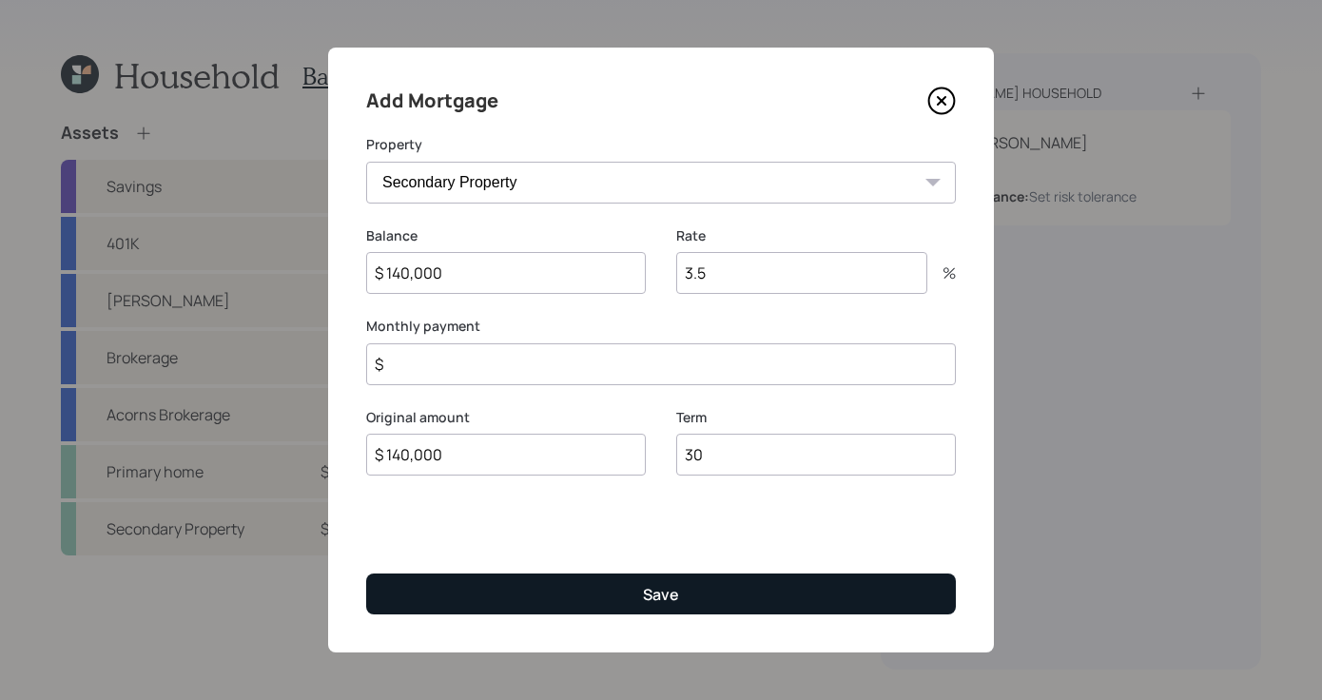
type input "30"
click at [740, 576] on button "Save" at bounding box center [661, 594] width 590 height 41
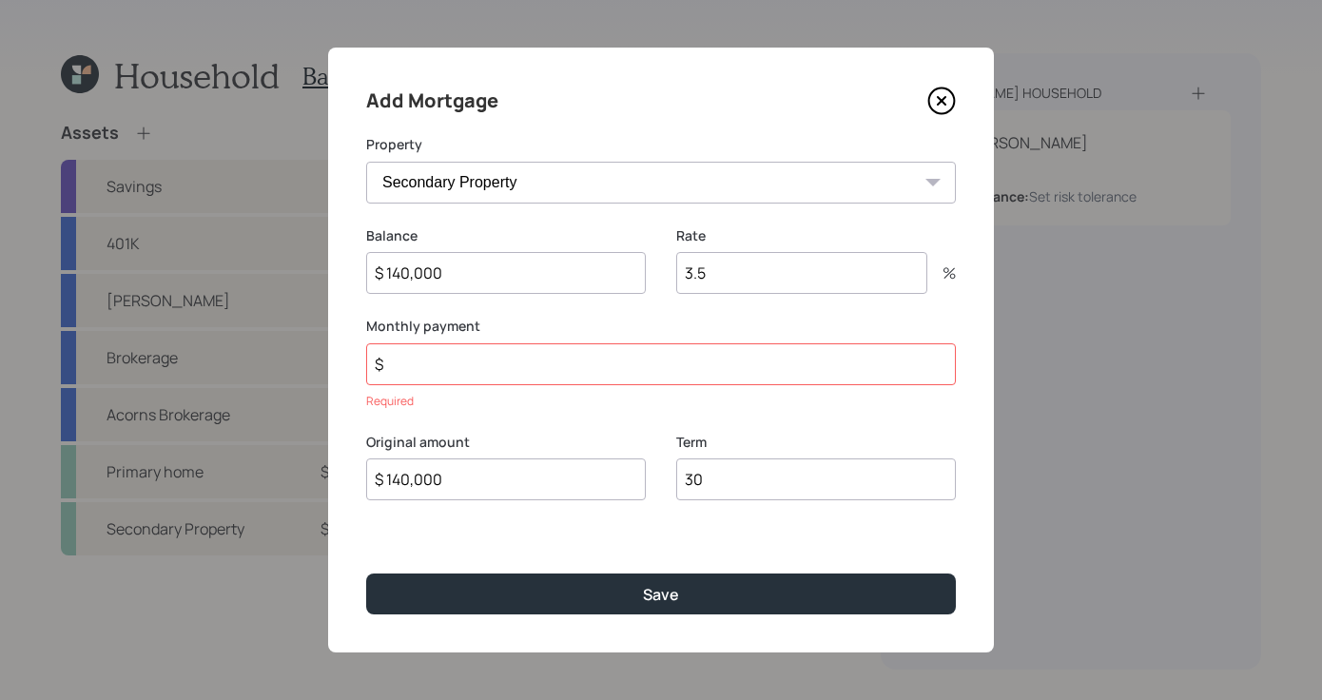
click at [635, 372] on input "$" at bounding box center [661, 364] width 590 height 42
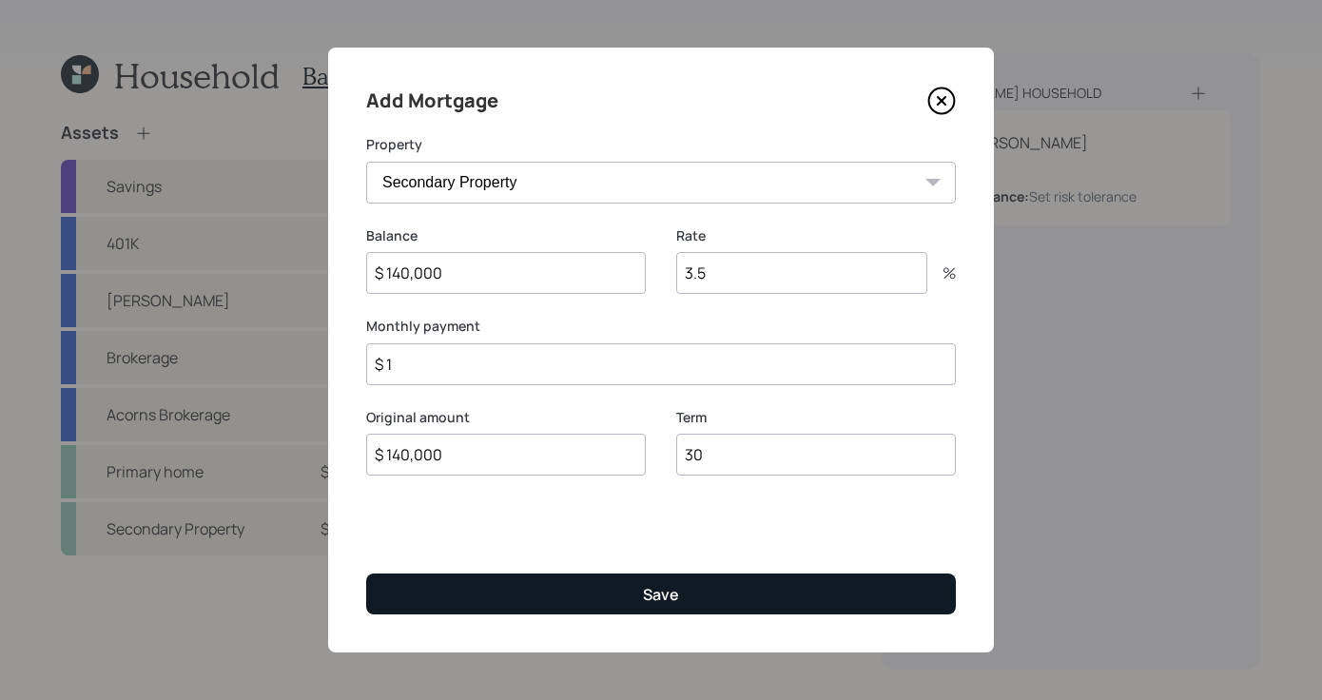
type input "$ 1"
click at [696, 588] on button "Save" at bounding box center [661, 594] width 590 height 41
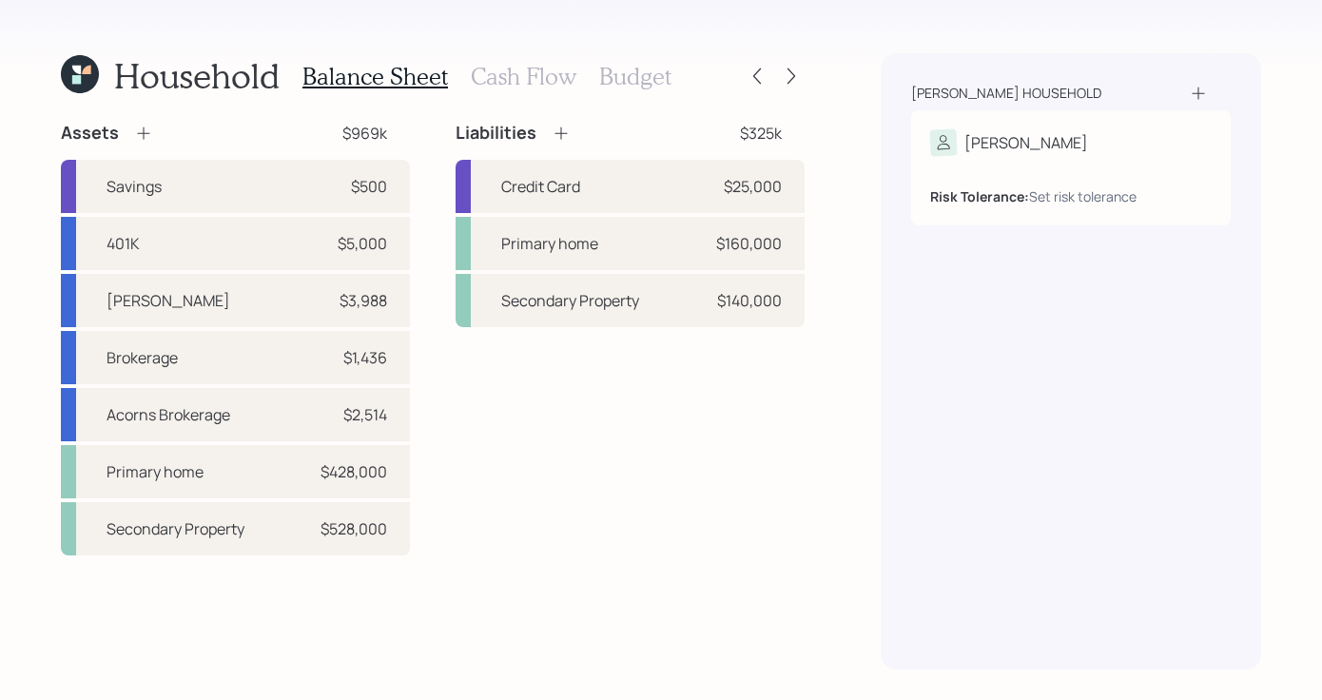
click at [521, 68] on h3 "Cash Flow" at bounding box center [524, 77] width 106 height 28
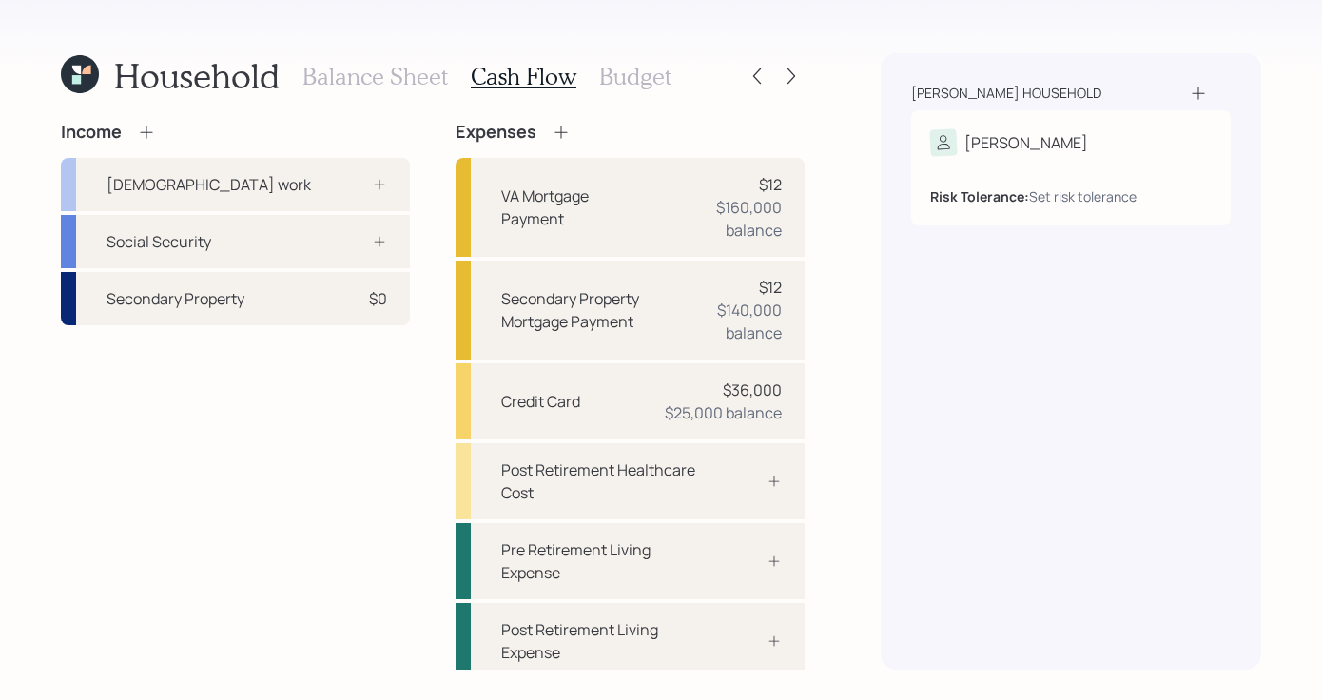
click at [432, 87] on h3 "Balance Sheet" at bounding box center [375, 77] width 146 height 28
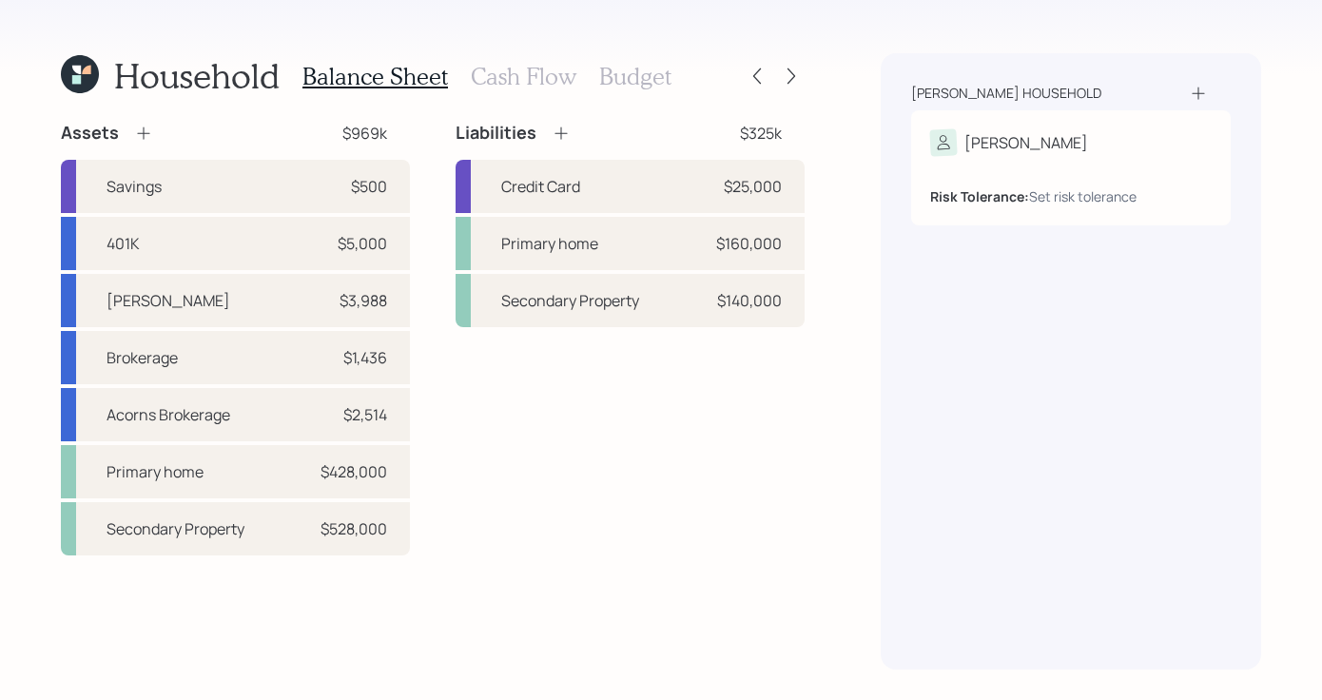
click at [528, 77] on h3 "Cash Flow" at bounding box center [524, 77] width 106 height 28
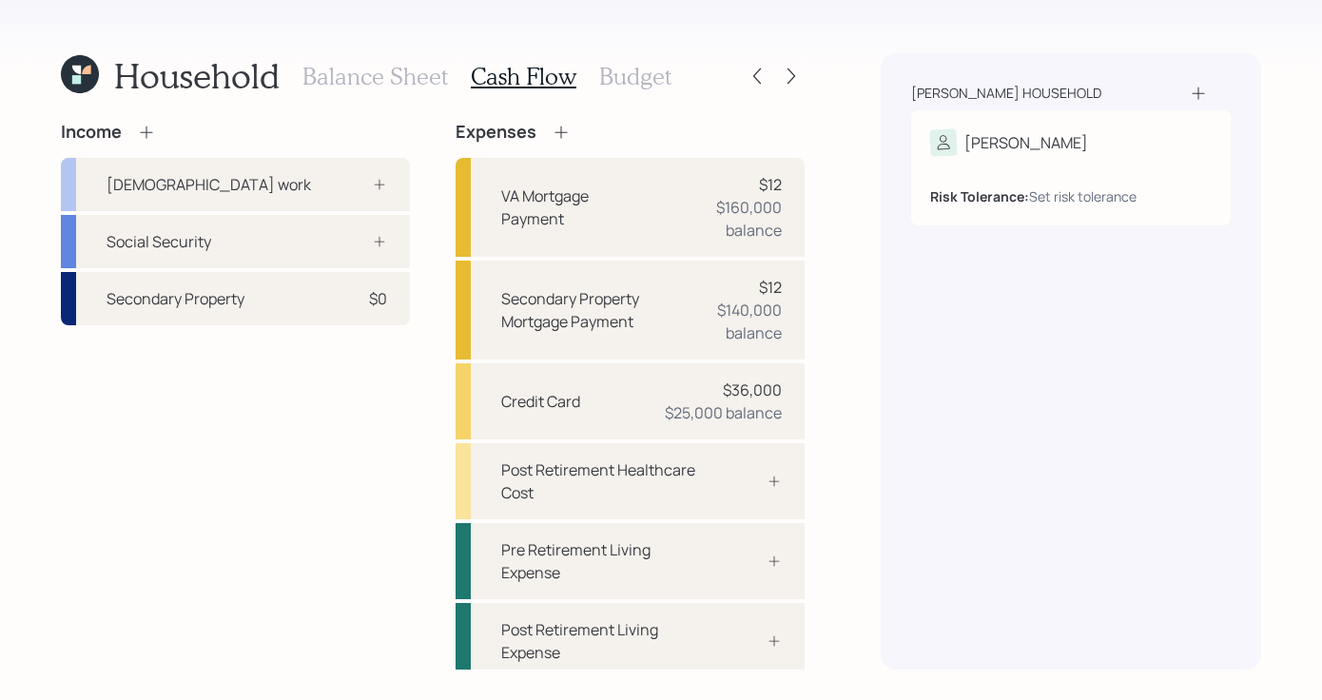
click at [146, 131] on icon at bounding box center [146, 132] width 12 height 12
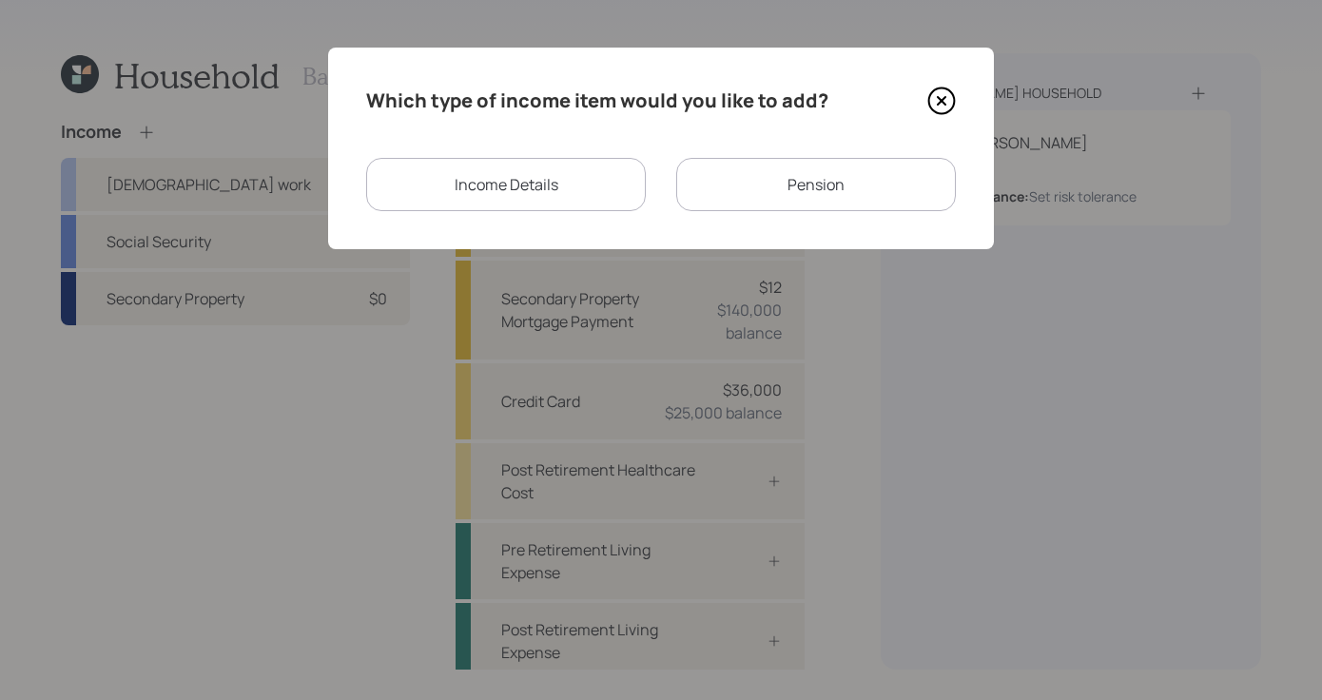
click at [481, 181] on div "Income Details" at bounding box center [506, 184] width 280 height 53
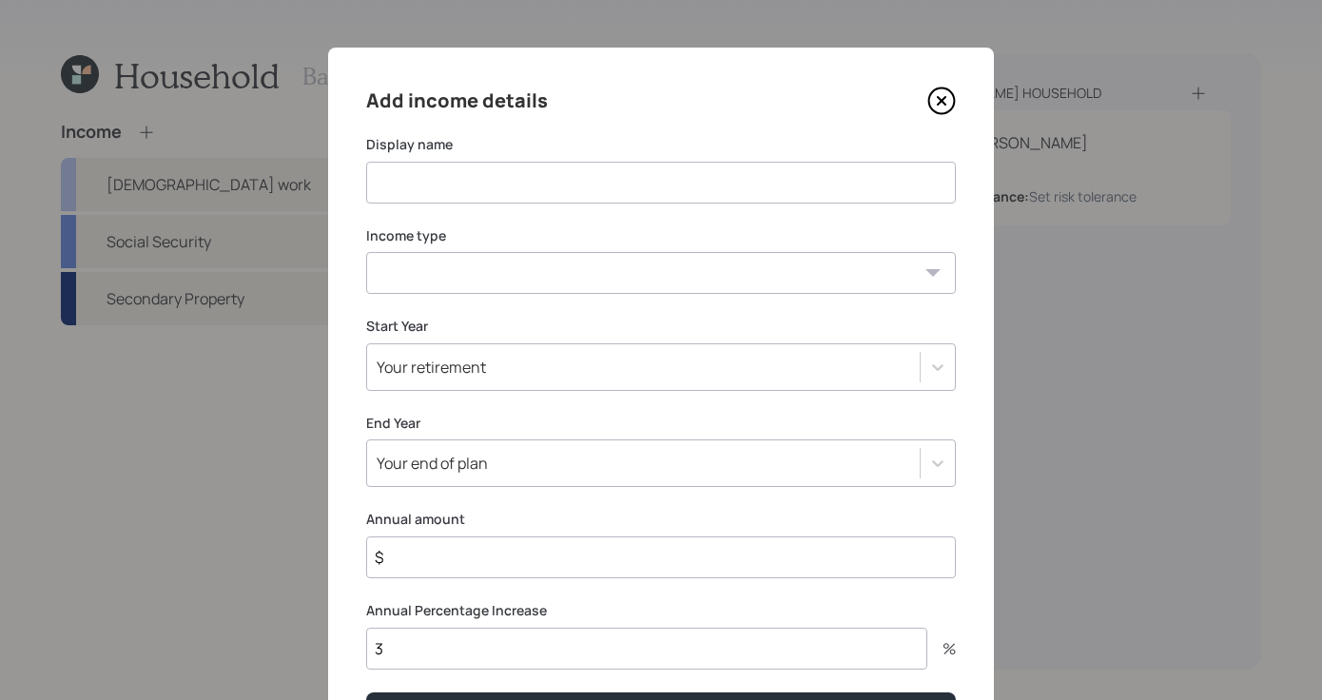
click at [557, 175] on input at bounding box center [661, 183] width 590 height 42
click at [599, 277] on select "[DEMOGRAPHIC_DATA] work [DEMOGRAPHIC_DATA] work Self employment Other" at bounding box center [661, 273] width 590 height 42
click at [549, 193] on input at bounding box center [661, 183] width 590 height 42
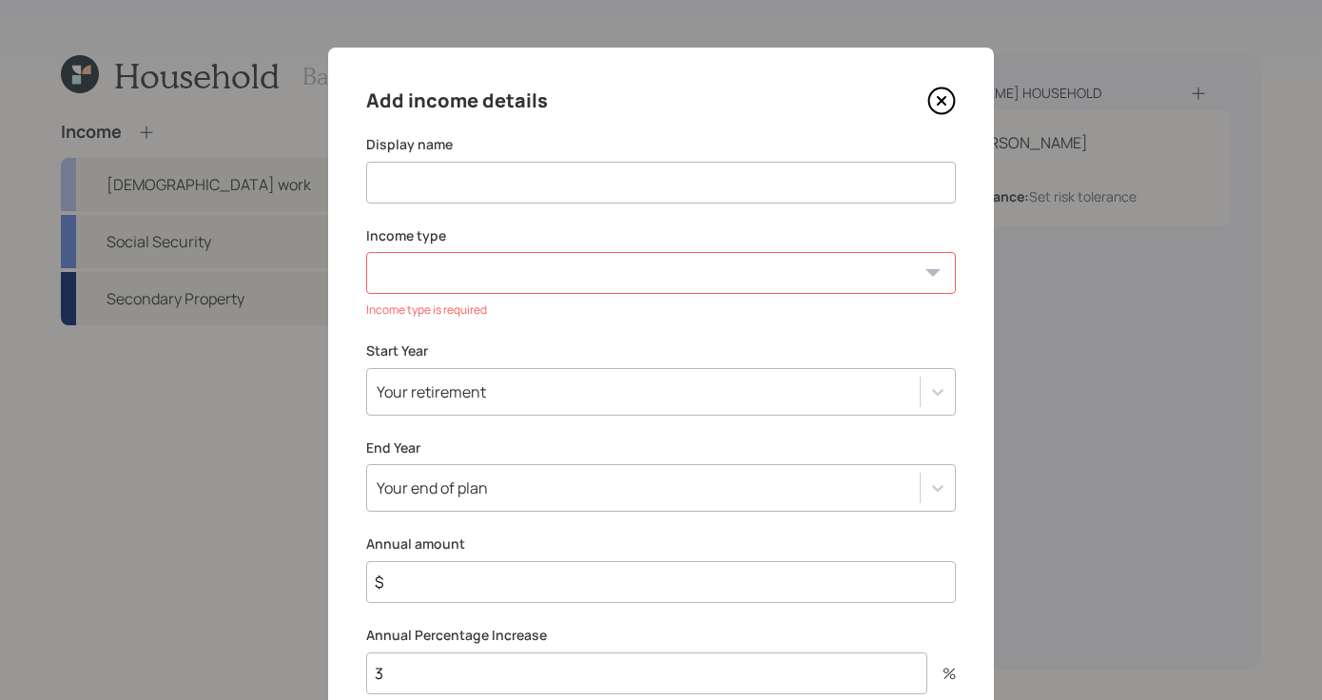
click at [694, 163] on input at bounding box center [661, 183] width 590 height 42
type input "VA Benefits"
click at [888, 270] on select "[DEMOGRAPHIC_DATA] work [DEMOGRAPHIC_DATA] work Self employment Other" at bounding box center [661, 273] width 590 height 42
click at [941, 109] on icon at bounding box center [941, 101] width 29 height 29
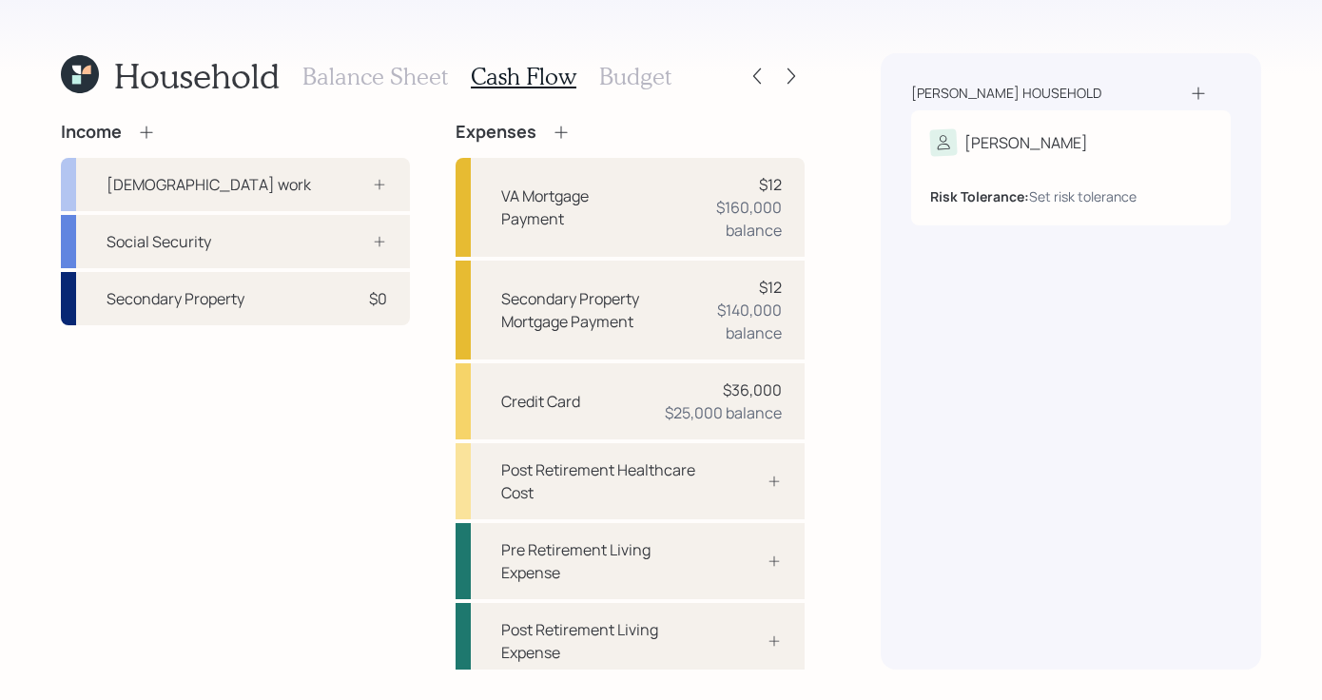
click at [148, 123] on icon at bounding box center [146, 132] width 19 height 19
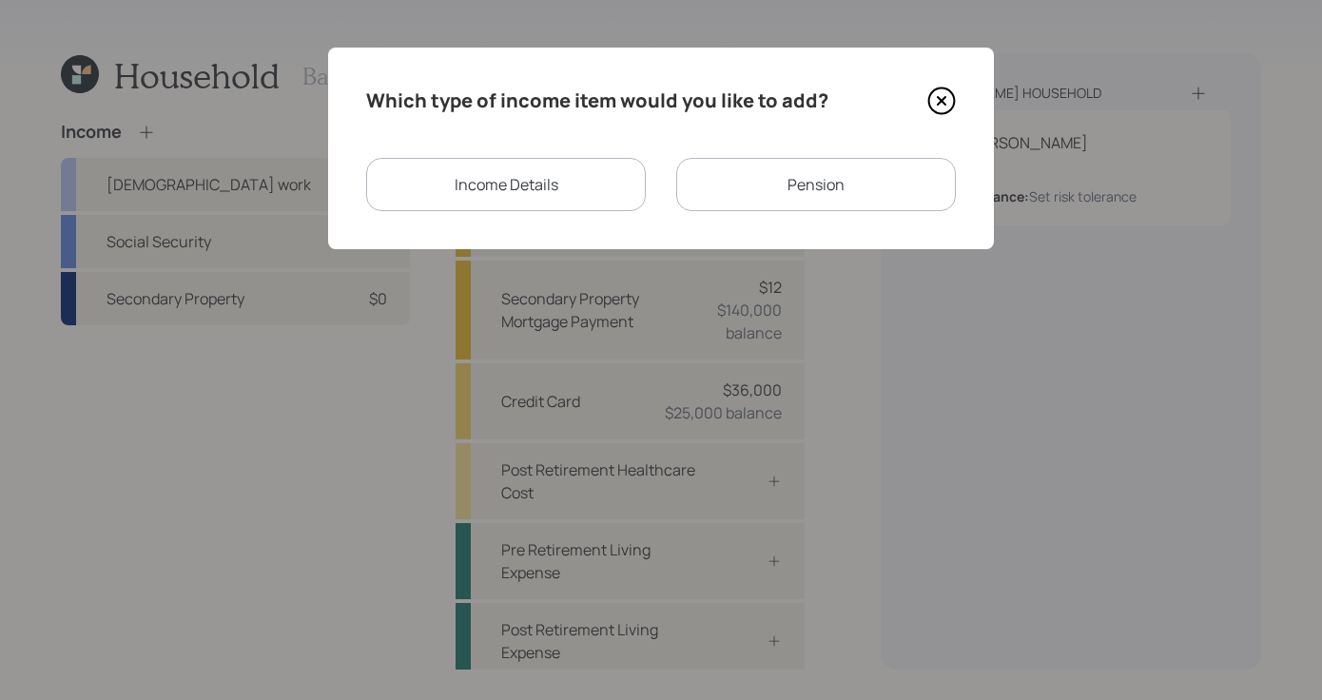
drag, startPoint x: 692, startPoint y: 185, endPoint x: 711, endPoint y: 188, distance: 19.2
click at [711, 188] on div "Pension" at bounding box center [816, 184] width 280 height 53
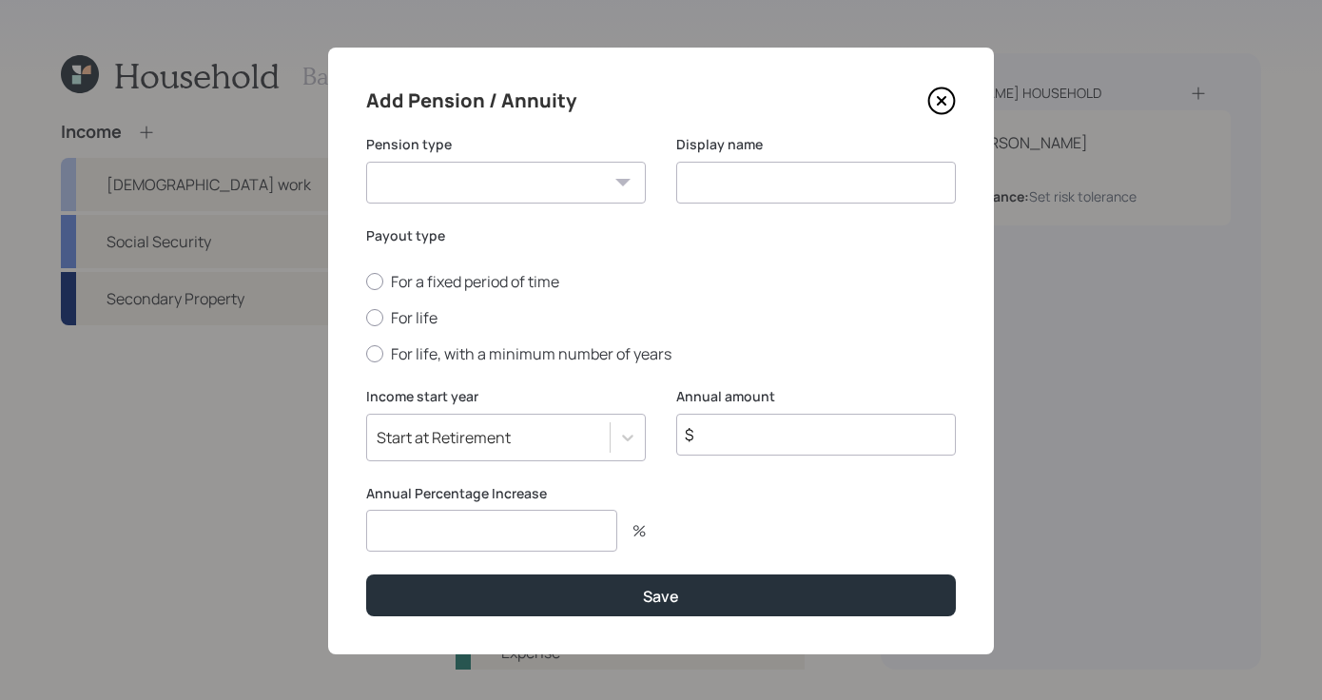
click at [509, 205] on div "Pension type Pension Annuity" at bounding box center [506, 180] width 280 height 91
click at [658, 180] on div "Pension type Pension Annuity Display name" at bounding box center [661, 180] width 590 height 91
click at [943, 109] on icon at bounding box center [942, 101] width 26 height 26
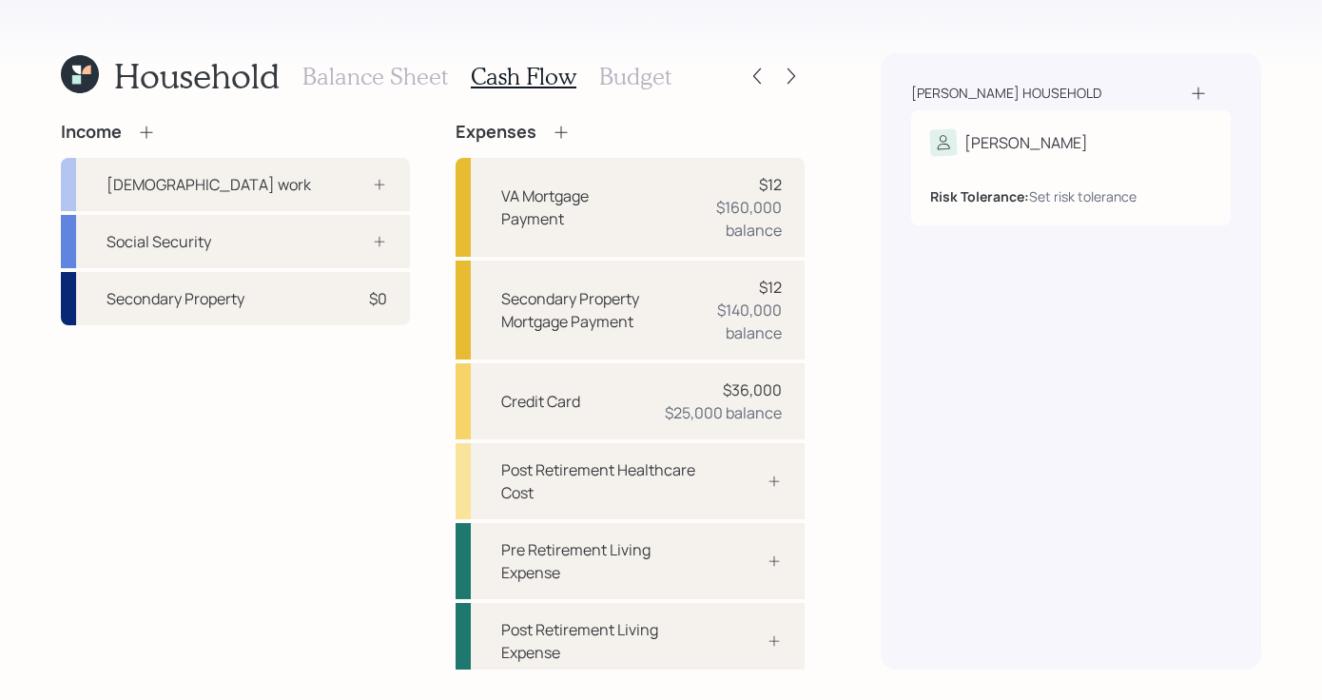
click at [144, 127] on icon at bounding box center [146, 132] width 19 height 19
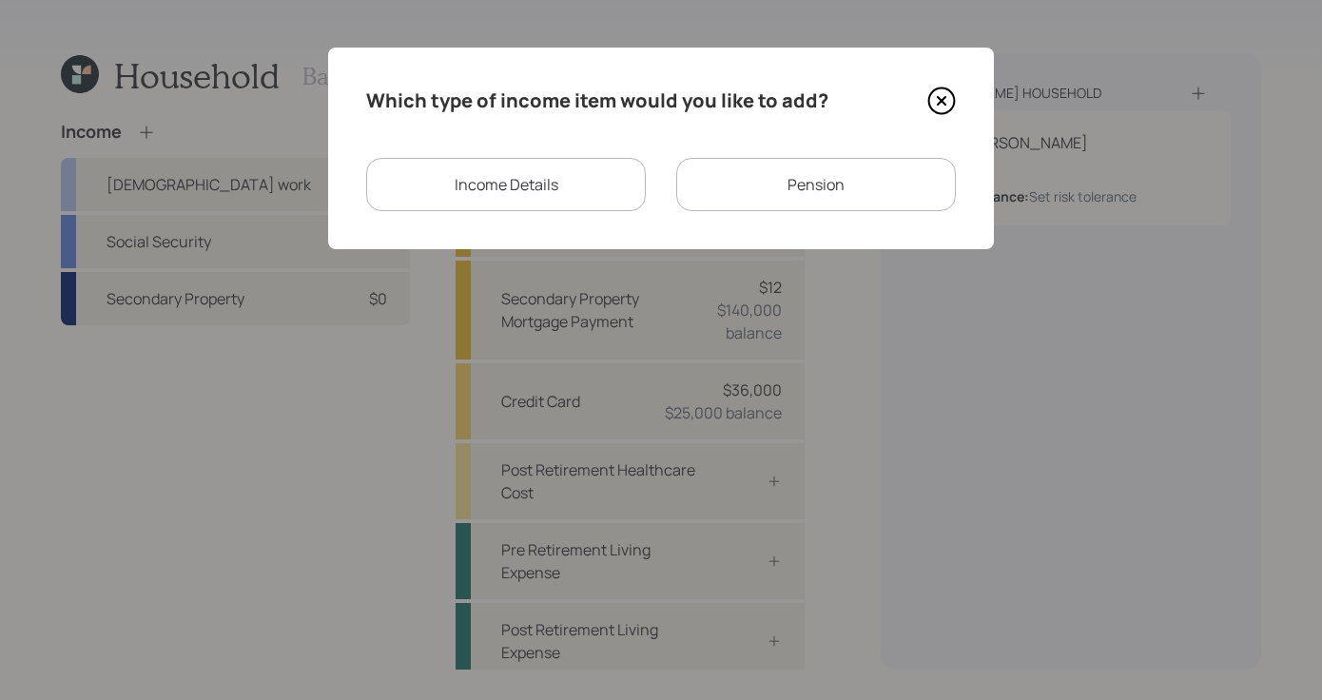
click at [490, 176] on div "Income Details" at bounding box center [506, 184] width 280 height 53
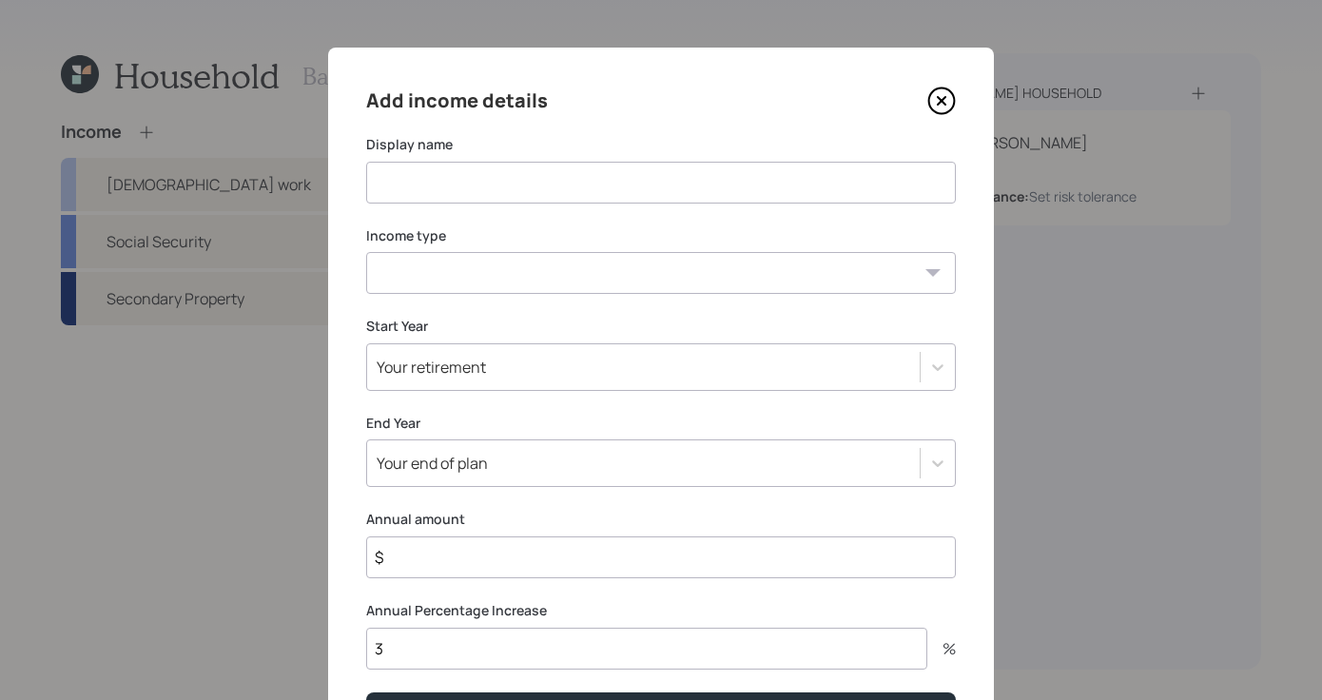
click at [509, 189] on input at bounding box center [661, 183] width 590 height 42
click at [512, 271] on select "[DEMOGRAPHIC_DATA] work [DEMOGRAPHIC_DATA] work Self employment Other" at bounding box center [661, 273] width 590 height 42
select select "other"
click at [366, 252] on select "[DEMOGRAPHIC_DATA] work [DEMOGRAPHIC_DATA] work Self employment Other" at bounding box center [661, 273] width 590 height 42
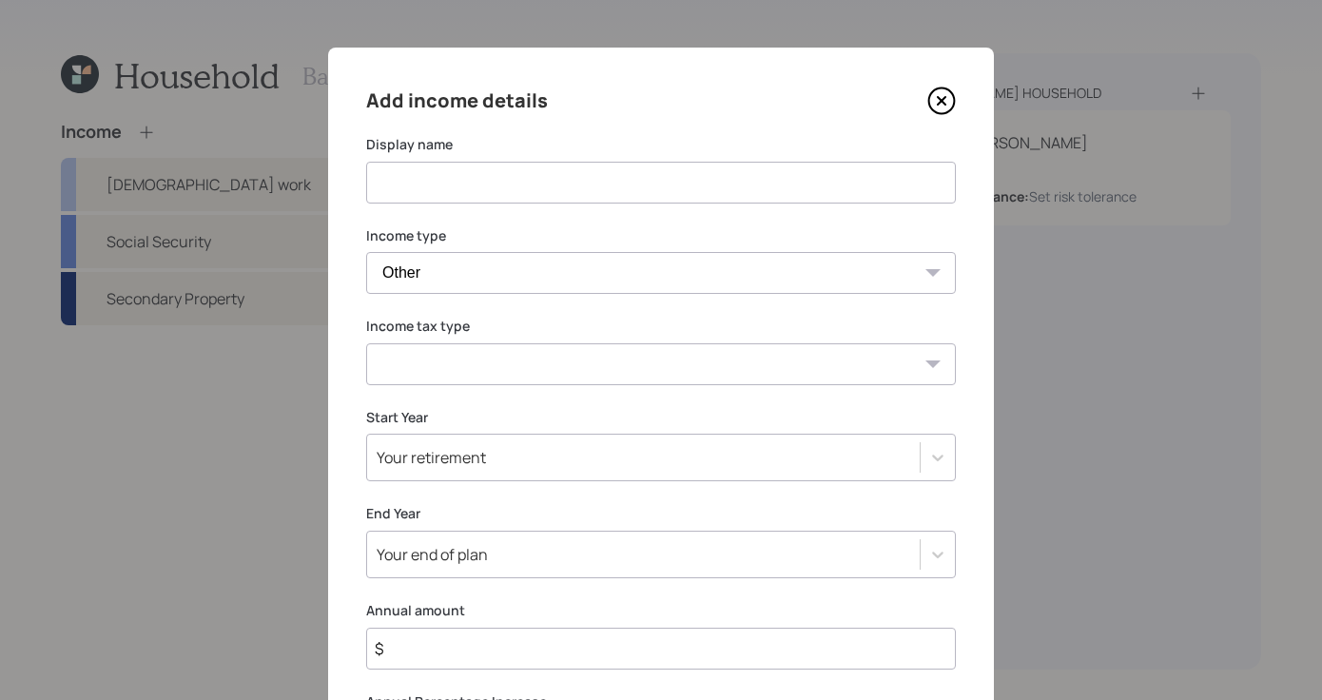
click at [529, 203] on input at bounding box center [661, 183] width 590 height 42
type input "VA Benefits"
click at [933, 366] on div "Tax-free Earned Self Employment Alimony Royalties Pension / Annuity Interest Di…" at bounding box center [661, 364] width 590 height 42
click at [925, 361] on div "Tax-free Earned Self Employment Alimony Royalties Pension / Annuity Interest Di…" at bounding box center [661, 364] width 590 height 42
click at [916, 358] on select "Tax-free Earned Self Employment Alimony Royalties Pension / Annuity Interest Di…" at bounding box center [661, 364] width 590 height 42
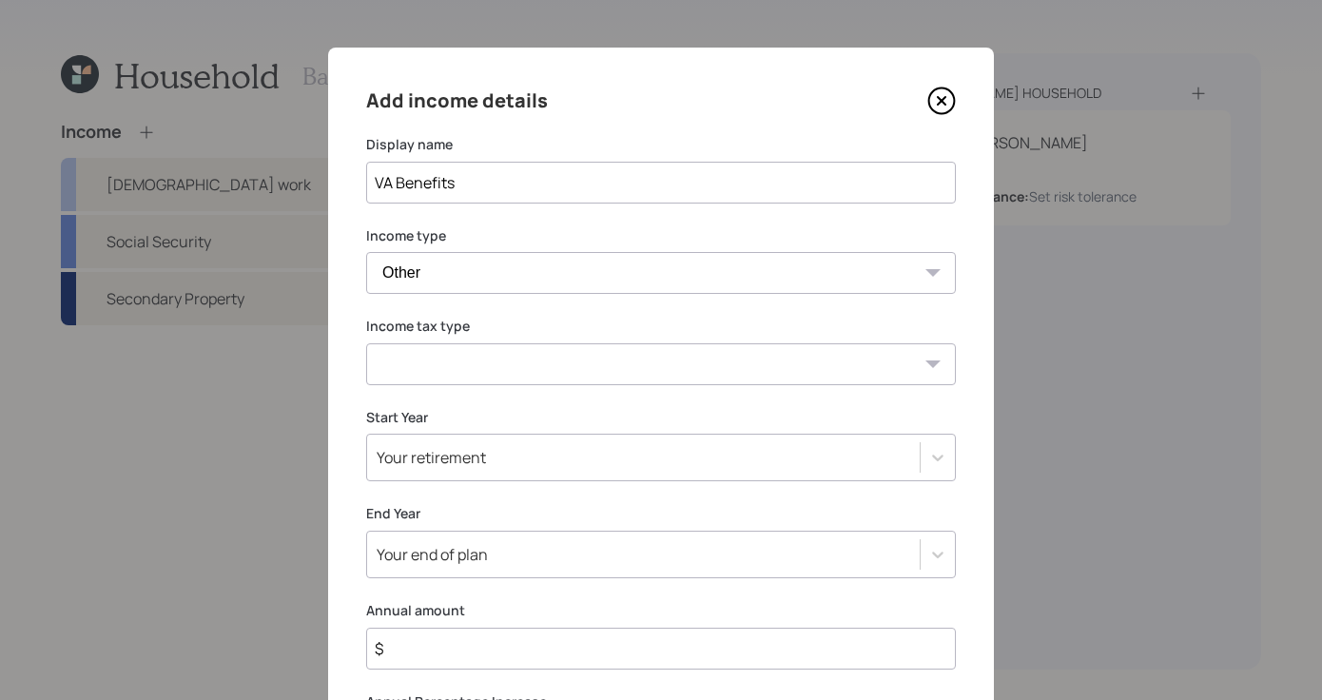
select select "tax_free"
click at [366, 343] on select "Tax-free Earned Self Employment Alimony Royalties Pension / Annuity Interest Di…" at bounding box center [661, 364] width 590 height 42
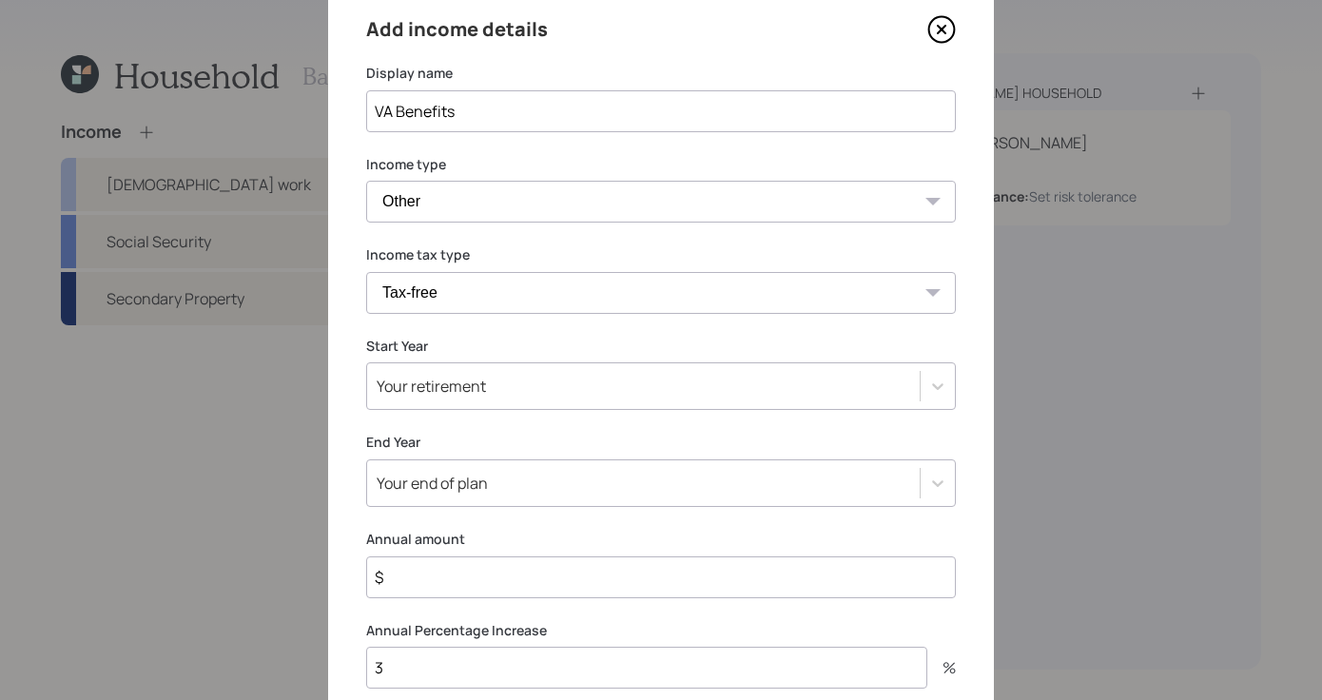
click at [928, 410] on div "Your retirement" at bounding box center [661, 386] width 590 height 48
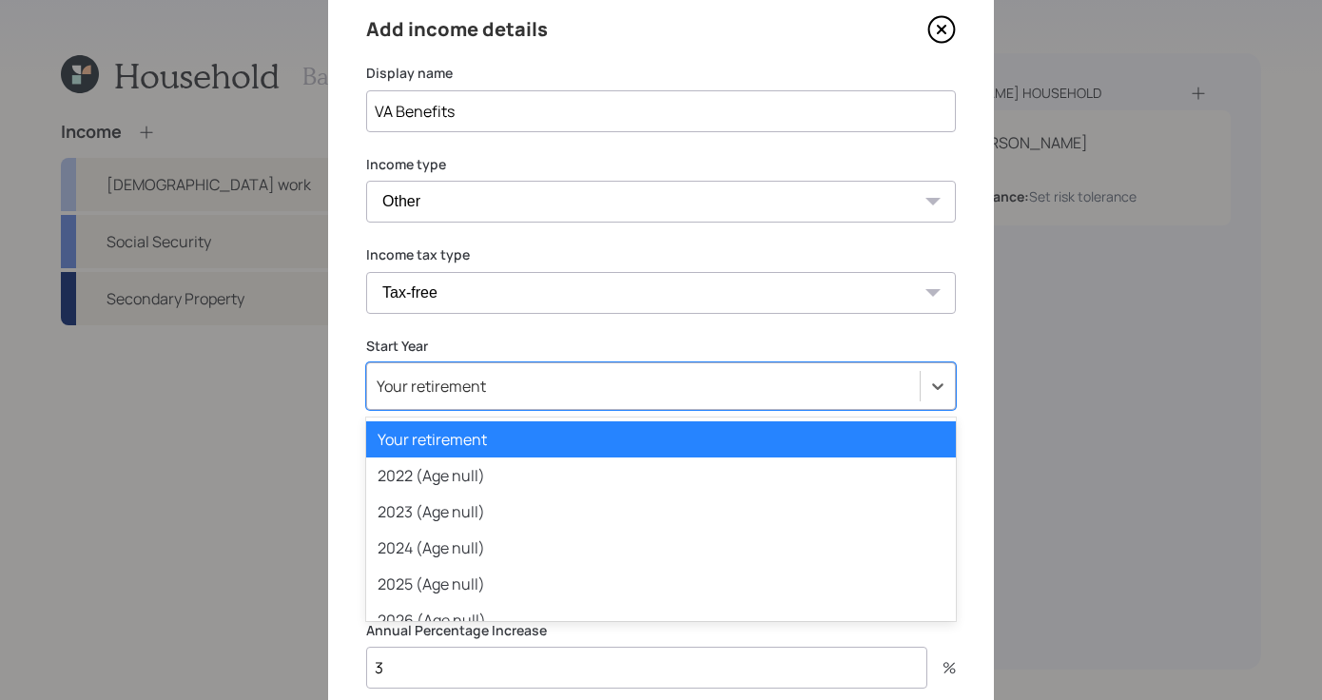
scroll to position [82, 0]
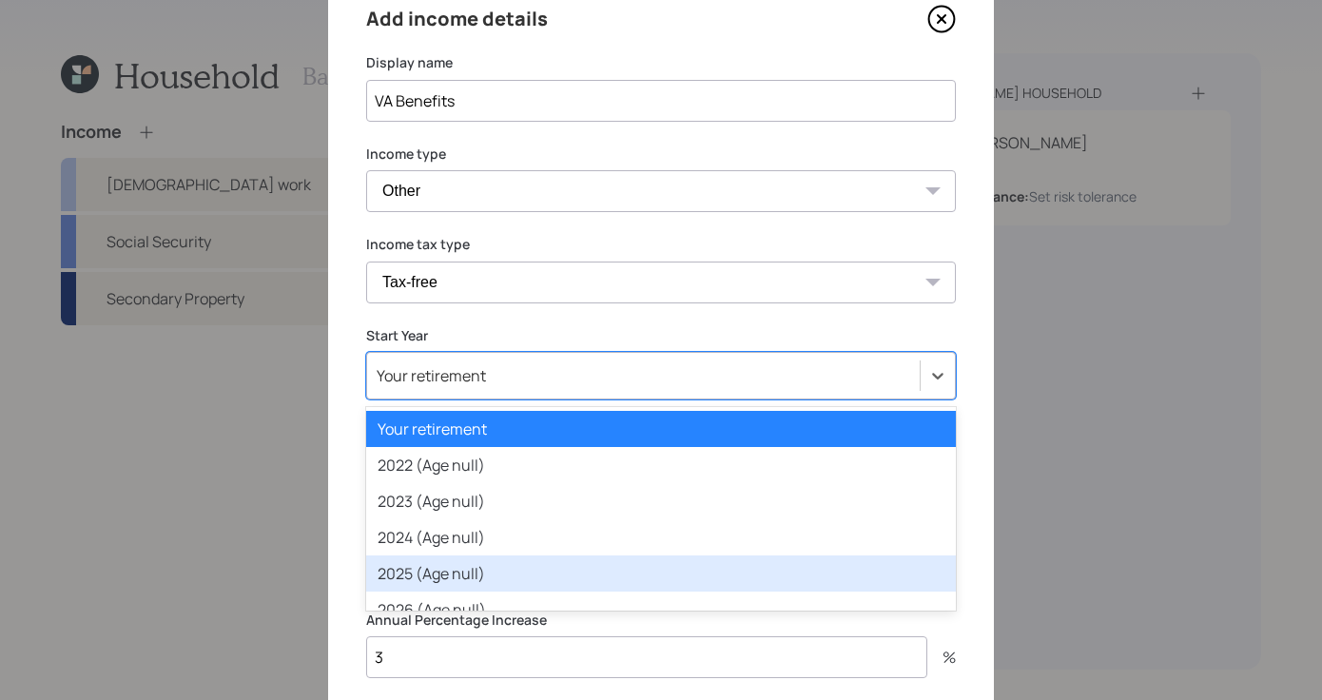
click at [640, 571] on div "2025 (Age null)" at bounding box center [661, 573] width 590 height 36
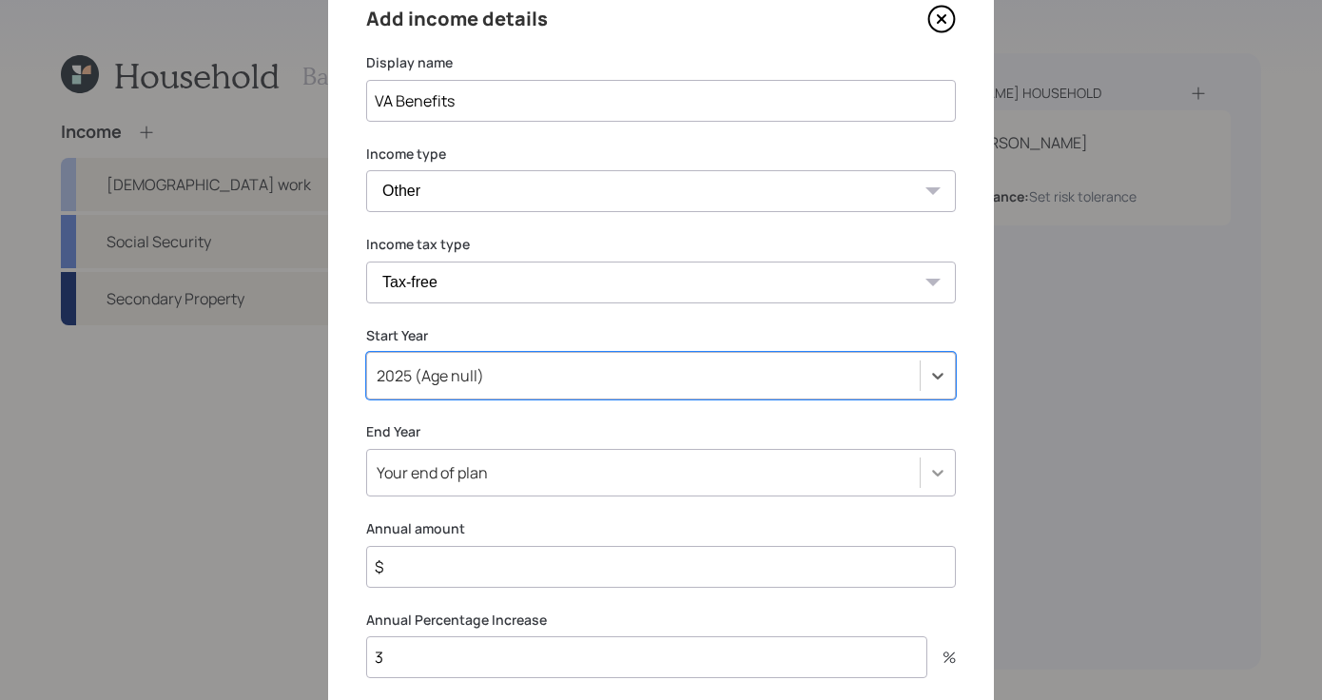
click at [933, 459] on div "Your end of plan" at bounding box center [661, 473] width 590 height 48
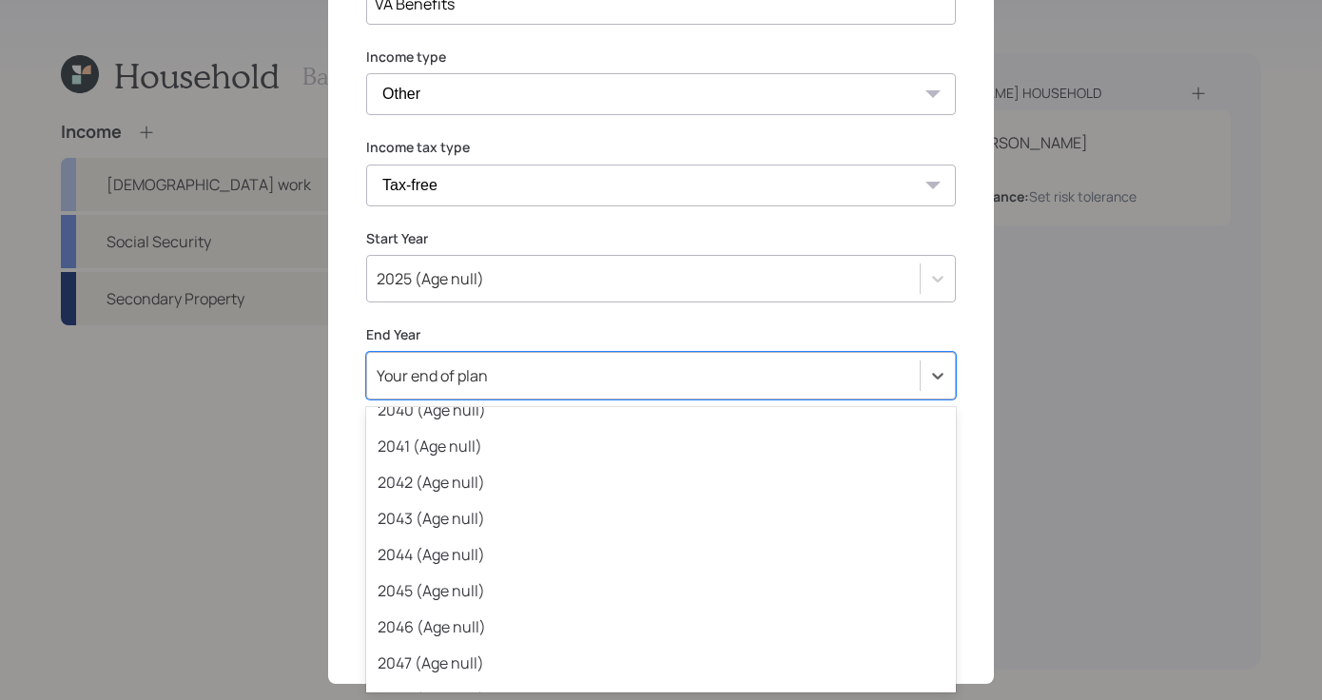
scroll to position [848, 0]
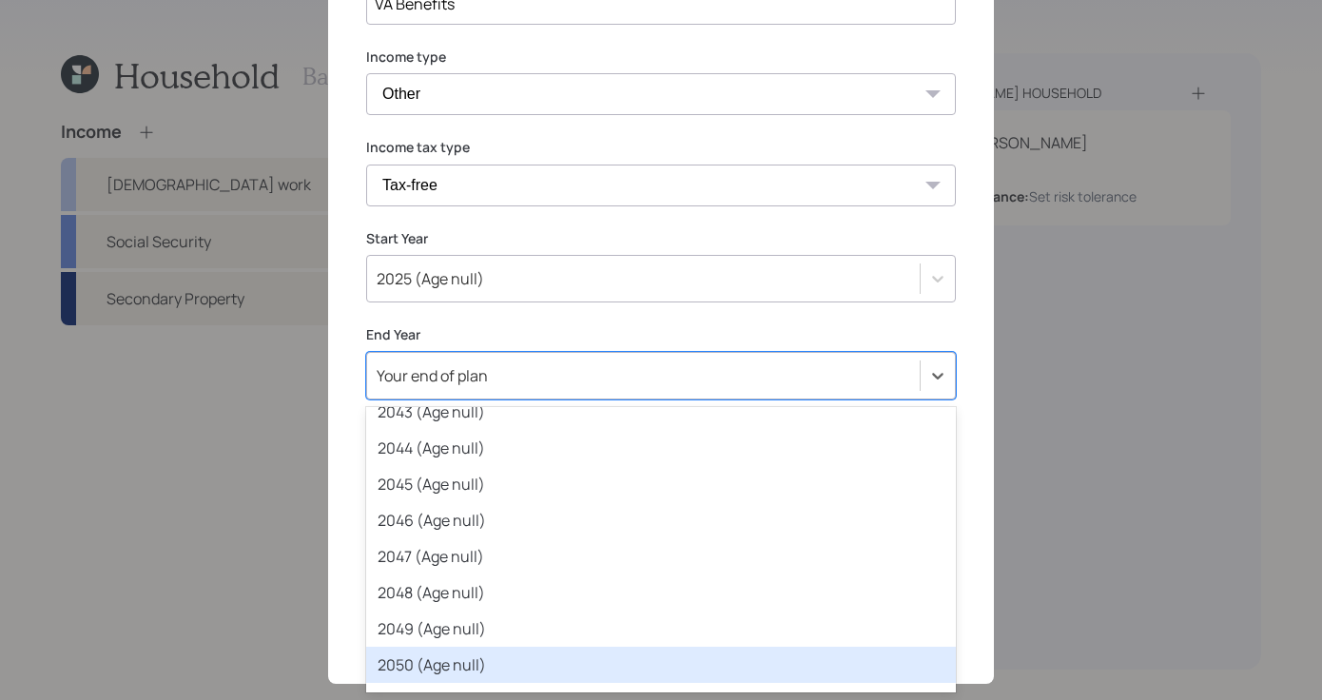
click at [590, 669] on div "2050 (Age null)" at bounding box center [661, 665] width 590 height 36
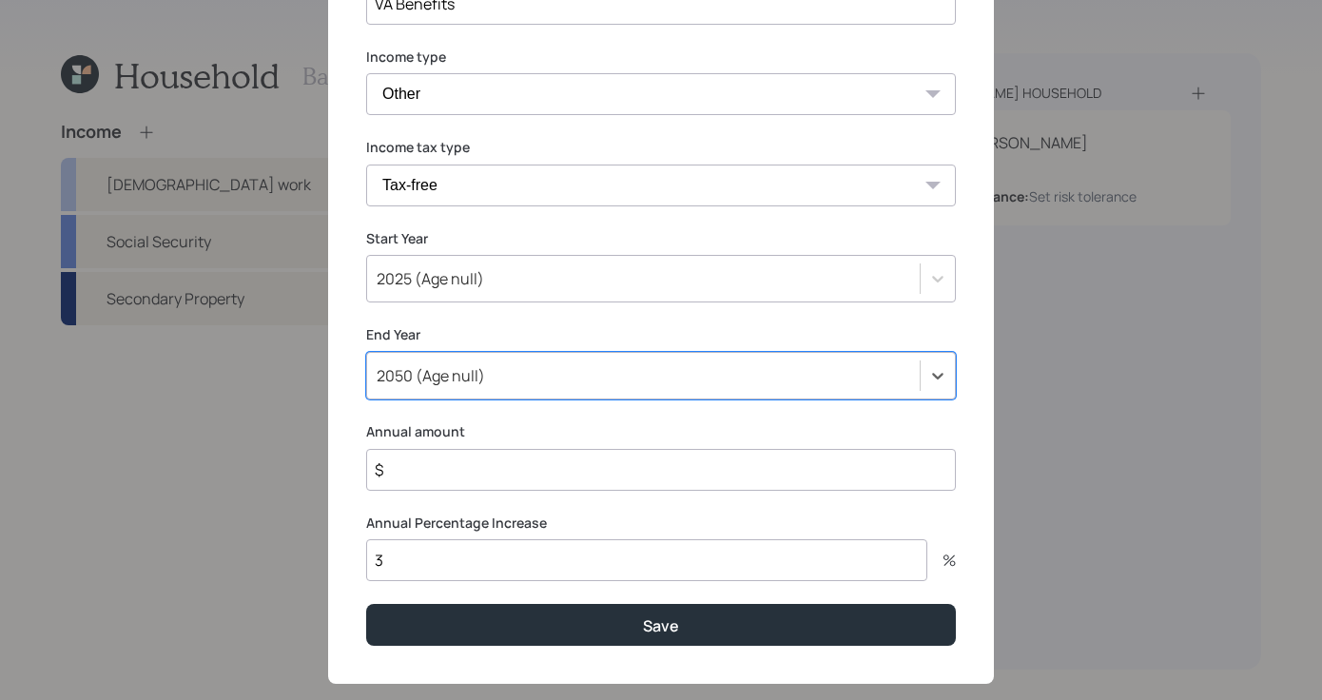
click at [516, 434] on label "Annual amount" at bounding box center [661, 431] width 590 height 19
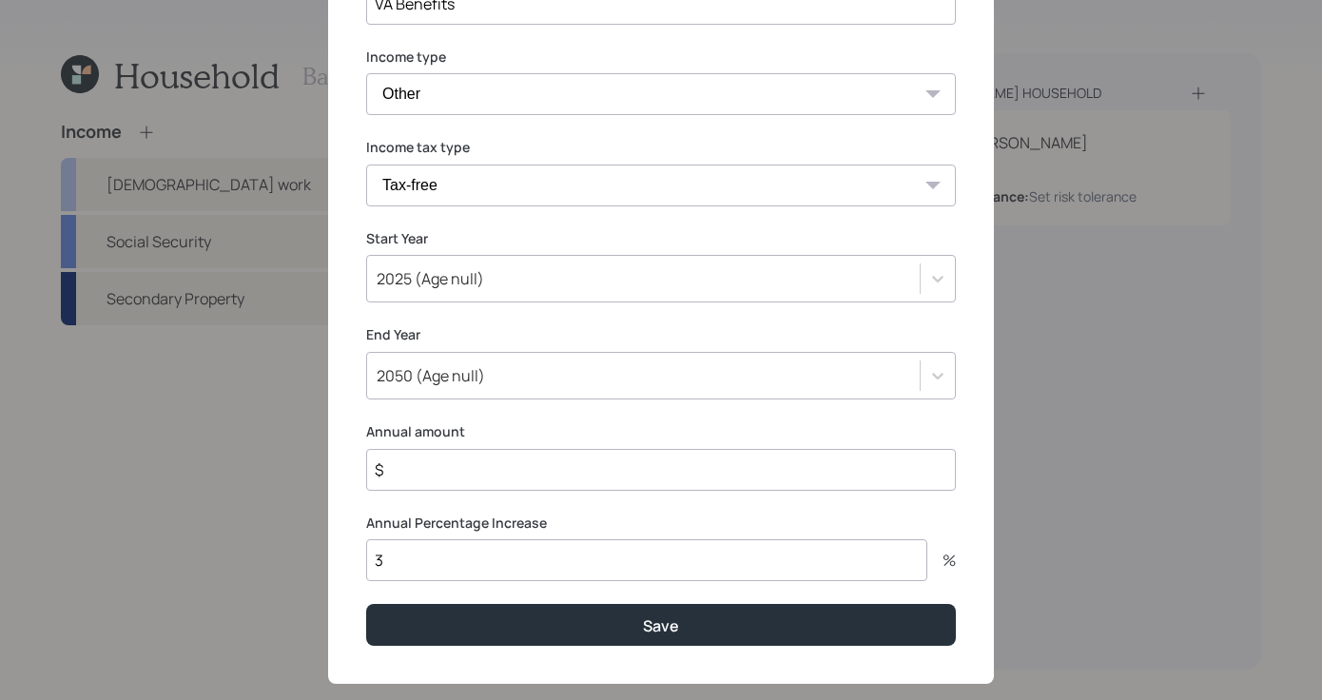
click at [514, 454] on input "$" at bounding box center [661, 470] width 590 height 42
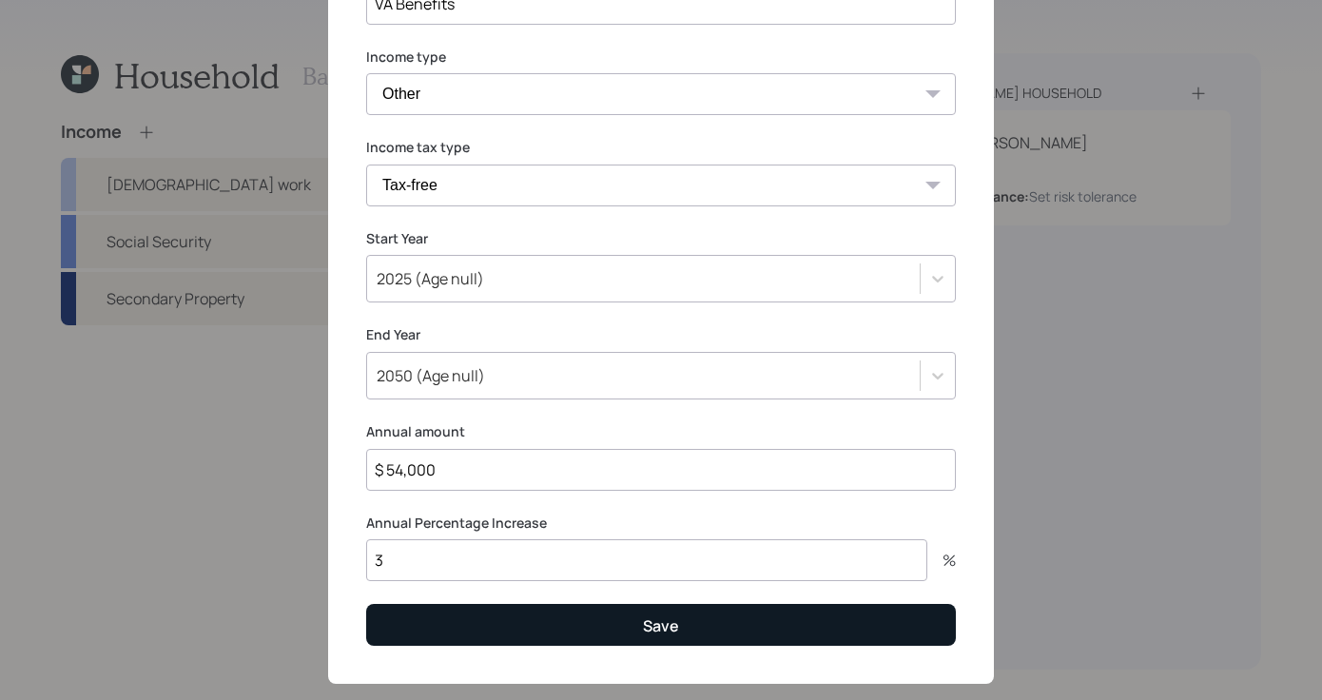
type input "$ 54,000"
click at [825, 624] on button "Save" at bounding box center [661, 624] width 590 height 41
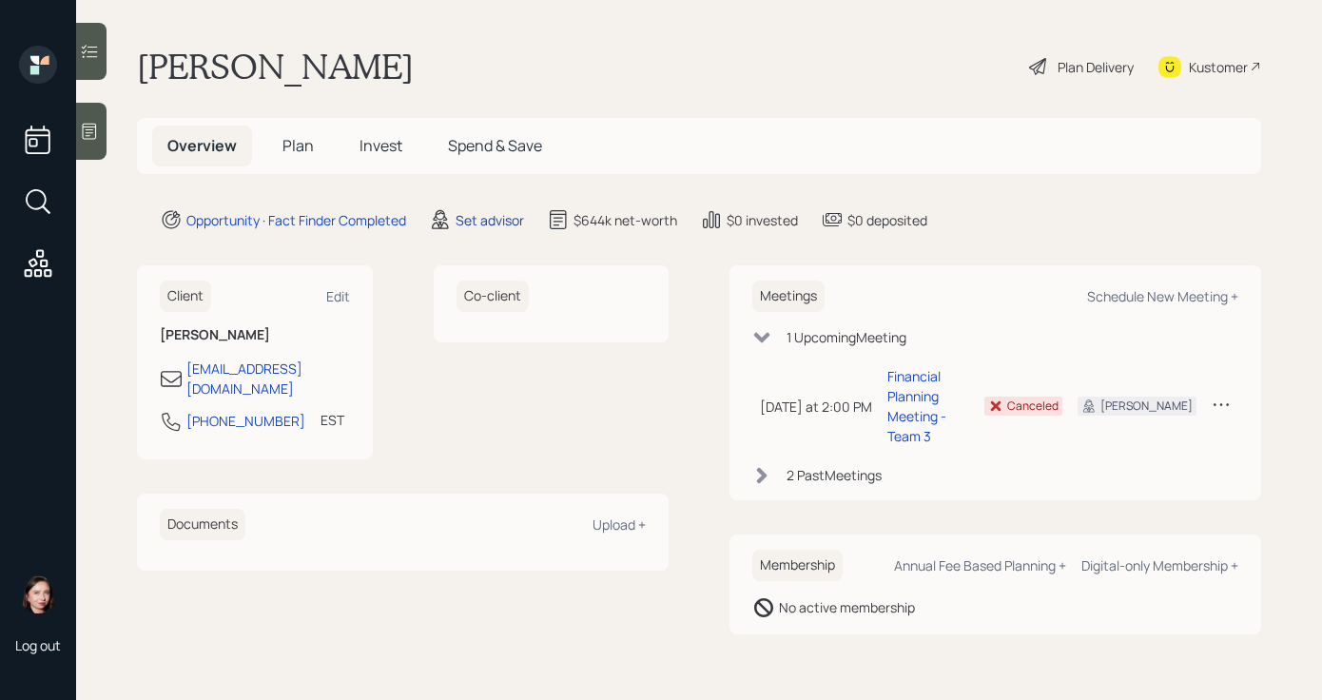
click at [483, 218] on div "Set advisor" at bounding box center [490, 220] width 68 height 20
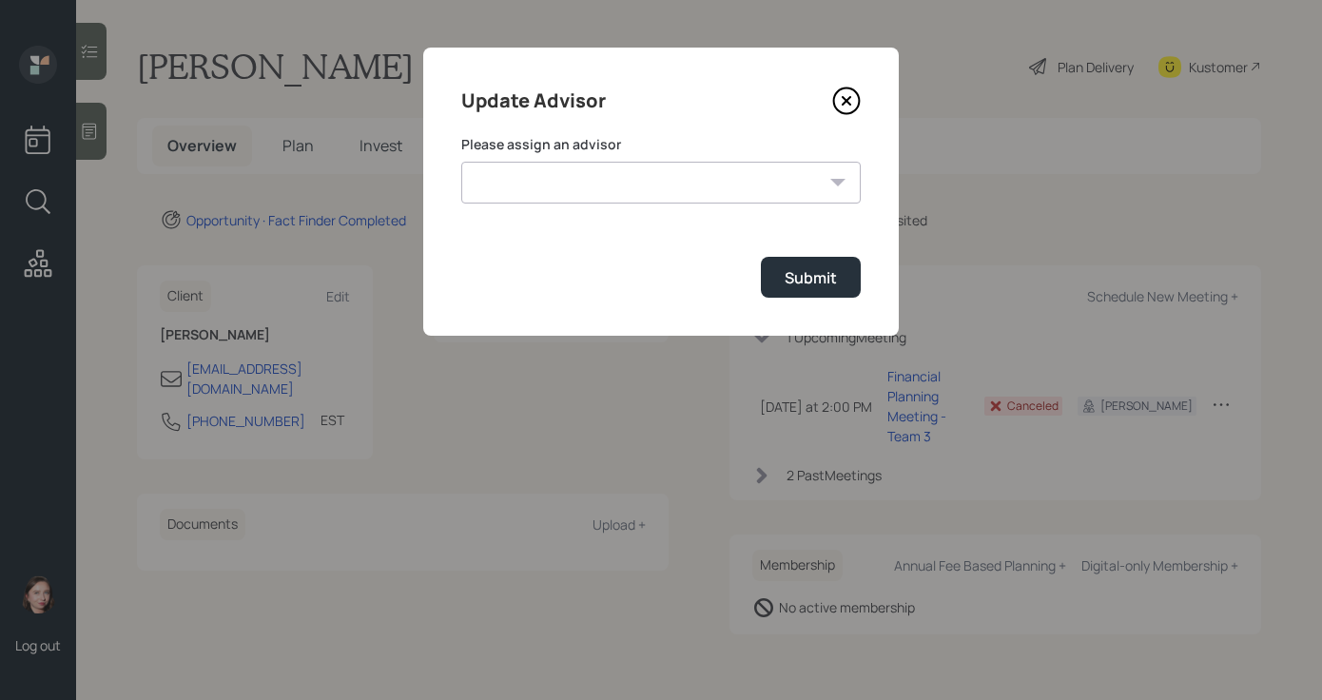
click at [687, 209] on form "Please assign an advisor Jonah Coleman Tyler End James DiStasi Treva Nostdahl E…" at bounding box center [661, 216] width 400 height 163
click at [696, 189] on select "Jonah Coleman Tyler End James DiStasi Treva Nostdahl Eric Schwartz Aleksandra S…" at bounding box center [661, 183] width 400 height 42
select select "d946c976-65aa-4529-ac9d-02c4f1114fc0"
click at [461, 162] on select "Jonah Coleman Tyler End James DiStasi Treva Nostdahl Eric Schwartz Aleksandra S…" at bounding box center [661, 183] width 400 height 42
click at [776, 285] on button "Submit" at bounding box center [811, 277] width 100 height 41
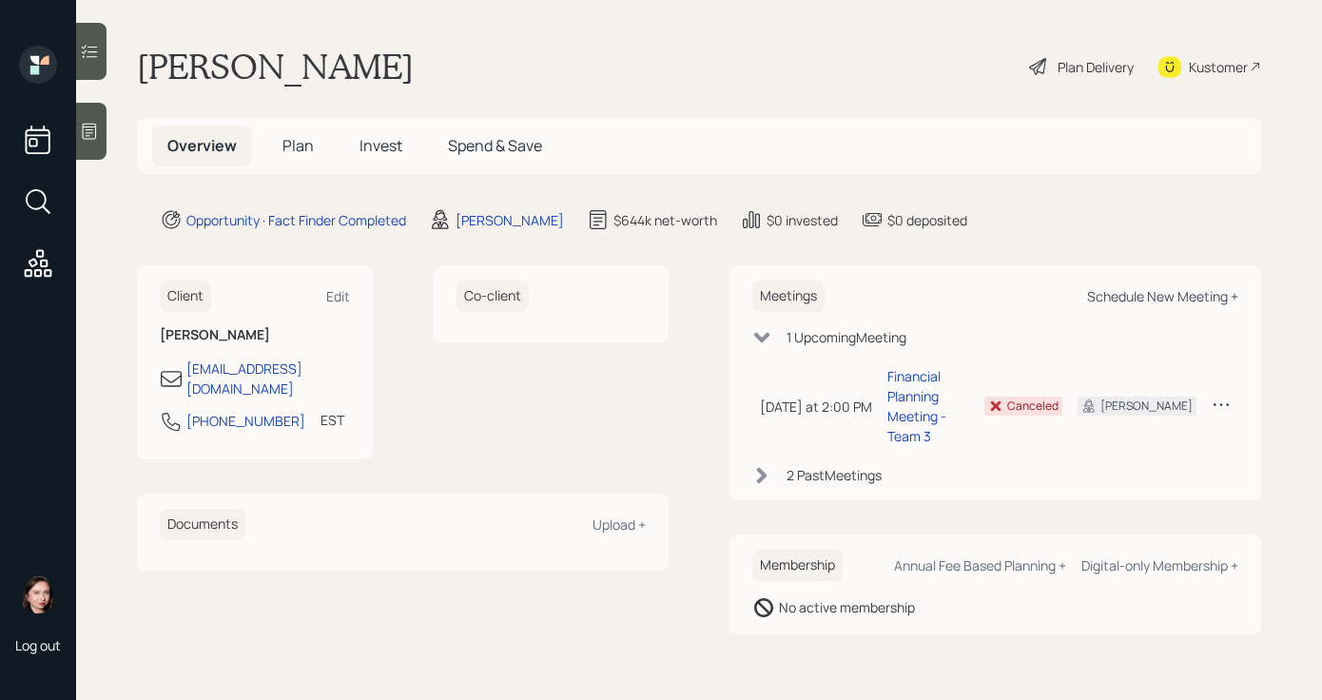
click at [1161, 297] on div "Schedule New Meeting +" at bounding box center [1162, 296] width 151 height 18
select select "d946c976-65aa-4529-ac9d-02c4f1114fc0"
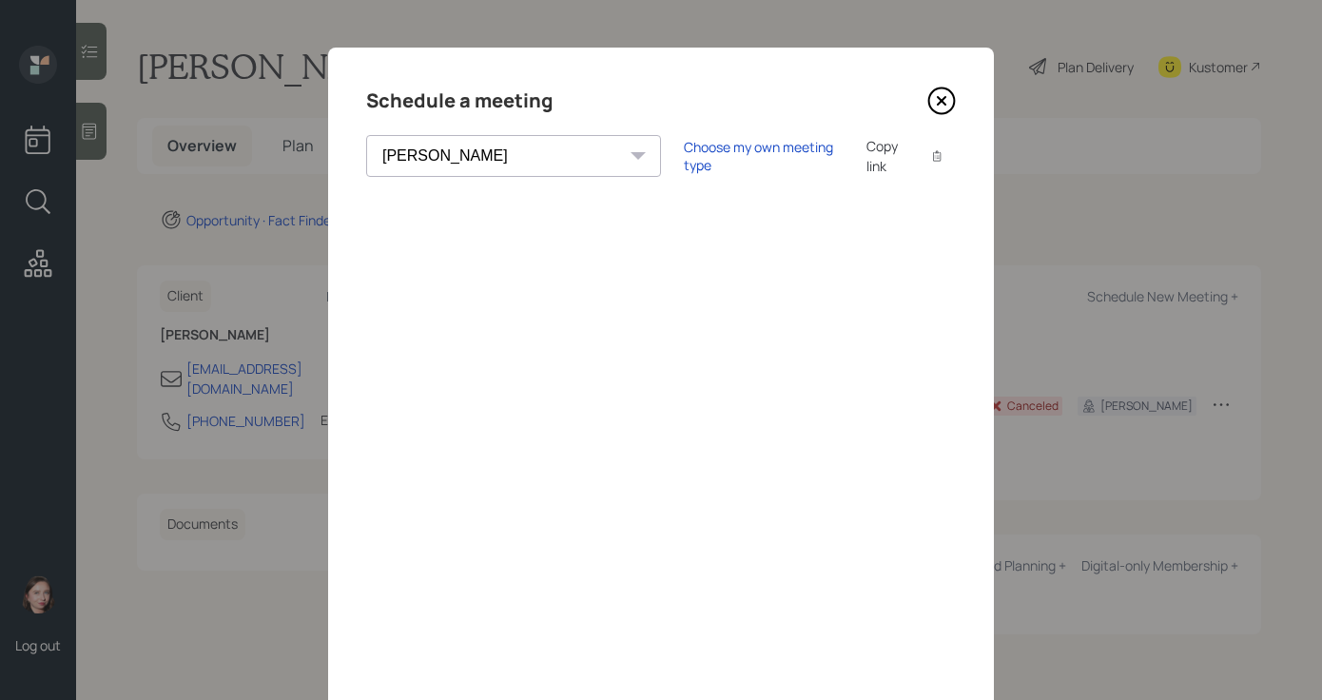
click at [932, 105] on icon at bounding box center [941, 101] width 29 height 29
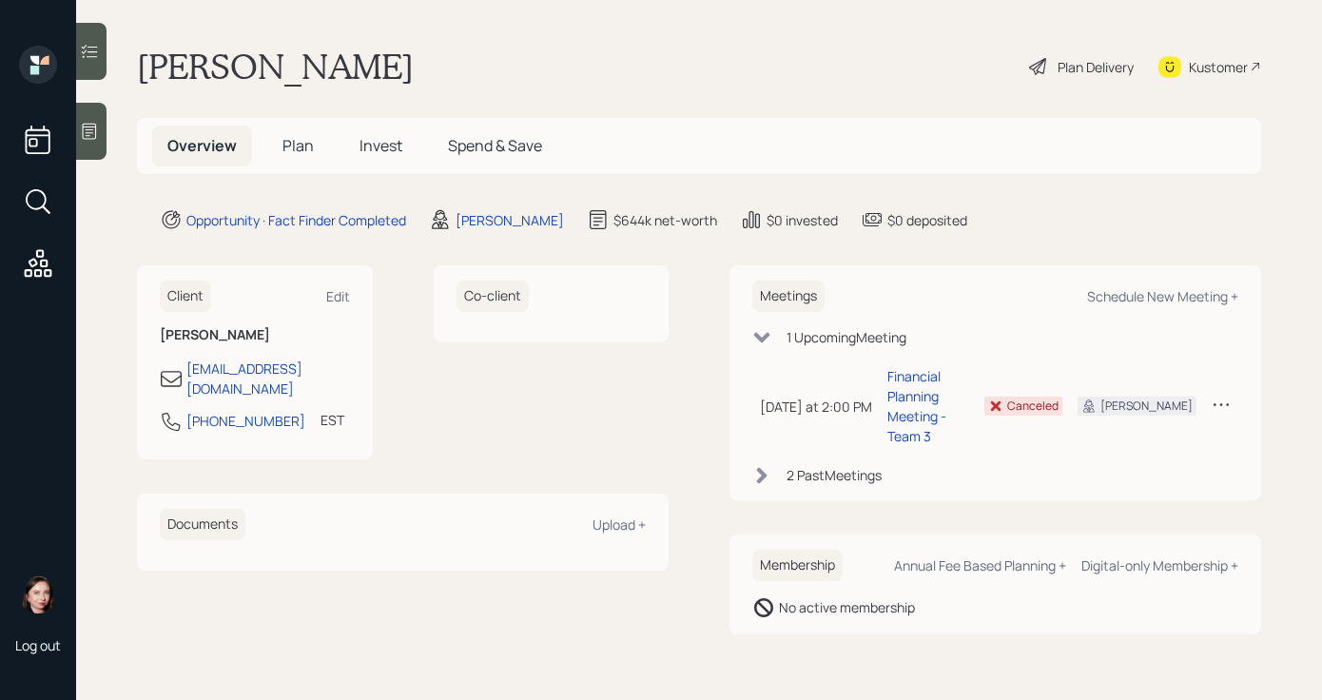
click at [1060, 72] on div "Plan Delivery" at bounding box center [1096, 67] width 76 height 20
click at [1186, 74] on div "Kustomer" at bounding box center [1218, 67] width 59 height 20
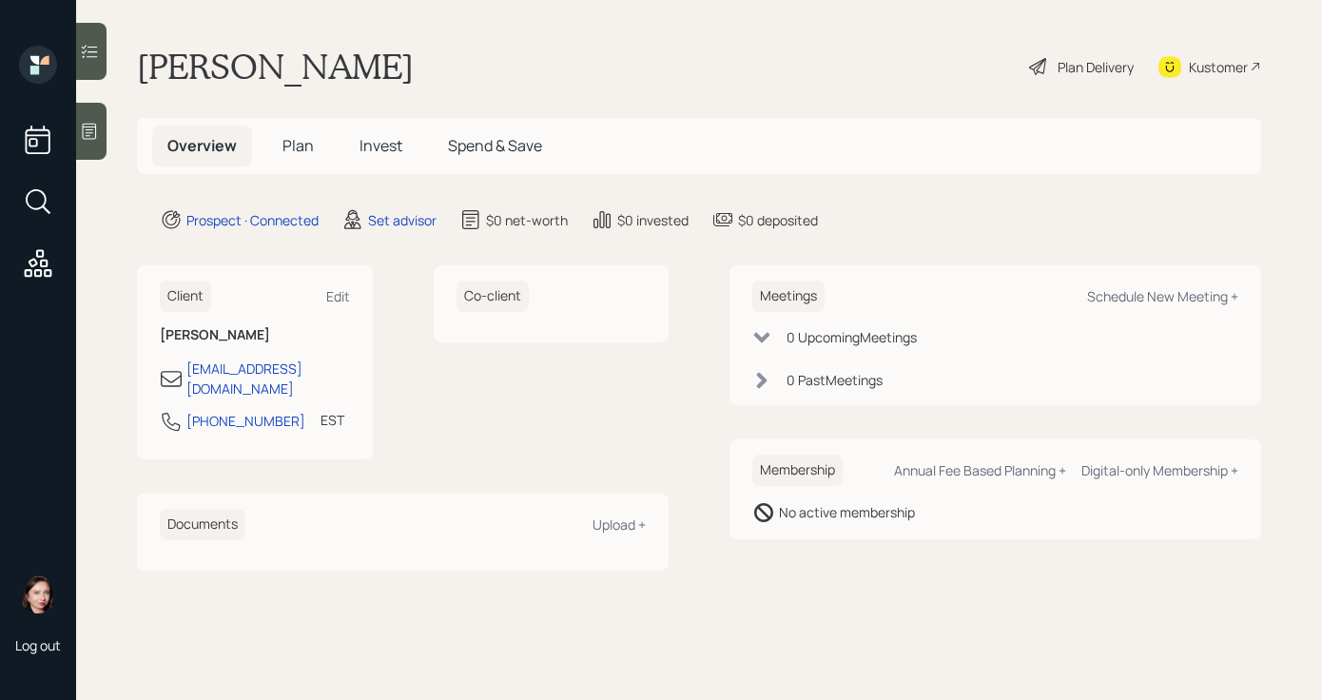
click at [82, 122] on icon at bounding box center [89, 131] width 19 height 19
